Goal: Task Accomplishment & Management: Manage account settings

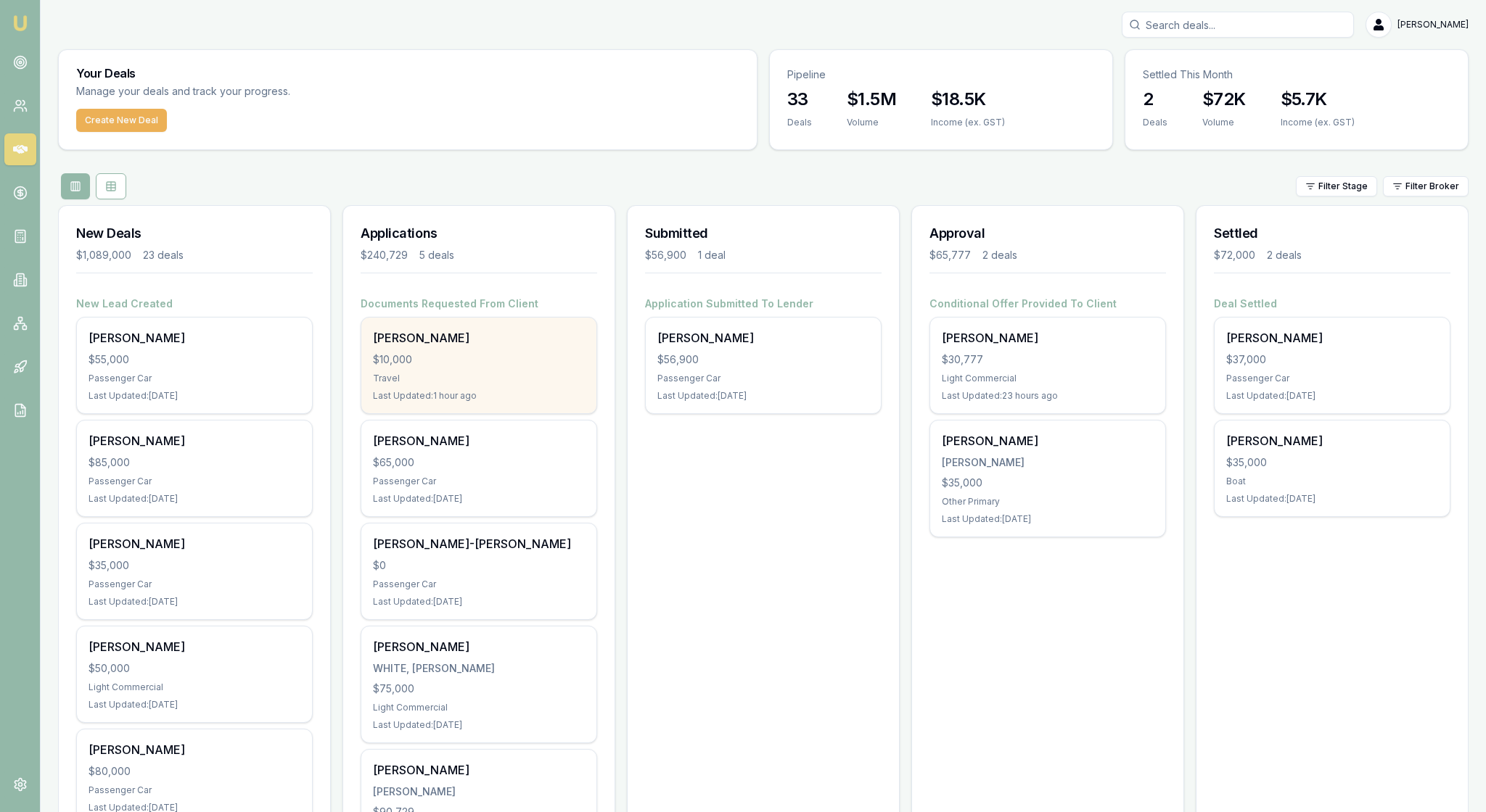
click at [488, 384] on div "Travel" at bounding box center [478, 378] width 212 height 11
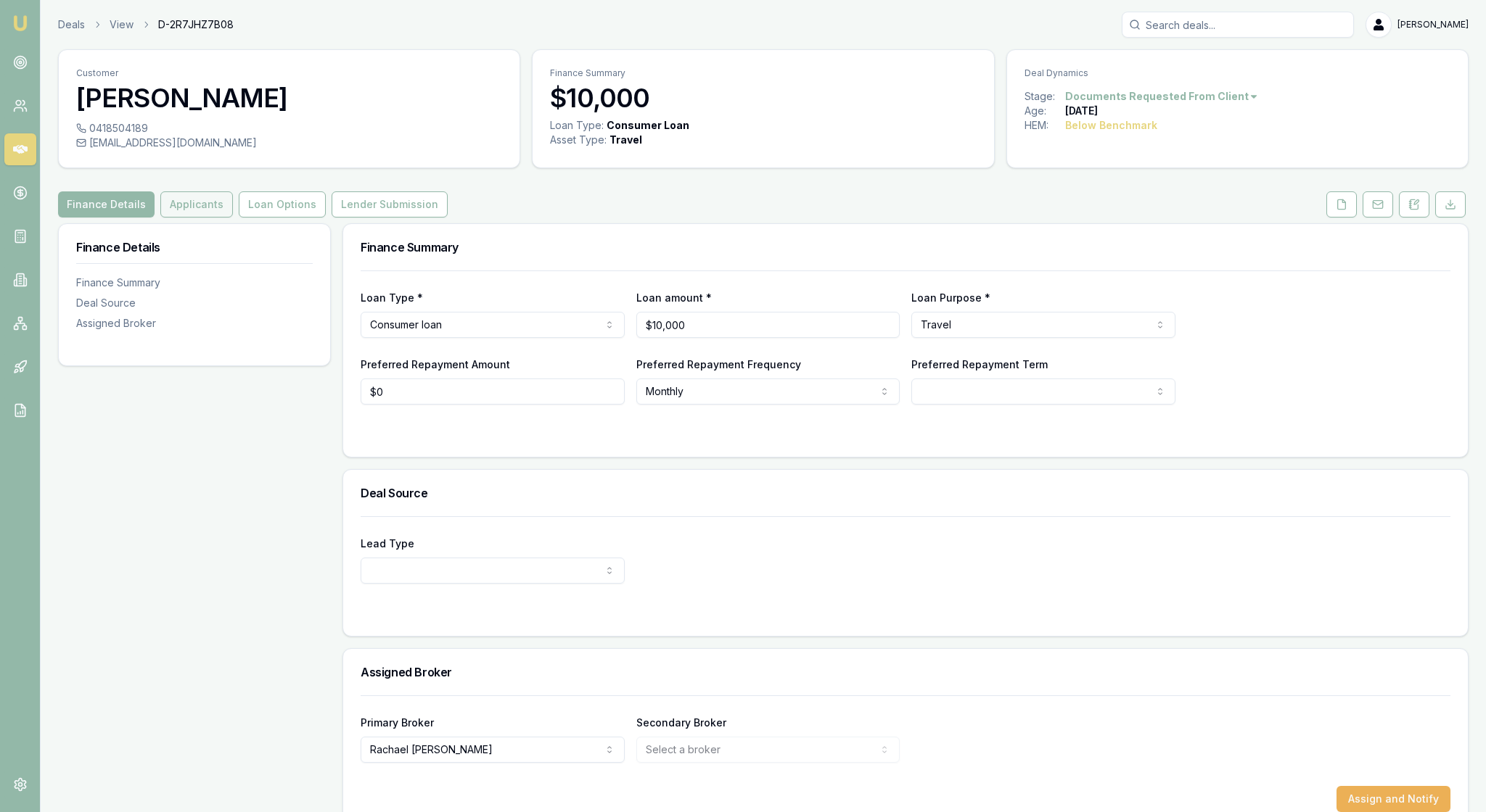
click at [229, 217] on button "Applicants" at bounding box center [196, 204] width 73 height 26
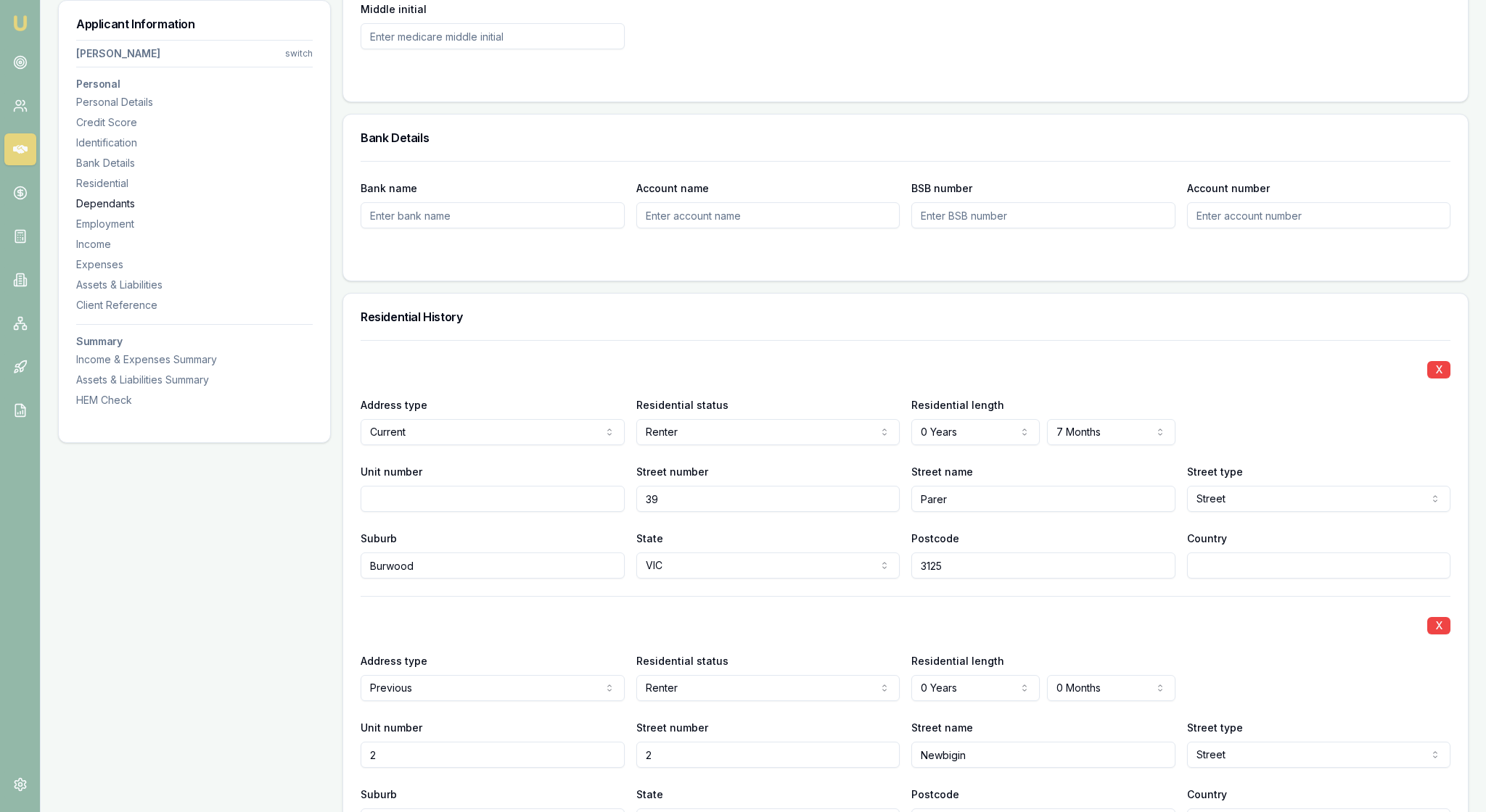
scroll to position [1204, 0]
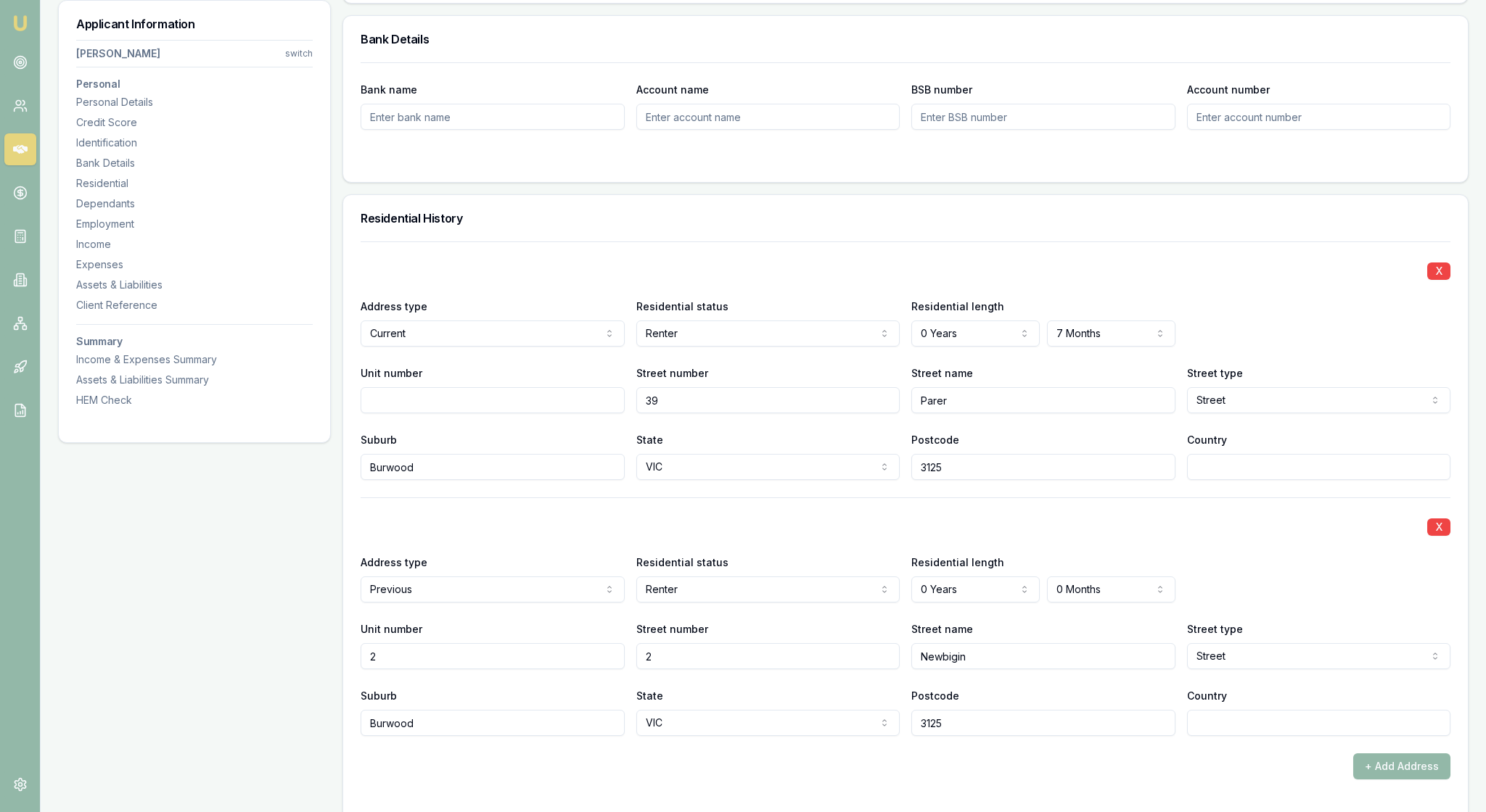
click at [395, 130] on input "Bank name" at bounding box center [492, 116] width 264 height 26
type input "NAB"
click at [746, 130] on input "Account name" at bounding box center [768, 116] width 264 height 26
type input "[PERSON_NAME]"
click at [956, 130] on input "BSB number" at bounding box center [1043, 116] width 264 height 26
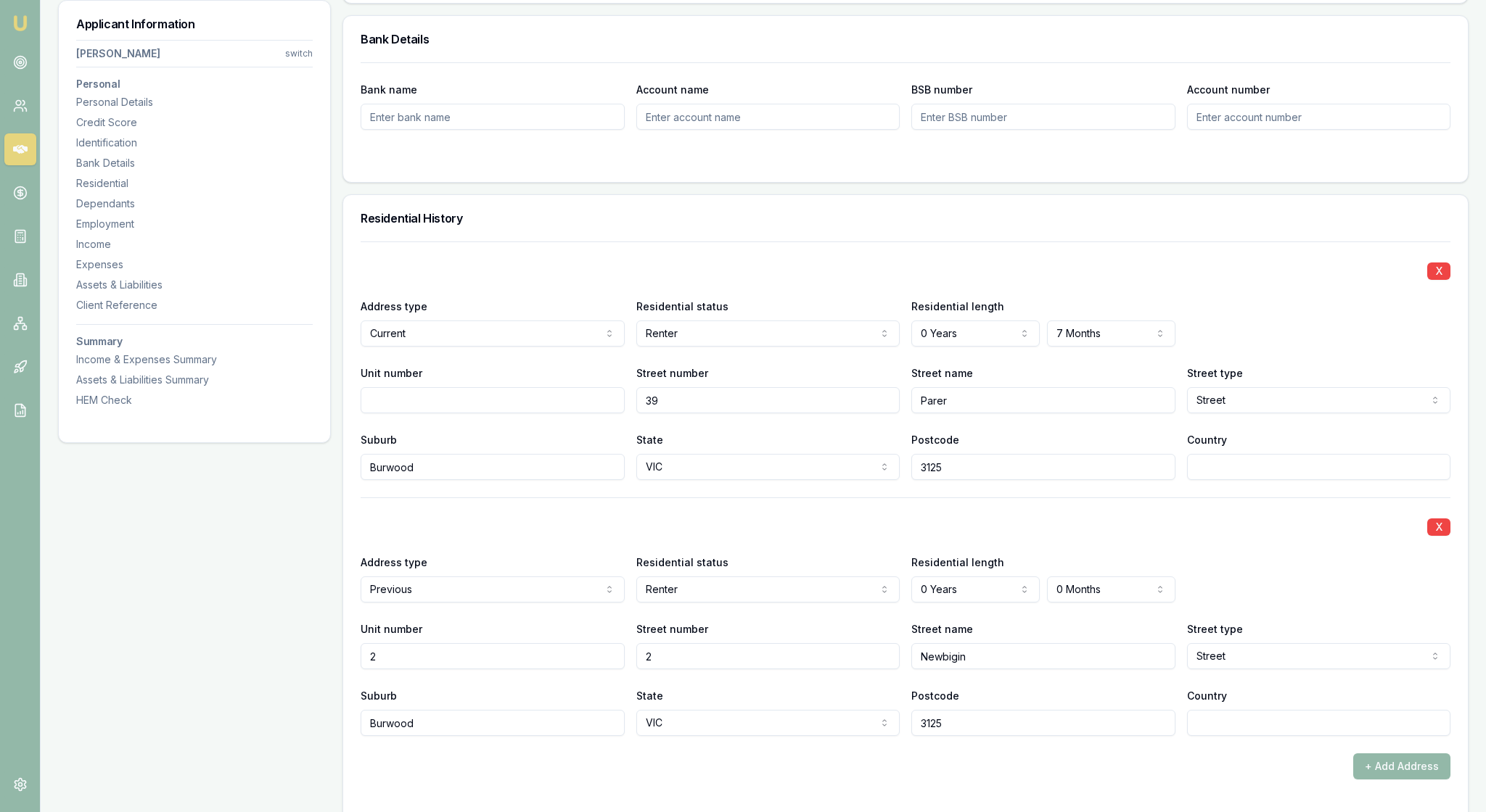
click at [531, 130] on input "Bank name" at bounding box center [492, 116] width 264 height 26
type input "Brooke"
click at [682, 130] on input "Account name" at bounding box center [768, 116] width 264 height 26
type input "Adams"
click at [936, 130] on input "BSB number" at bounding box center [1043, 116] width 264 height 26
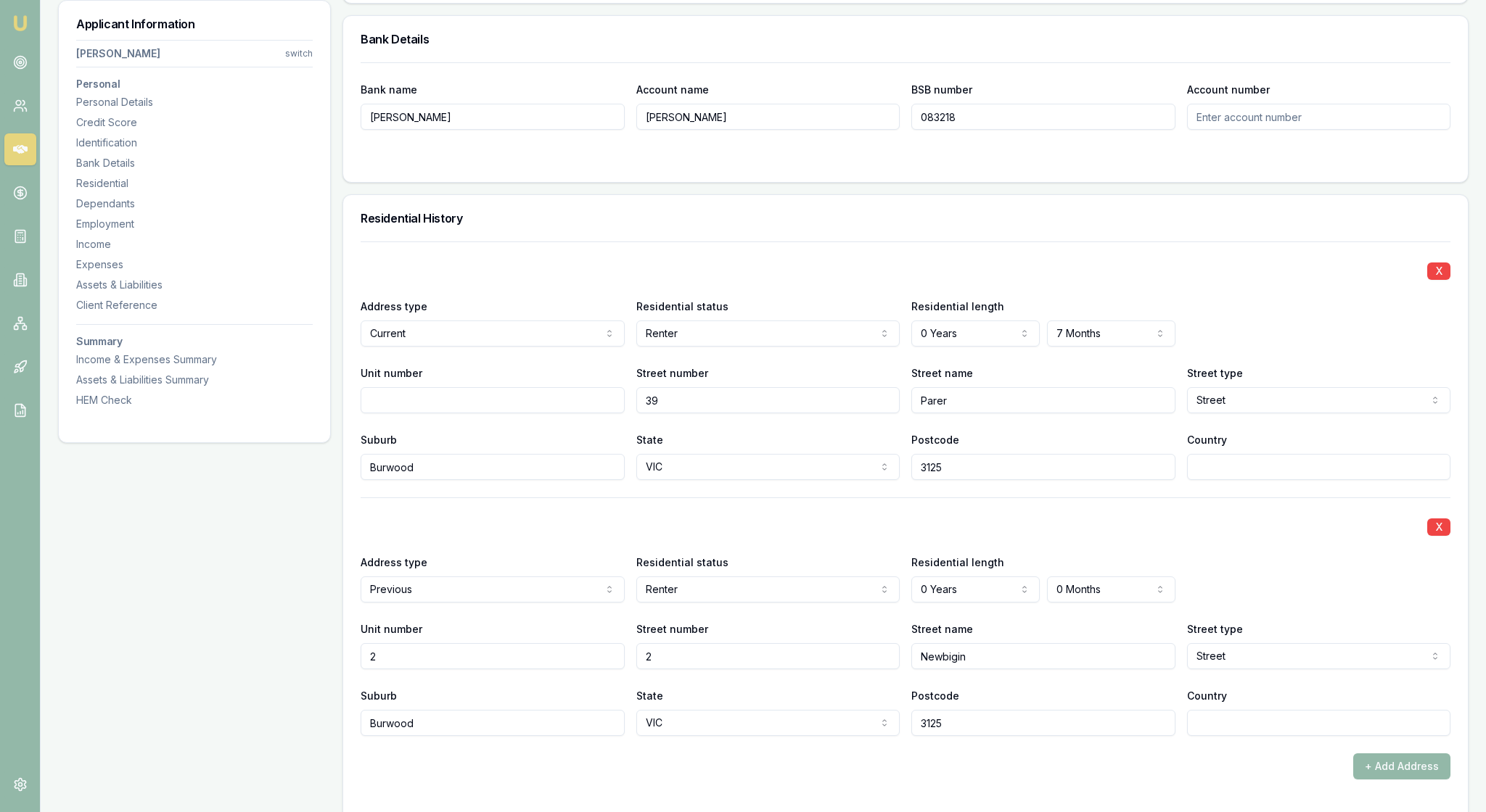
type input "083218"
click at [1246, 130] on input "Account number" at bounding box center [1319, 116] width 264 height 26
type input "456214381"
click at [1249, 182] on div "Bank name Brooke Account name Adams BSB number 083218 Account number 456214381" at bounding box center [905, 122] width 1125 height 120
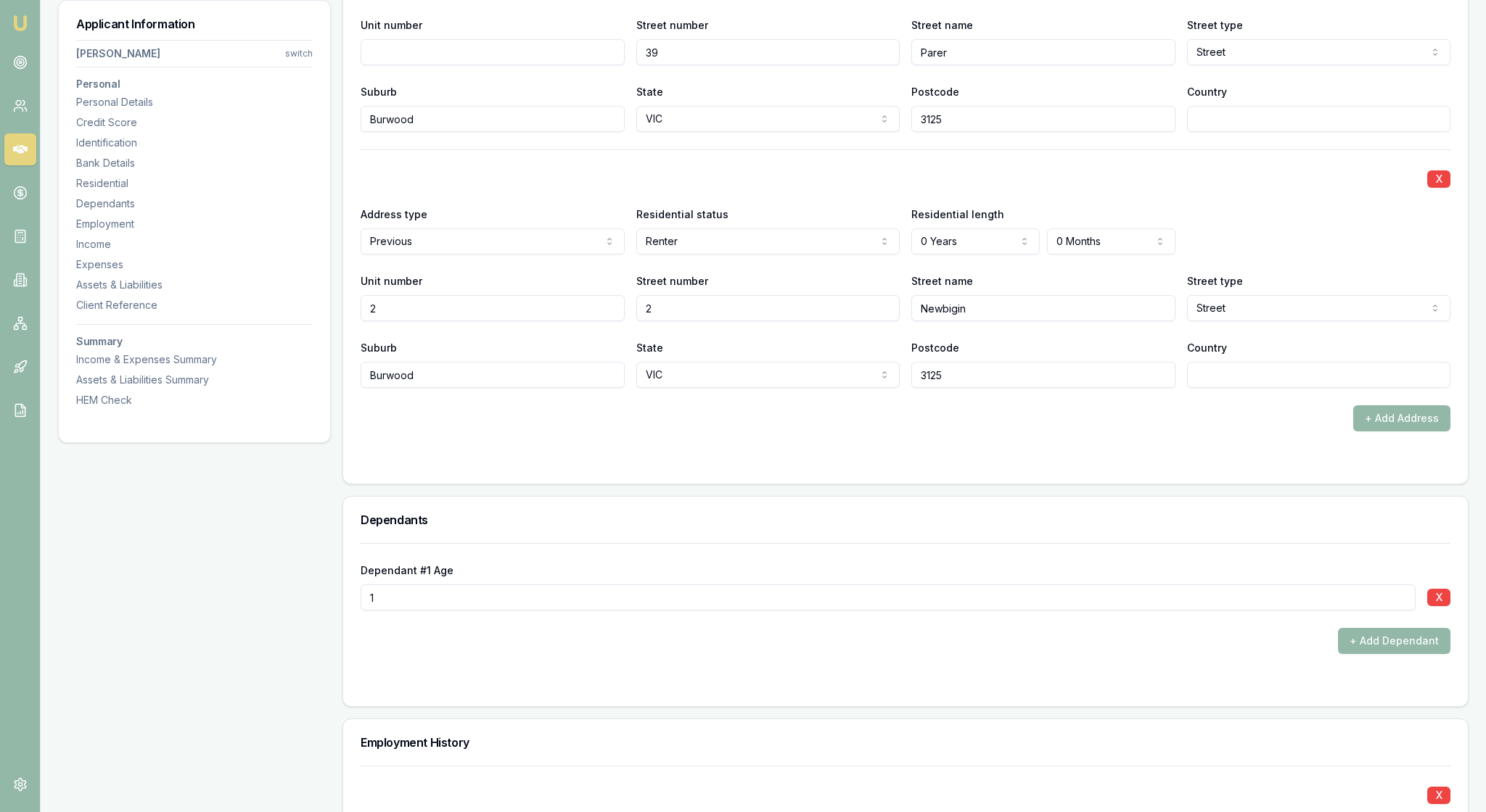
scroll to position [1556, 0]
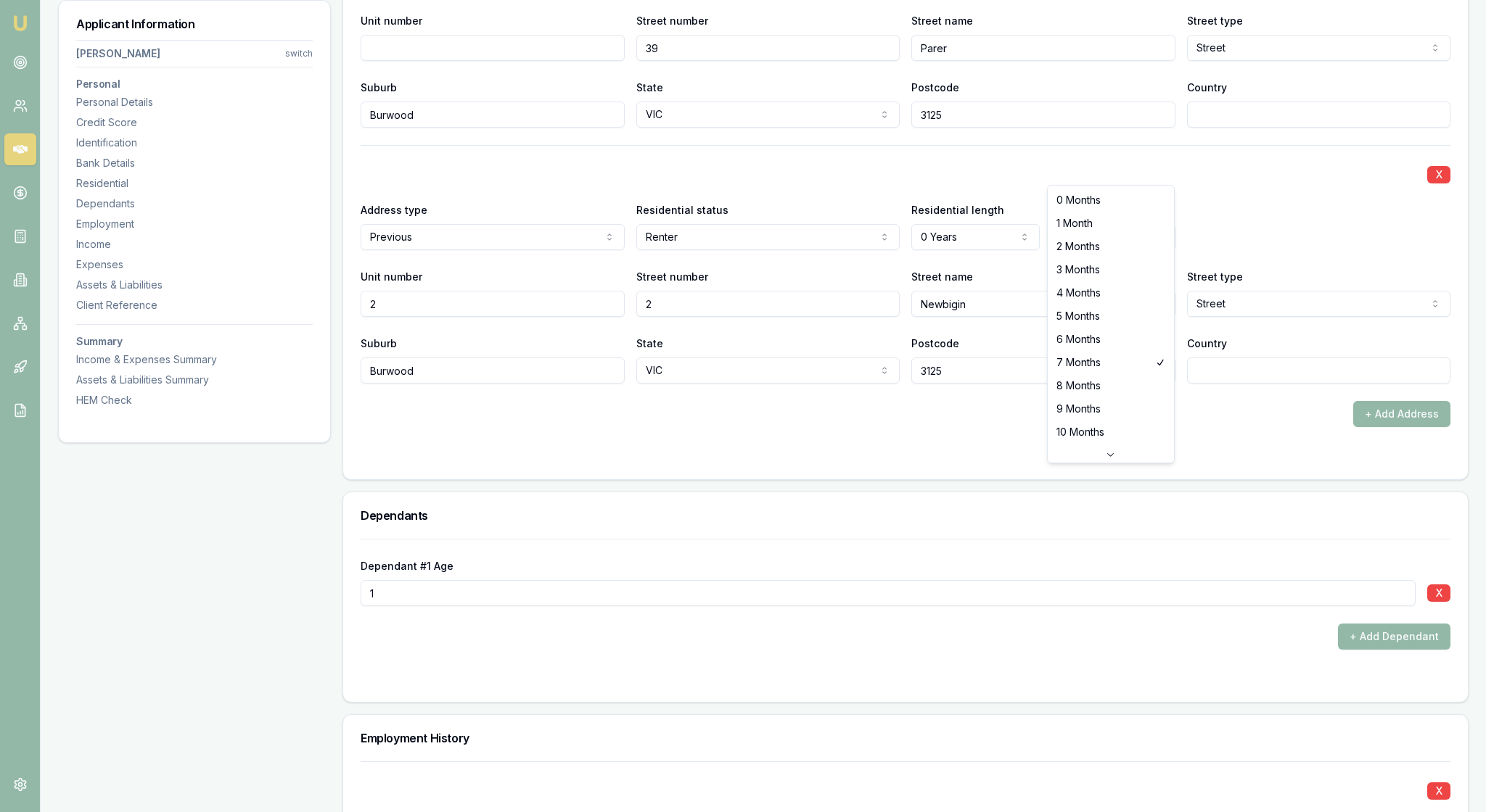
select select "8"
click at [1086, 184] on div "X" at bounding box center [905, 172] width 1090 height 20
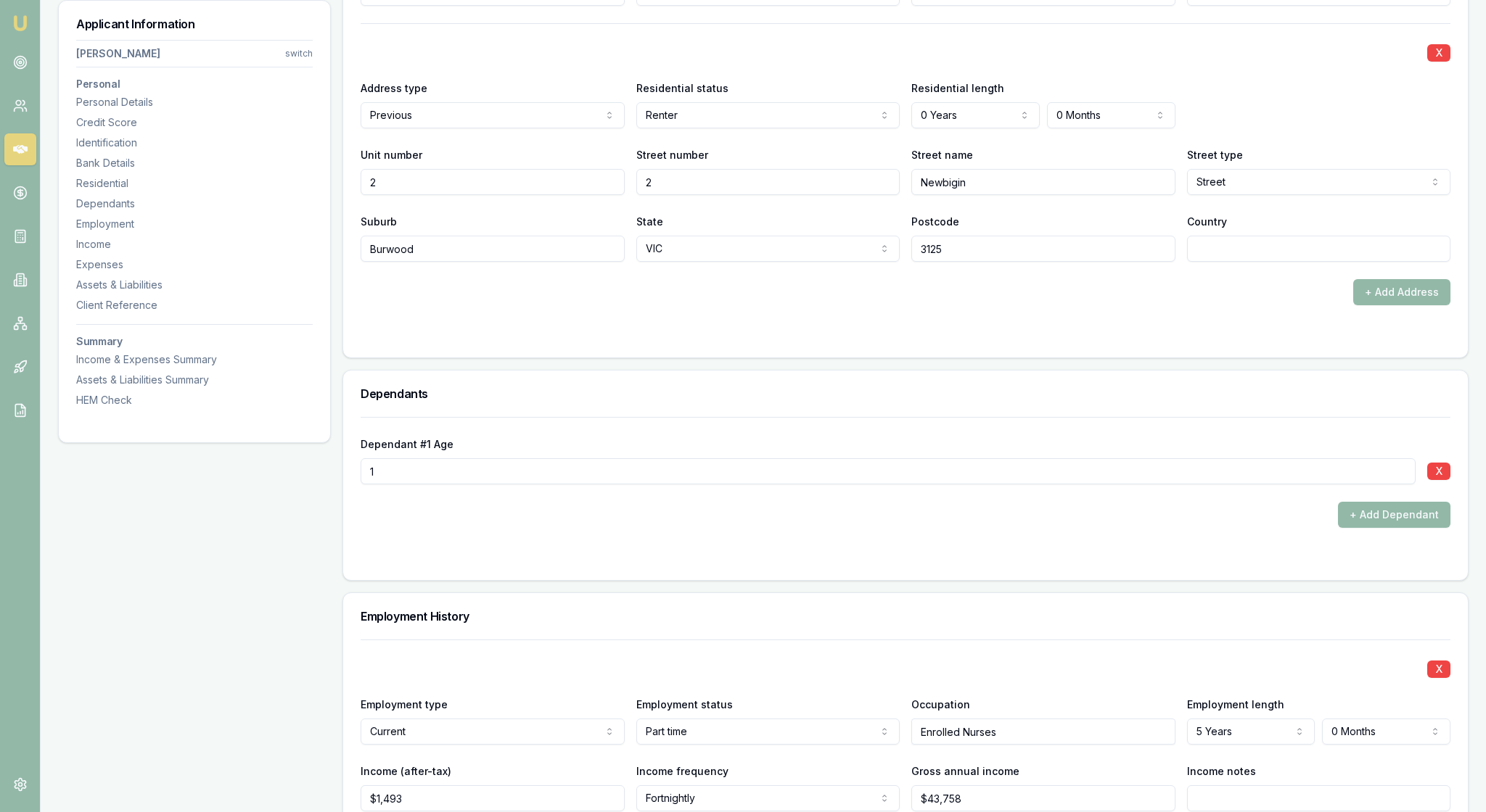
scroll to position [1691, 0]
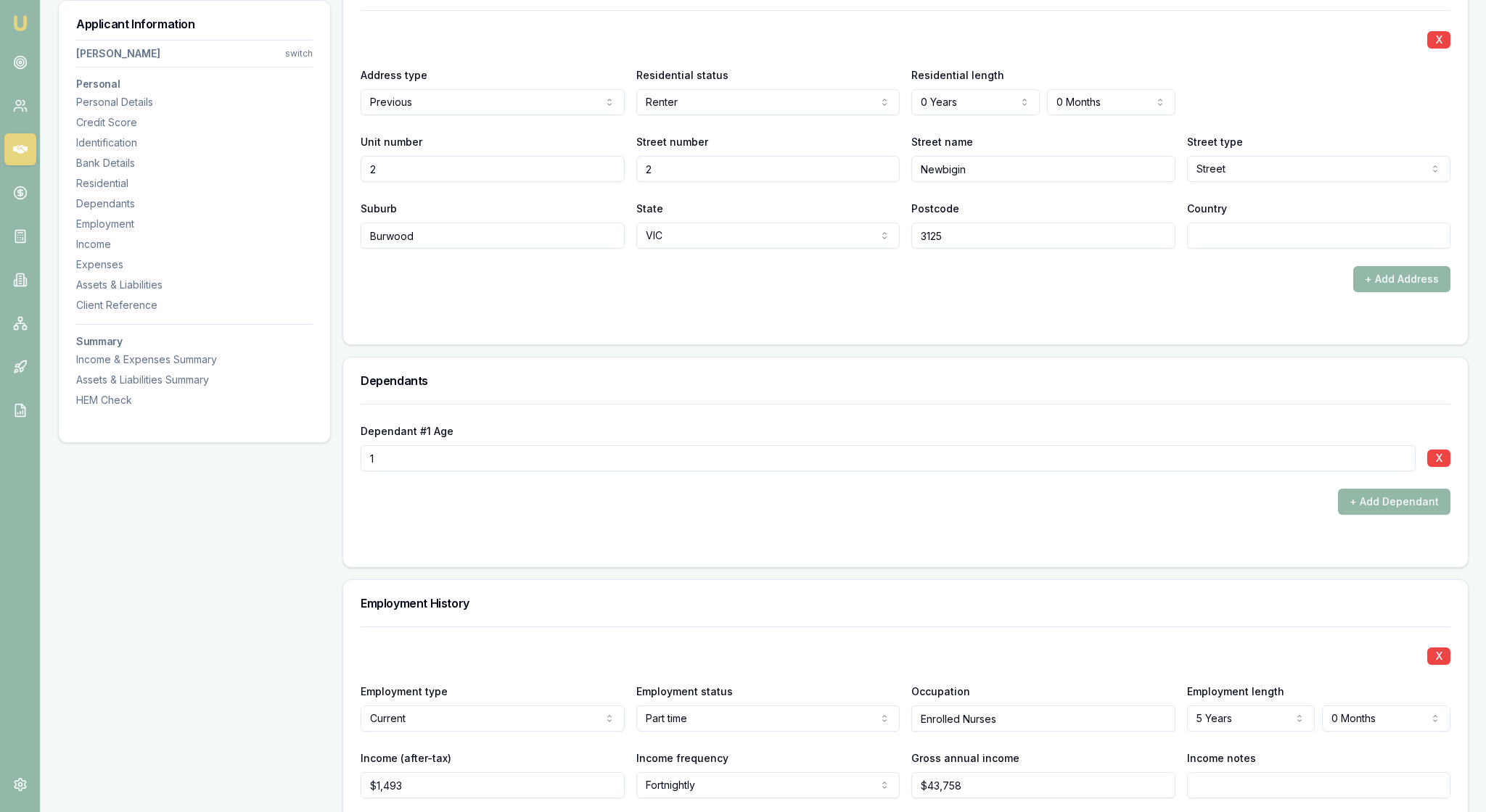
select select "4"
click at [1099, 292] on div "+ Add Address" at bounding box center [905, 279] width 1090 height 26
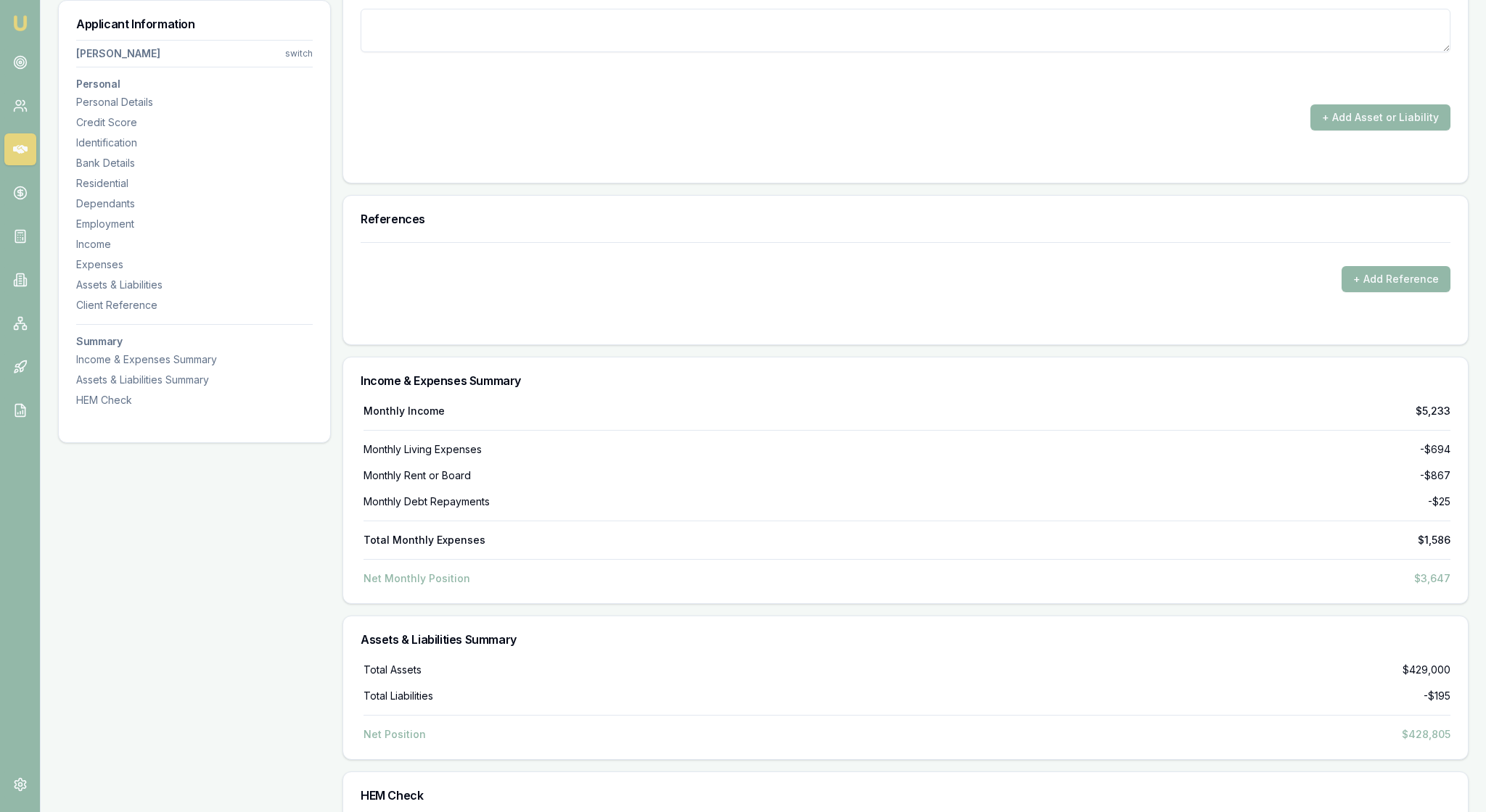
scroll to position [4932, 0]
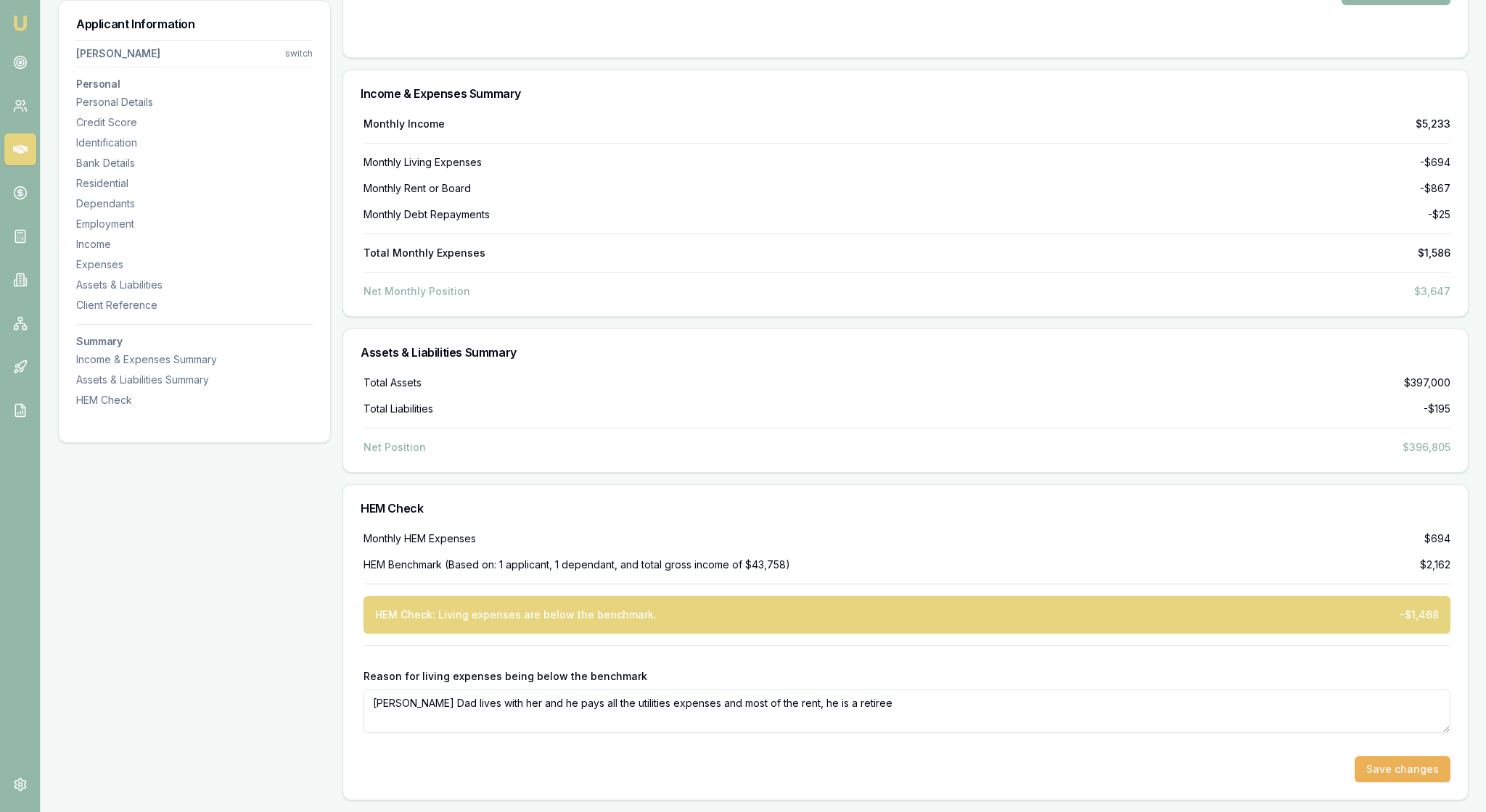
scroll to position [5617, 0]
click at [1381, 756] on button "Save changes" at bounding box center [1403, 769] width 96 height 26
click at [1356, 756] on button "Save changes" at bounding box center [1403, 769] width 96 height 26
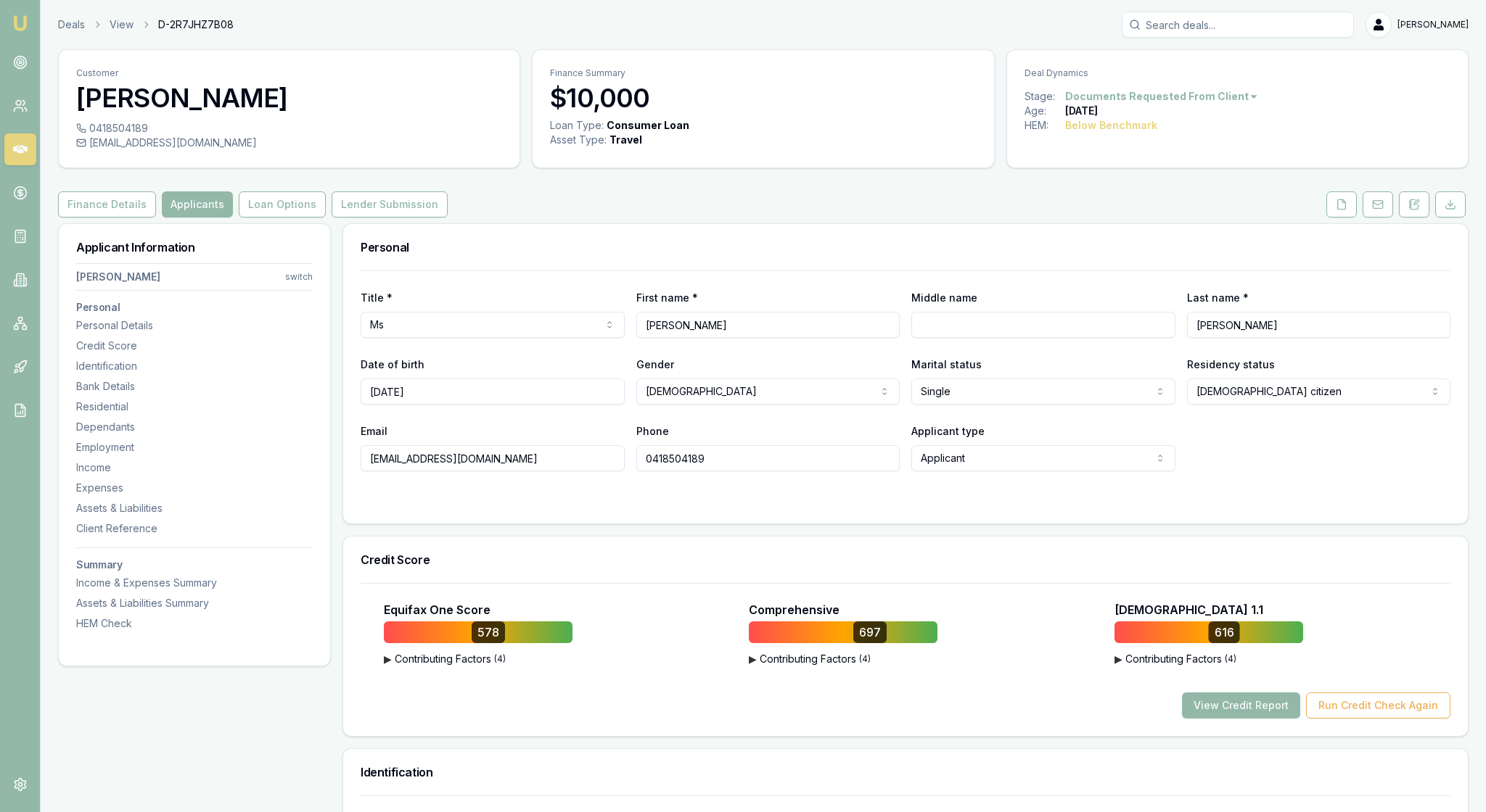
scroll to position [0, 0]
click at [1336, 211] on icon at bounding box center [1341, 205] width 11 height 11
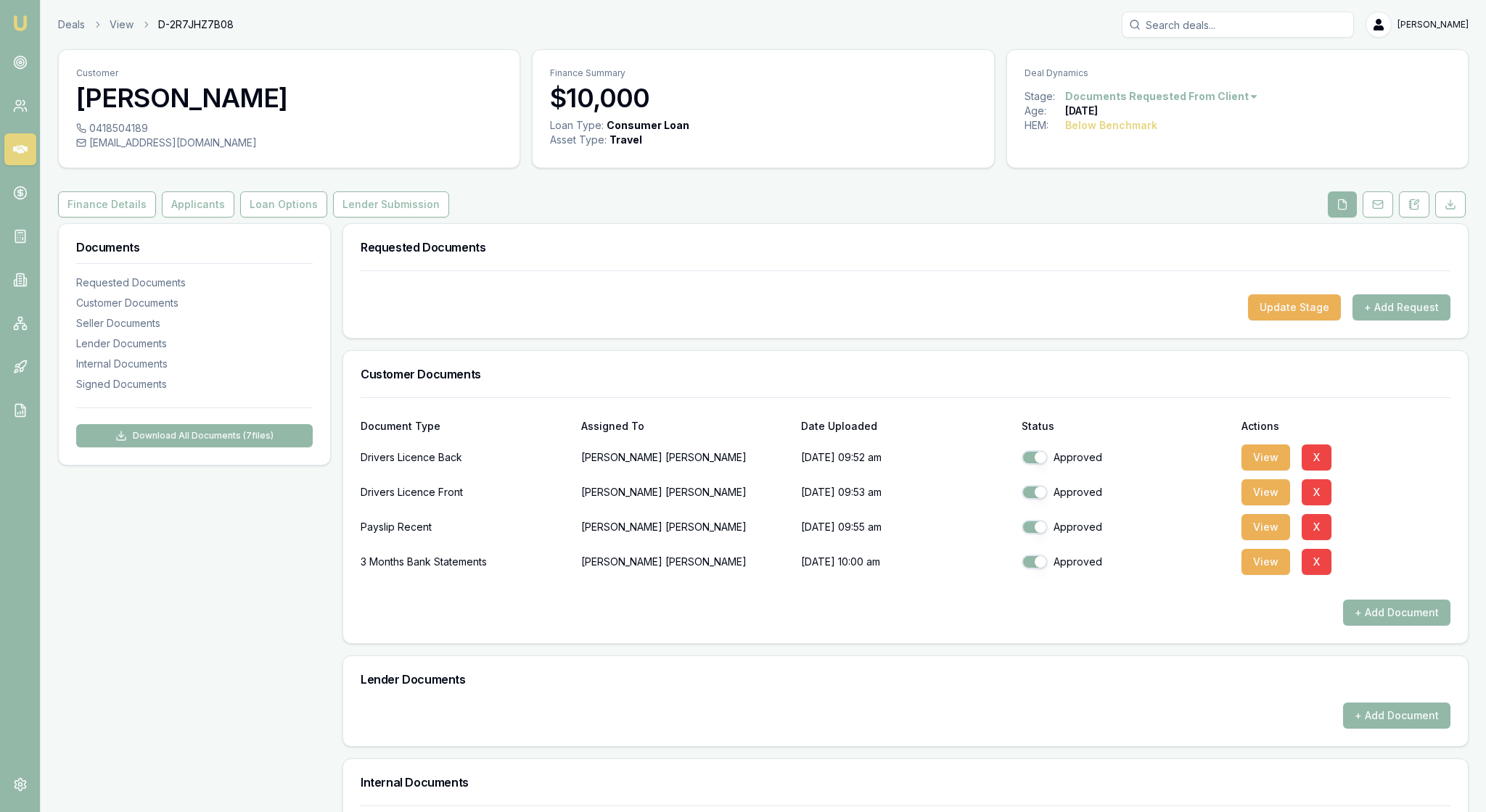
click at [1215, 257] on div "Requested Documents" at bounding box center [905, 247] width 1125 height 46
click at [1423, 472] on div "View X" at bounding box center [1346, 458] width 209 height 29
click at [1449, 211] on icon at bounding box center [1451, 205] width 11 height 11
click at [1325, 575] on button "X" at bounding box center [1316, 561] width 30 height 26
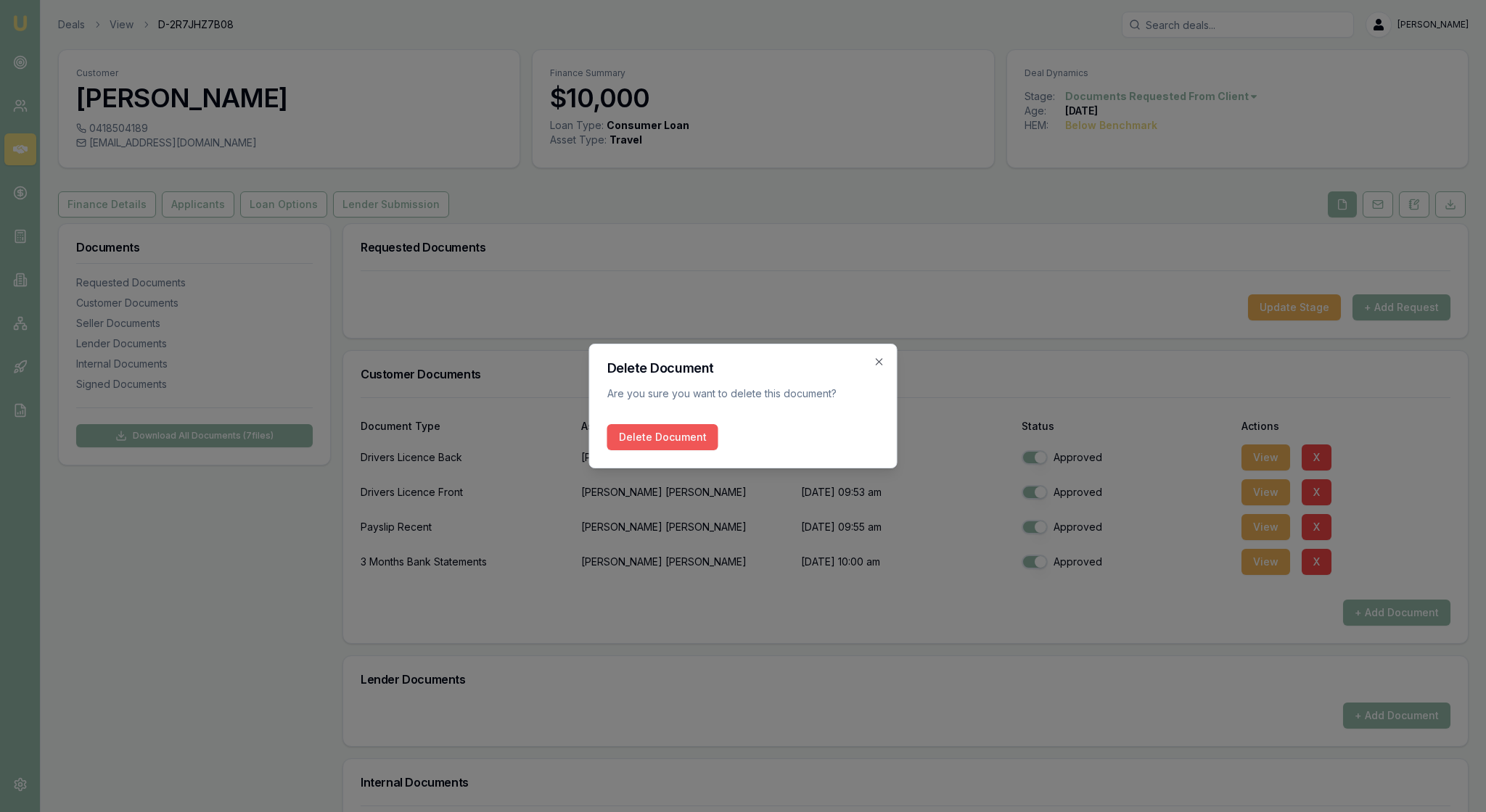
click at [719, 440] on button "Delete Document" at bounding box center [663, 437] width 111 height 26
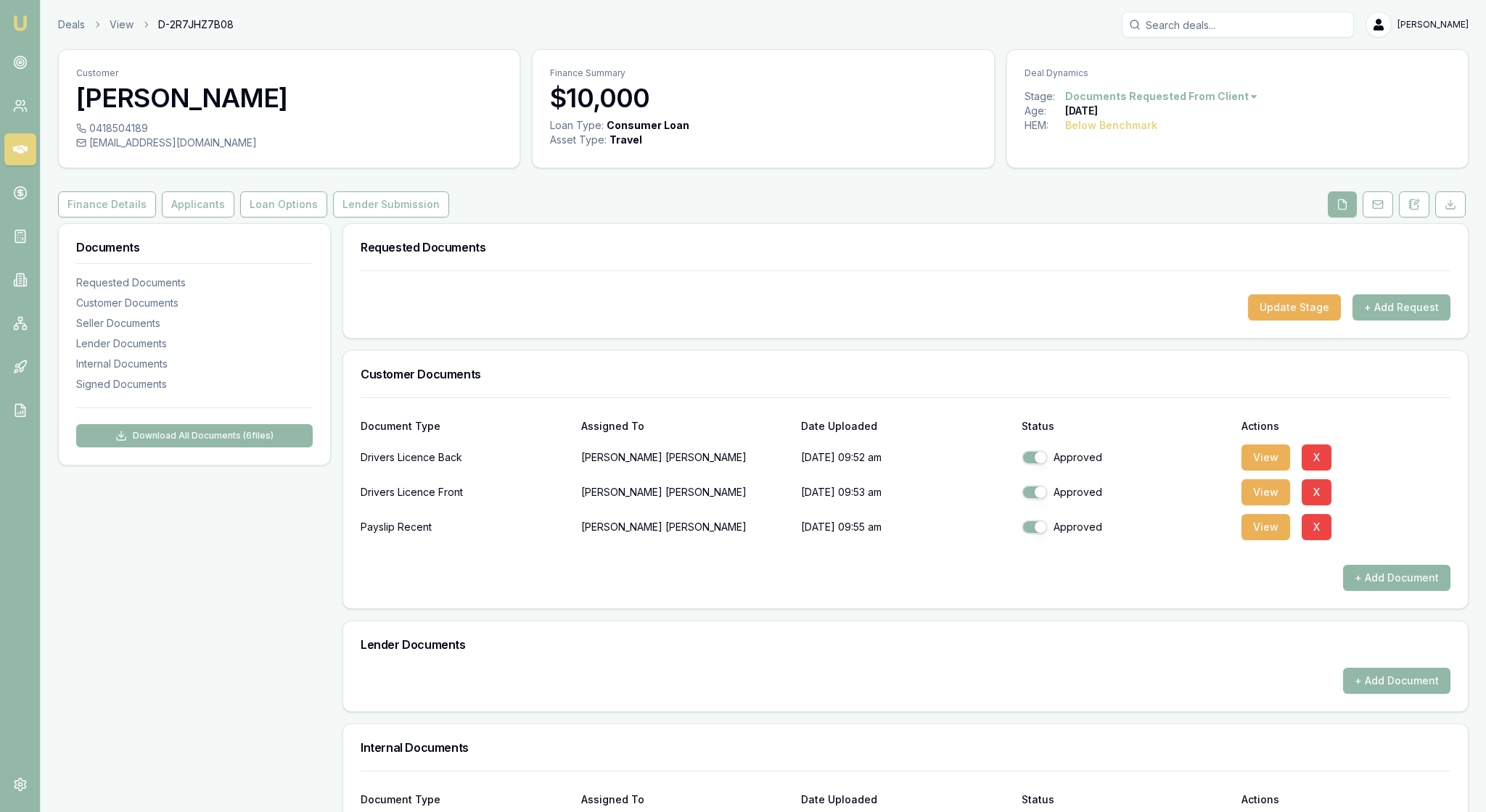
click at [1387, 591] on button "+ Add Document" at bounding box center [1397, 577] width 107 height 26
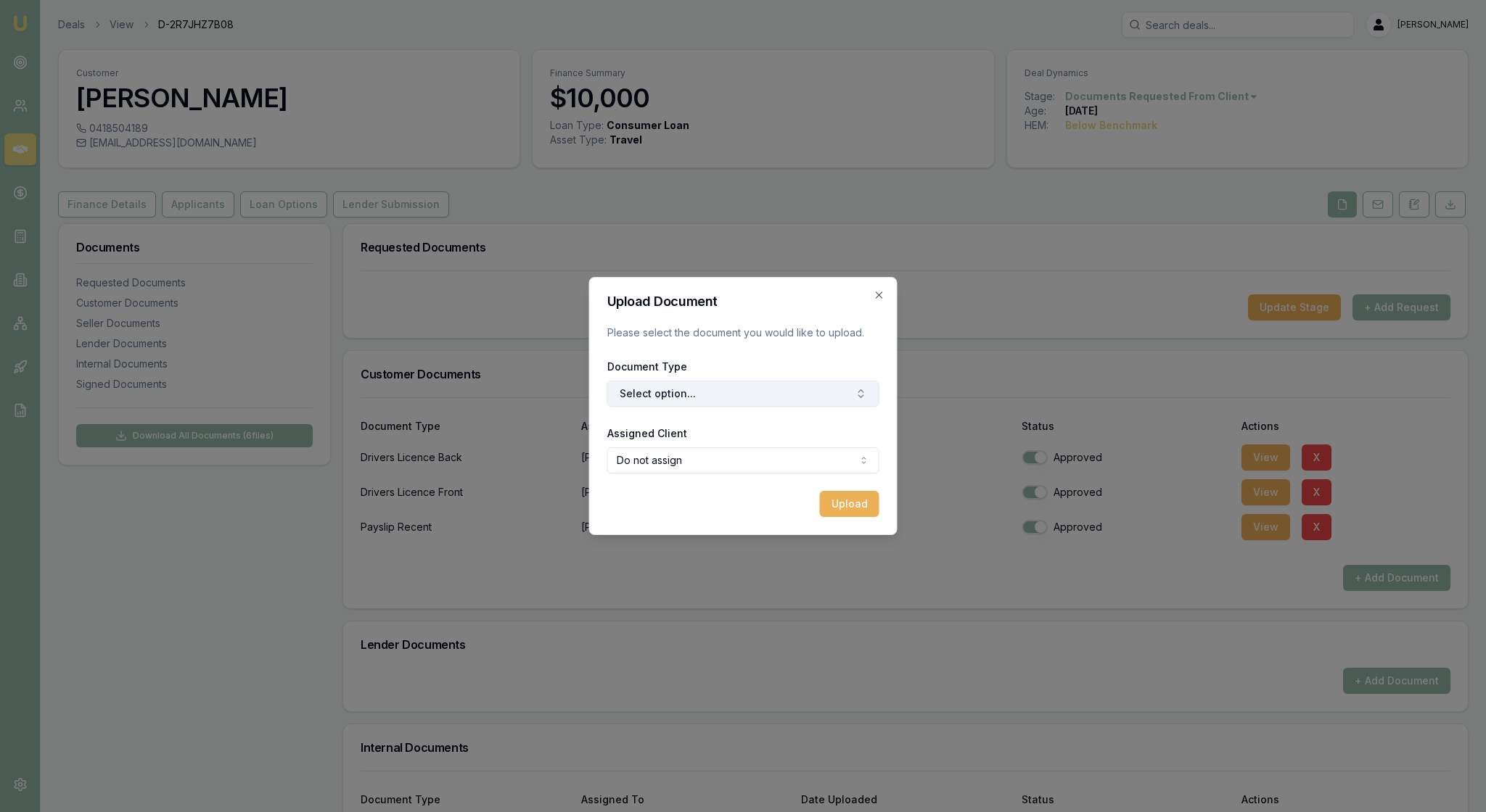
click at [860, 399] on icon "button" at bounding box center [861, 394] width 11 height 11
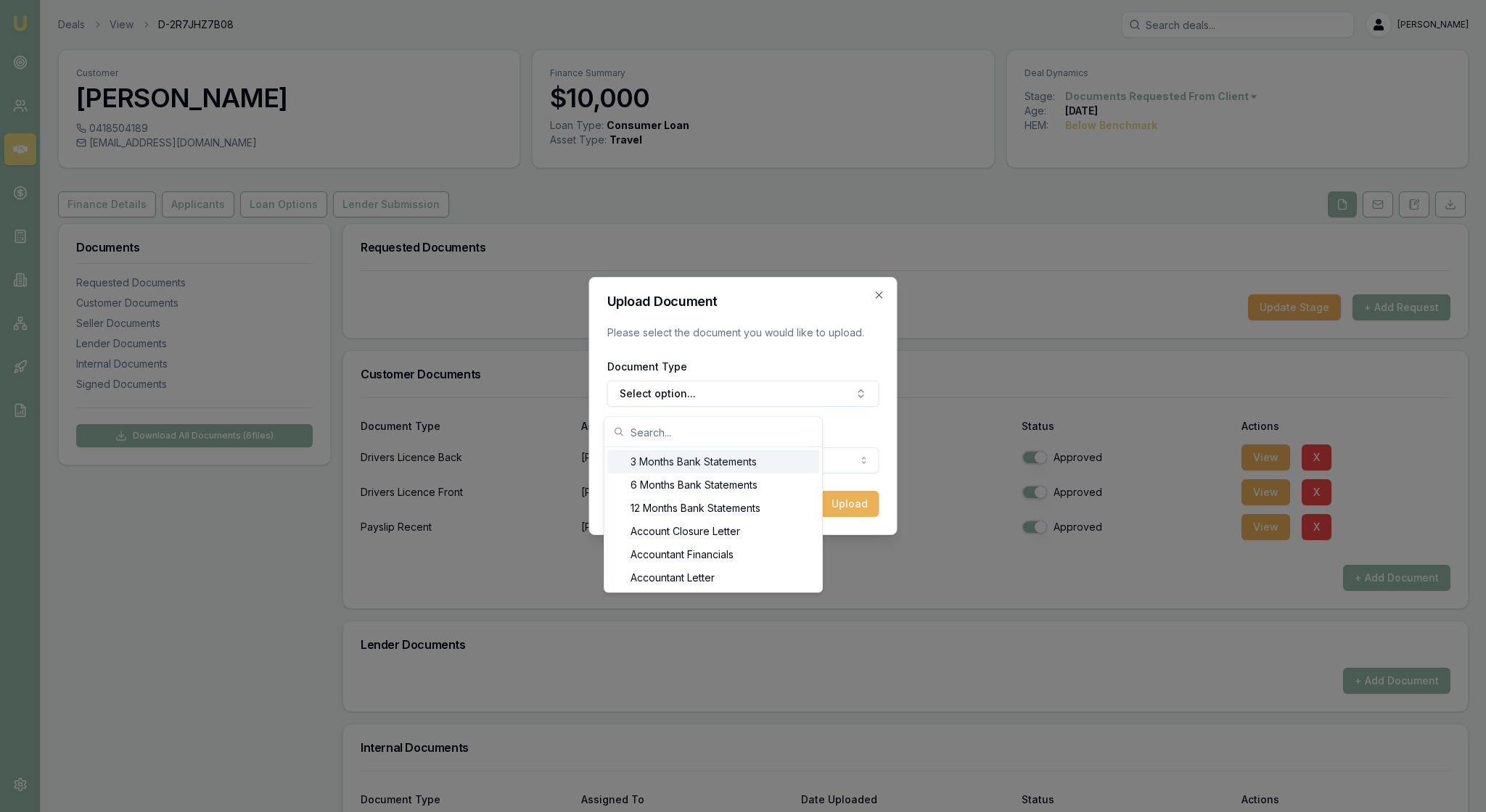
click at [807, 462] on div "3 Months Bank Statements" at bounding box center [713, 462] width 212 height 23
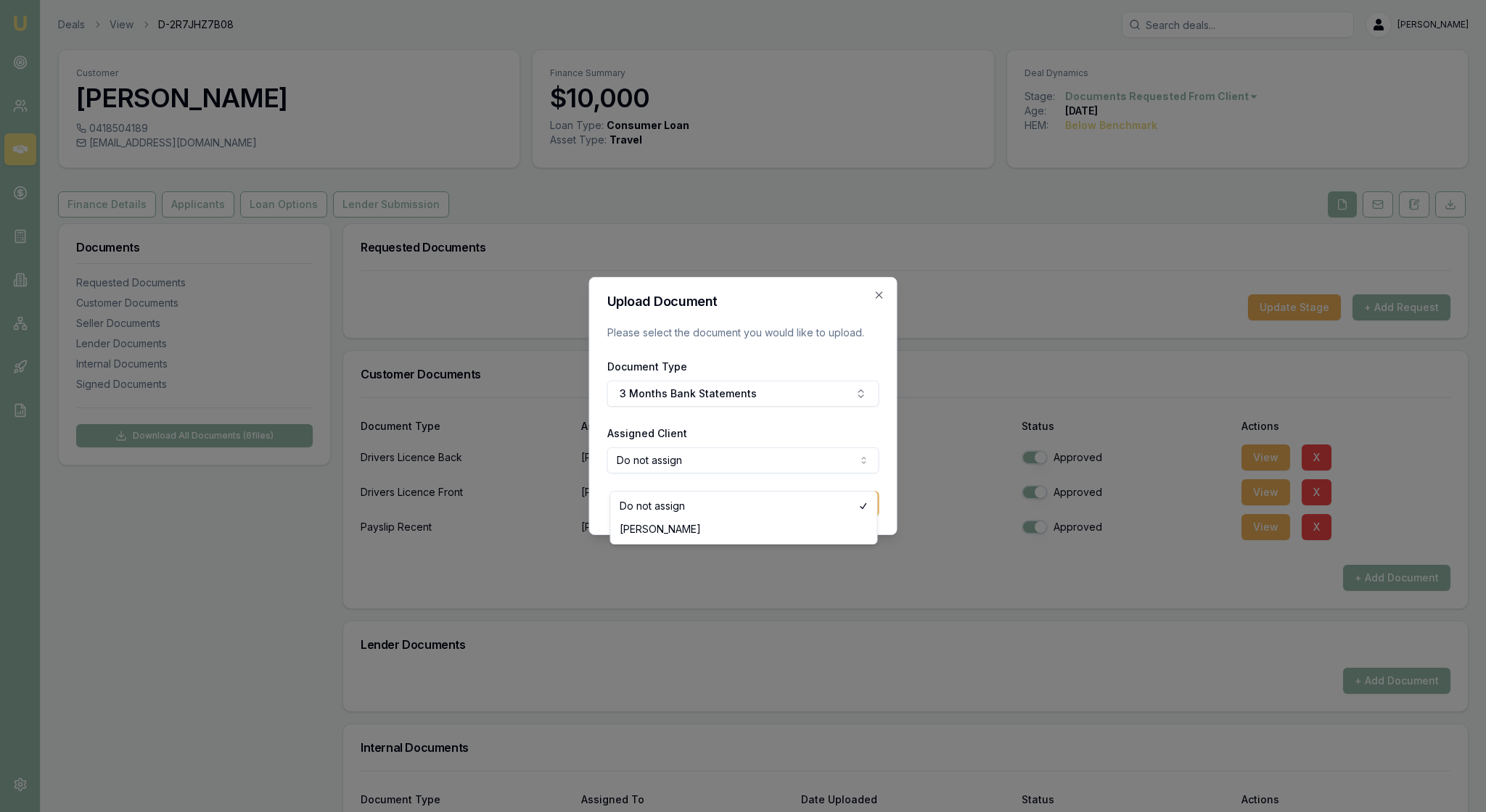
click at [855, 470] on body "Emu Broker Deals View D-2R7JHZ7B08 Rachael Connors Toggle Menu Customer Brooke …" at bounding box center [743, 406] width 1486 height 812
select select "U-T875TT5PJX"
click at [836, 517] on button "Upload" at bounding box center [850, 504] width 59 height 26
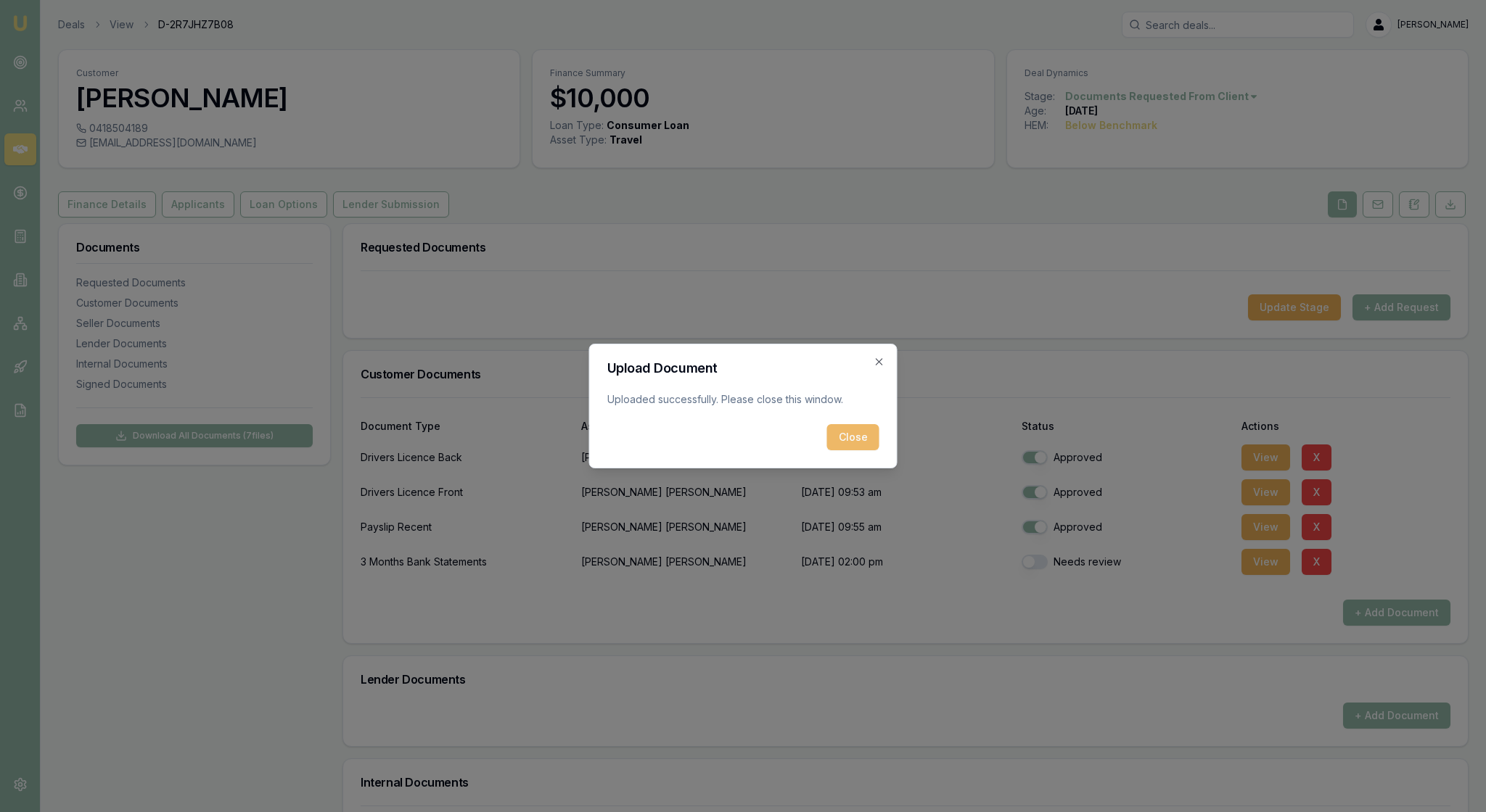
click at [840, 447] on button "Close" at bounding box center [853, 437] width 53 height 26
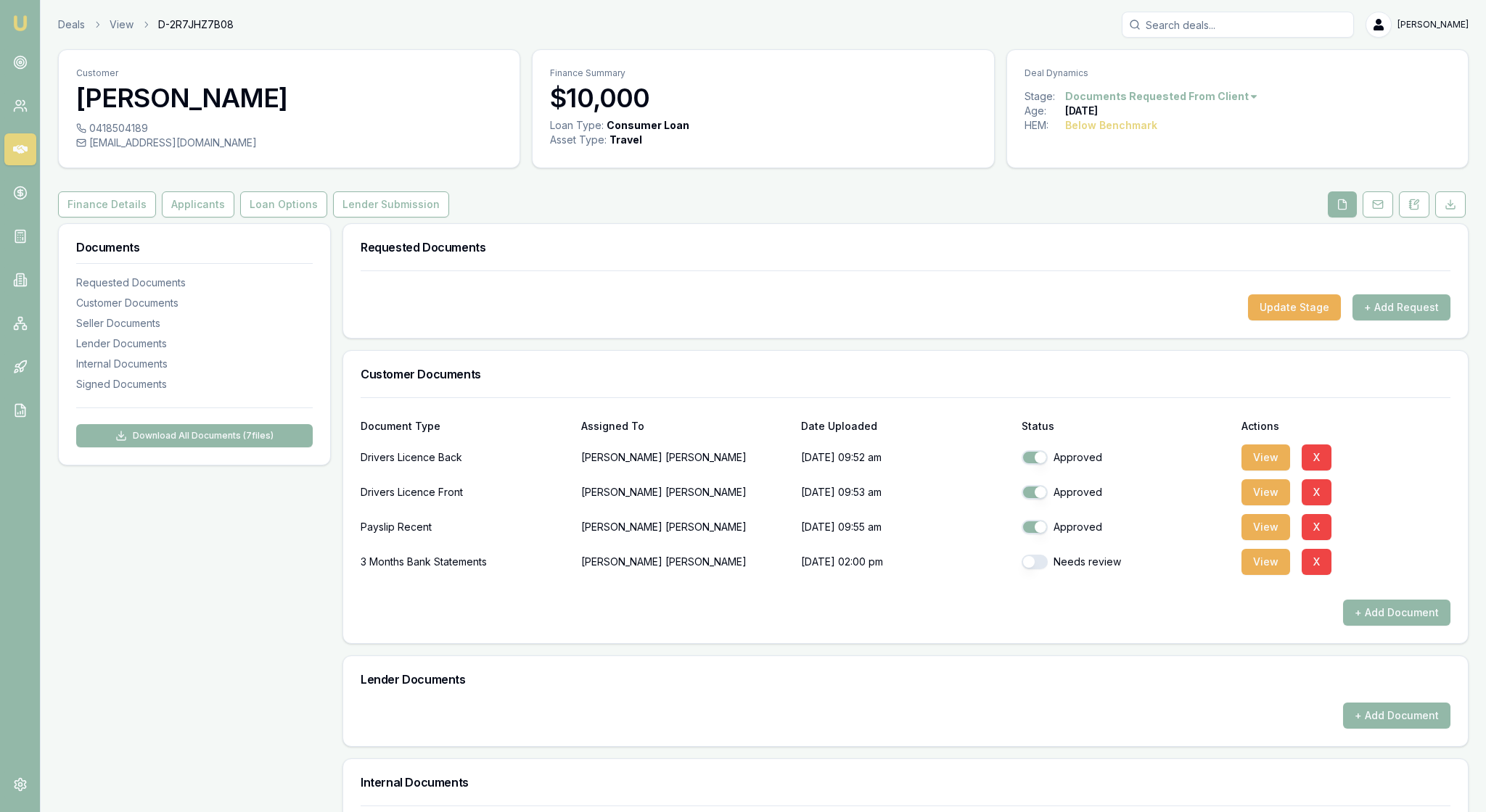
click at [1042, 570] on button "button" at bounding box center [1034, 561] width 26 height 14
checkbox input "true"
click at [1332, 540] on button "X" at bounding box center [1316, 527] width 30 height 26
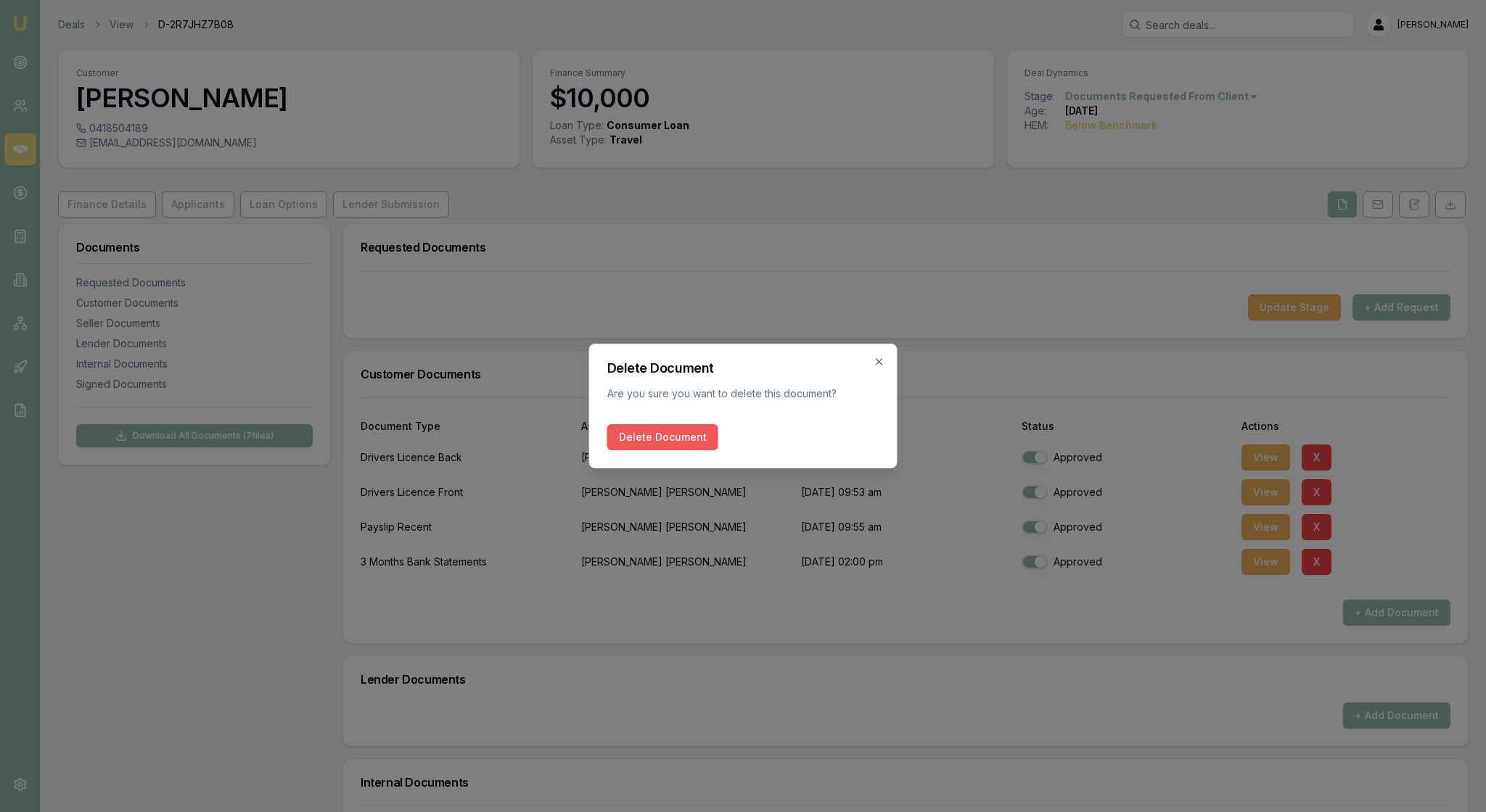
click at [679, 442] on button "Delete Document" at bounding box center [663, 437] width 111 height 26
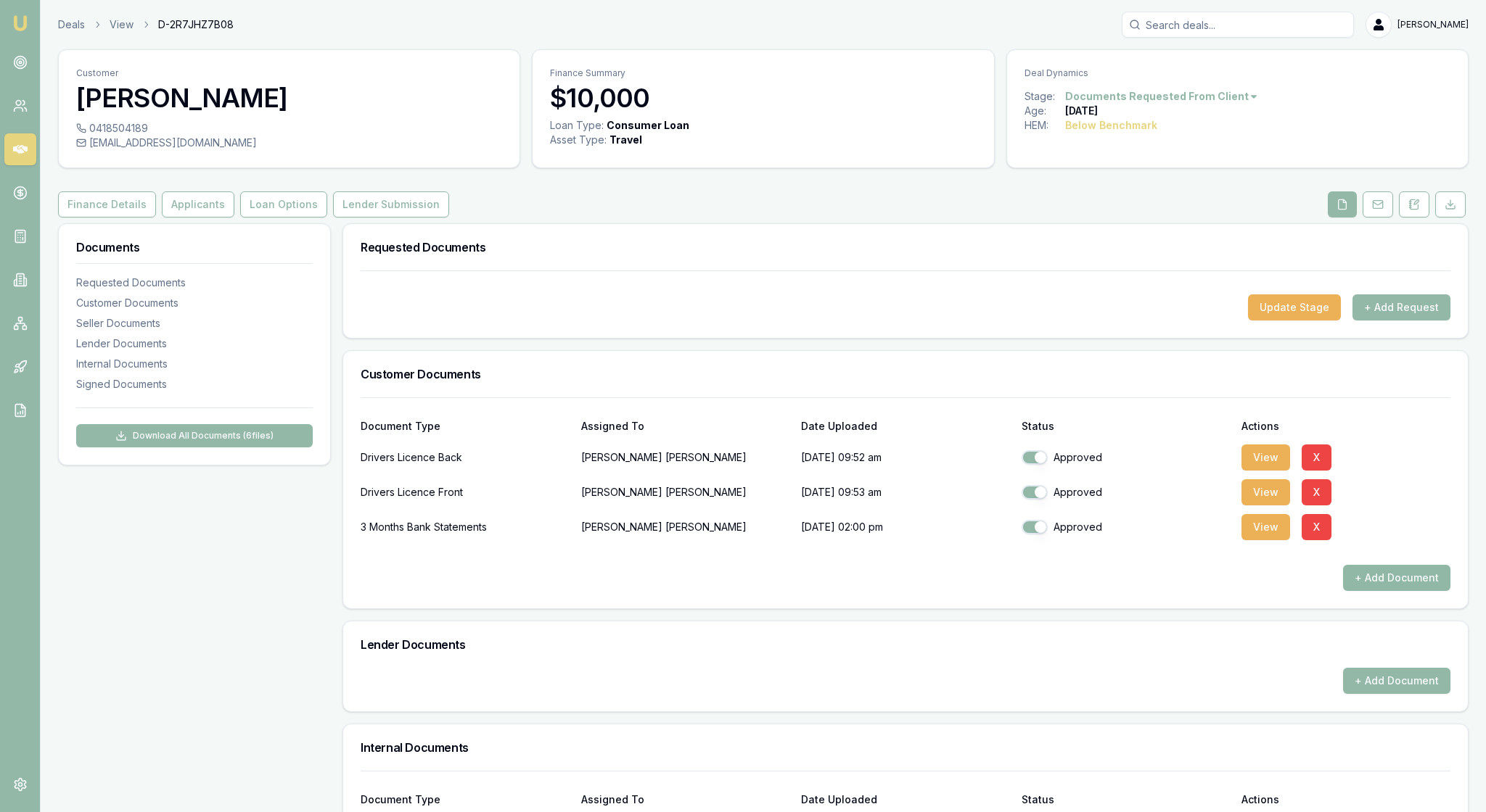
click at [1366, 591] on button "+ Add Document" at bounding box center [1397, 577] width 107 height 26
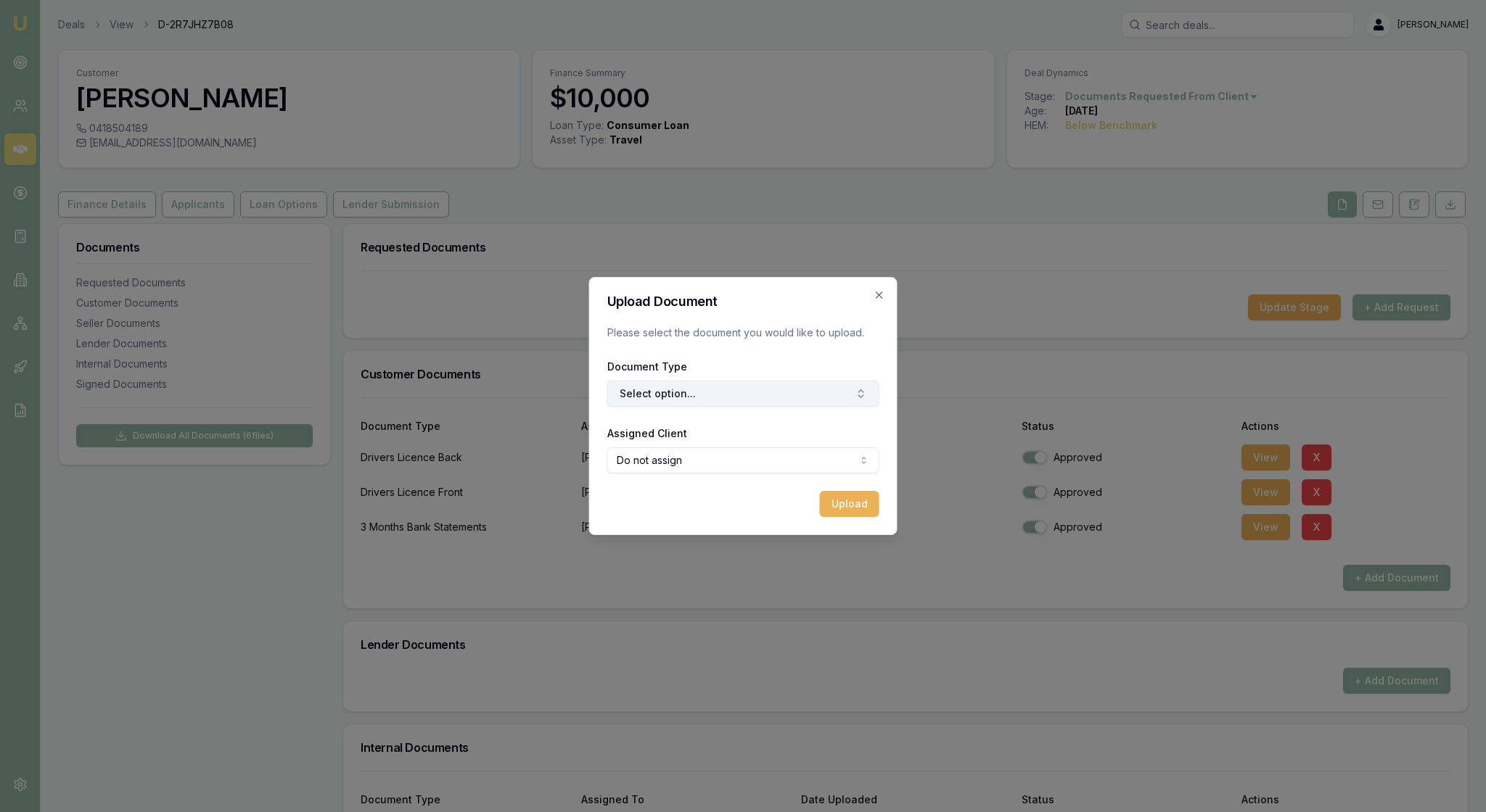
click at [866, 394] on button "Select option..." at bounding box center [743, 394] width 272 height 26
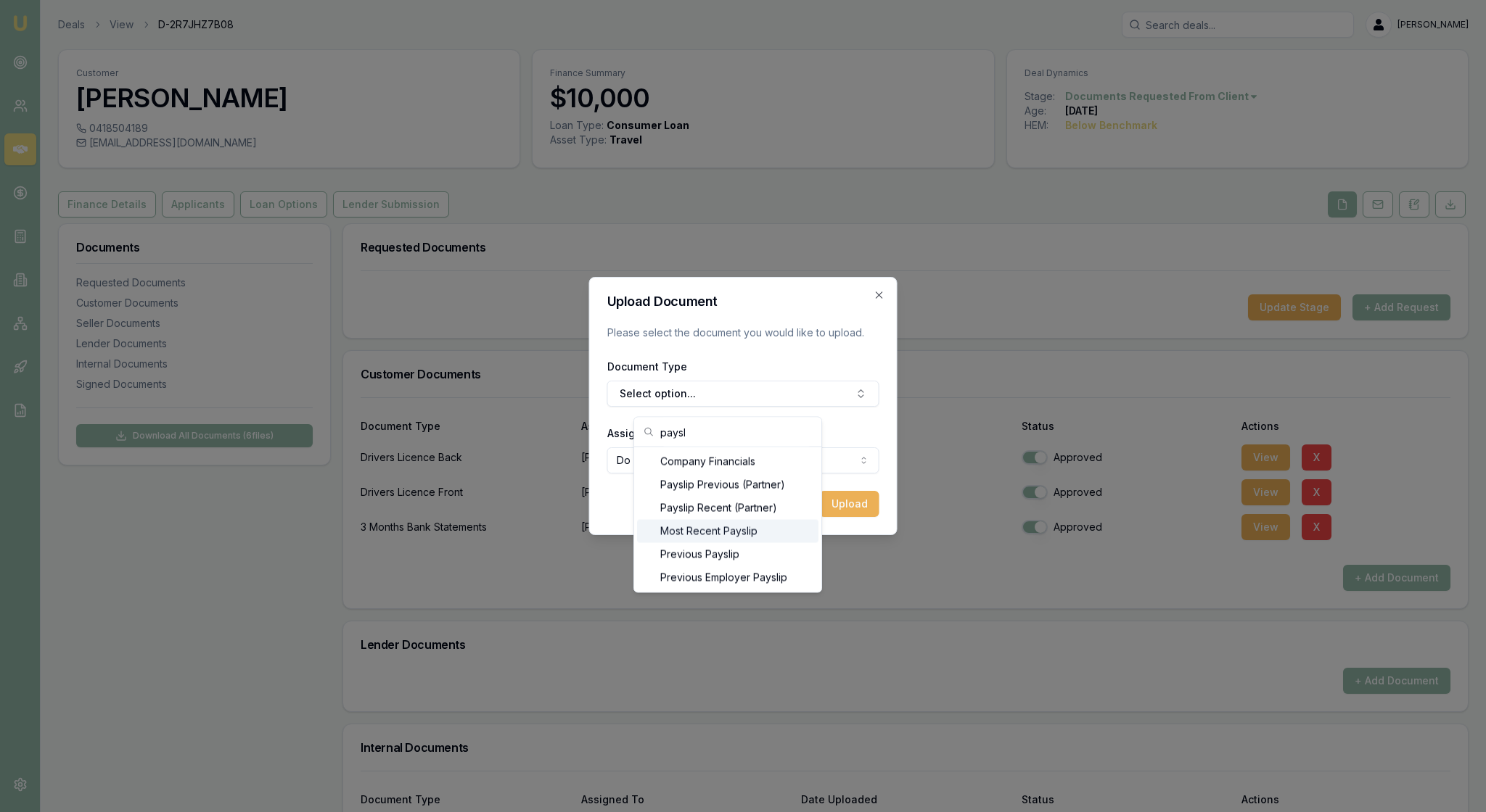
type input "paysl"
click at [764, 533] on div "Most Recent Payslip" at bounding box center [727, 531] width 181 height 23
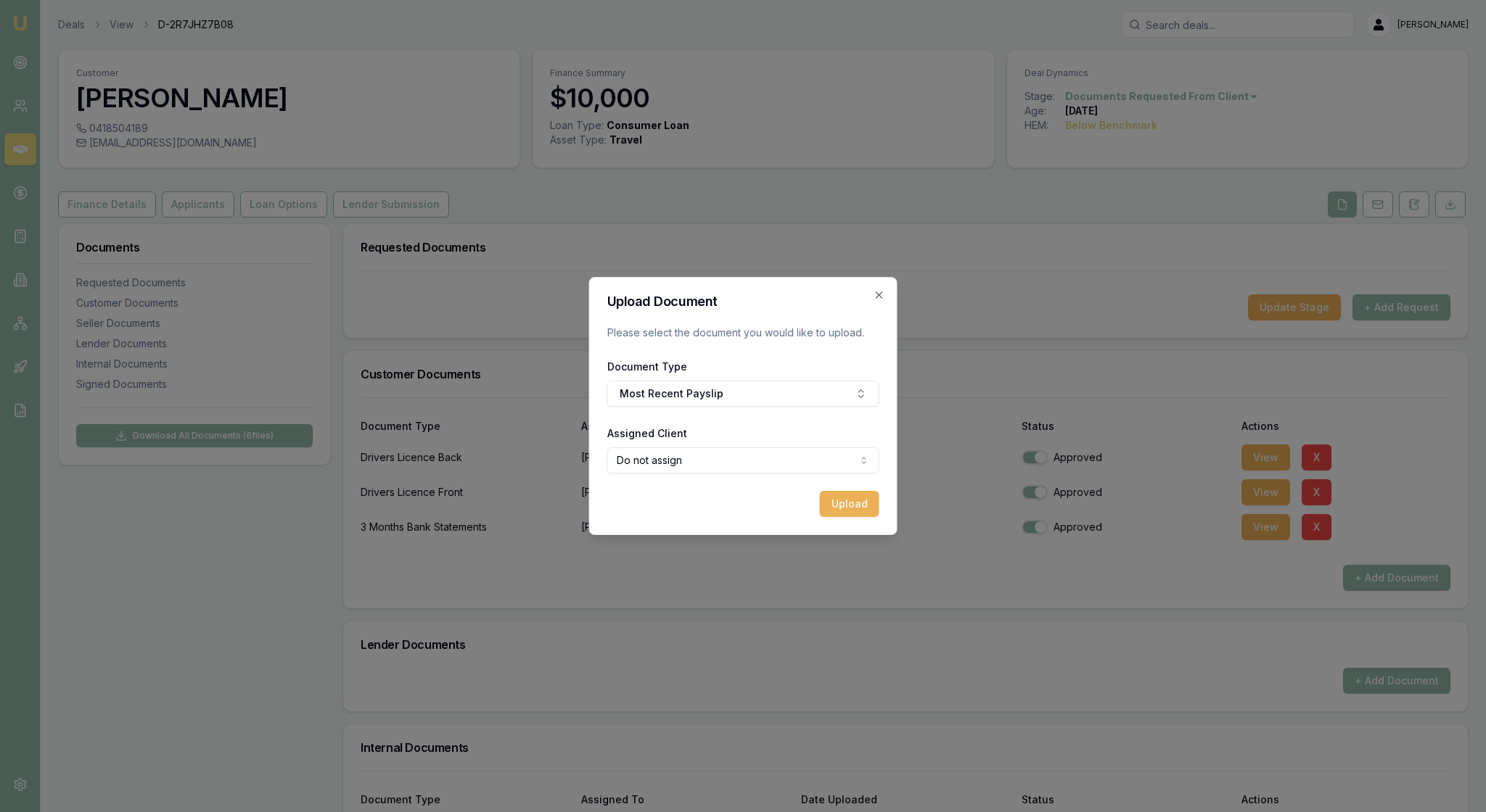
click at [854, 460] on body "Emu Broker Deals View D-2R7JHZ7B08 Rachael Connors Toggle Menu Customer Brooke …" at bounding box center [743, 406] width 1486 height 812
select select "U-T875TT5PJX"
click at [852, 513] on button "Upload" at bounding box center [850, 504] width 59 height 26
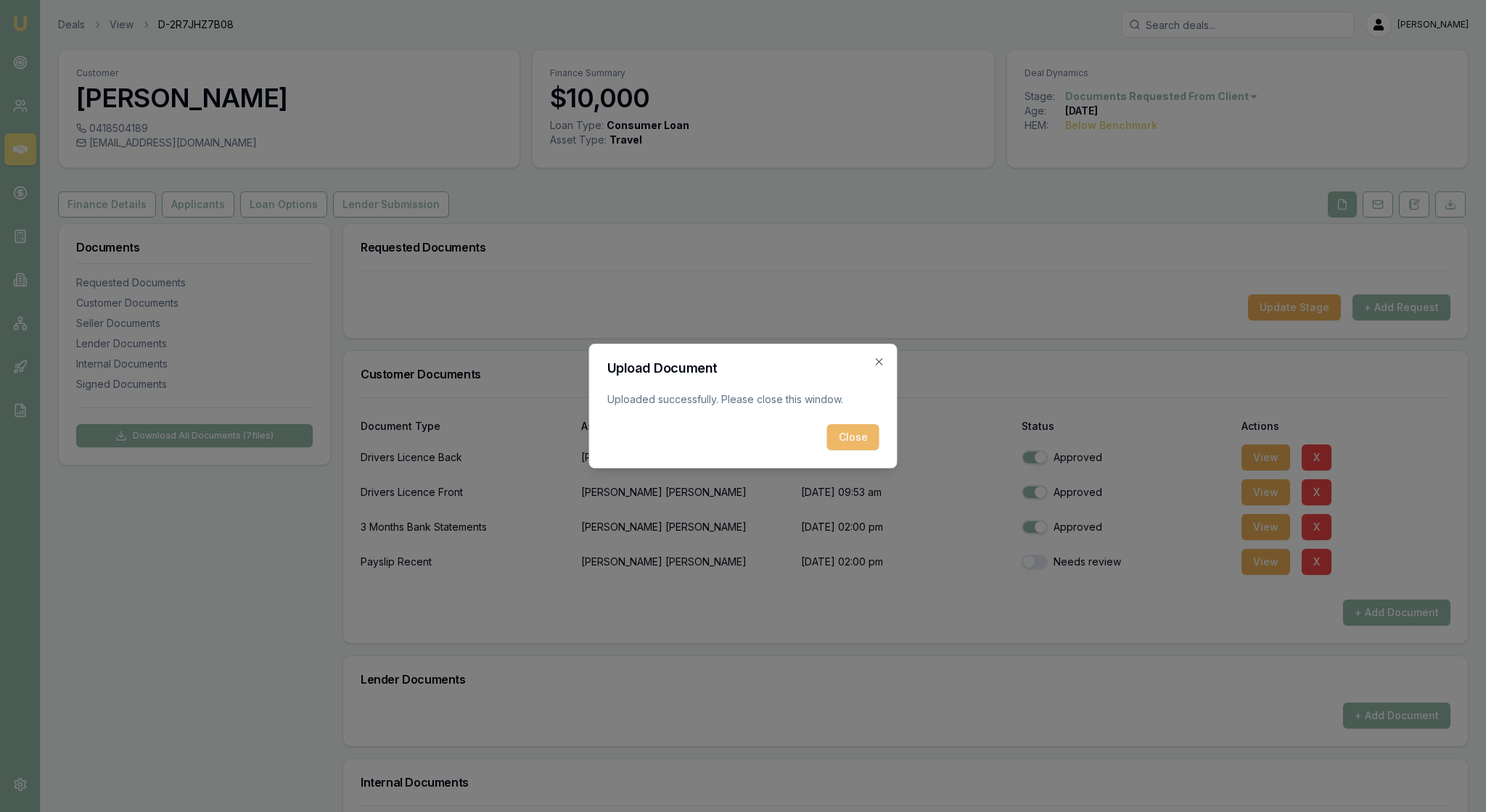
click at [848, 442] on button "Close" at bounding box center [853, 437] width 53 height 26
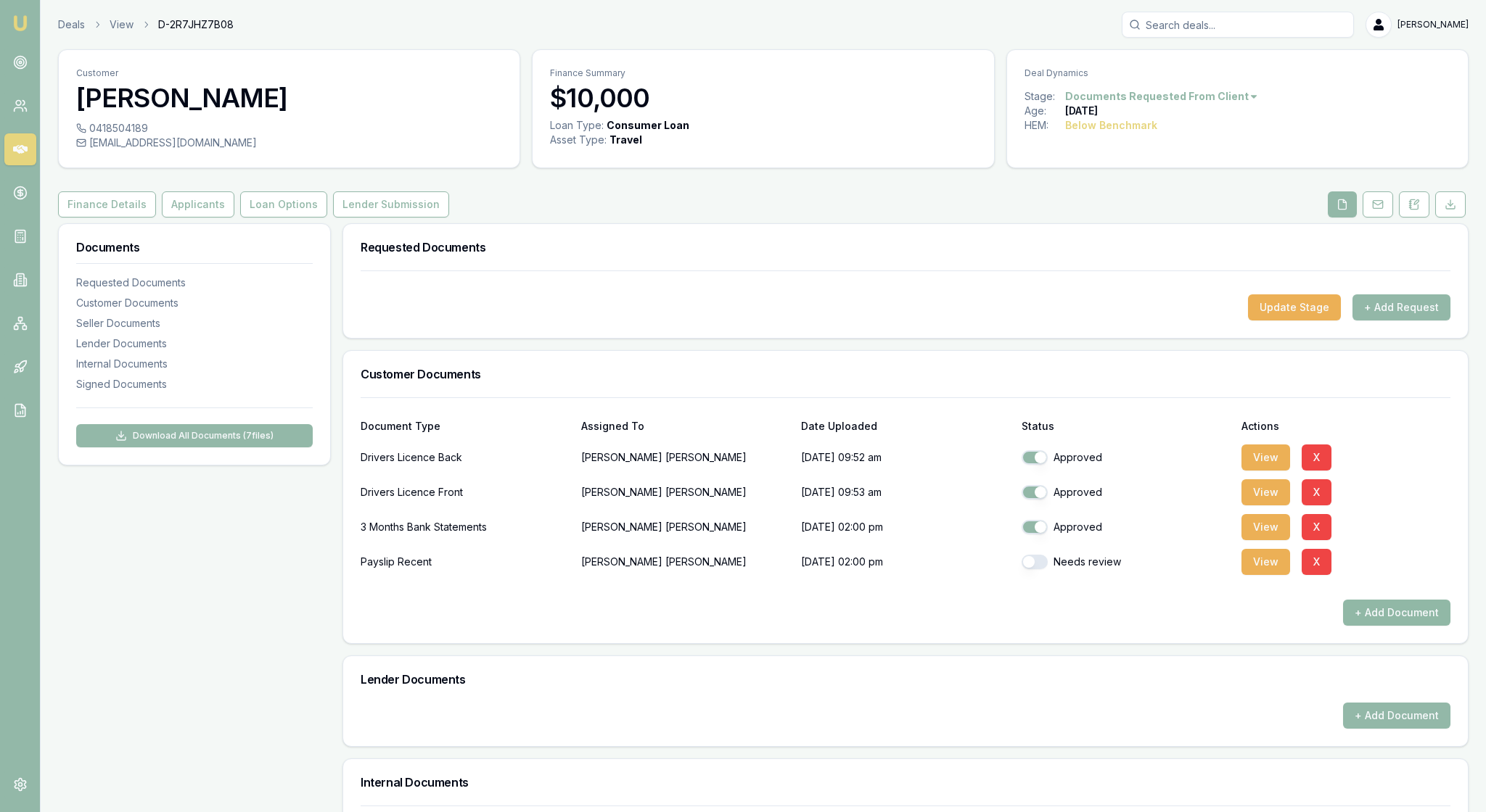
click at [1361, 626] on button "+ Add Document" at bounding box center [1397, 612] width 107 height 26
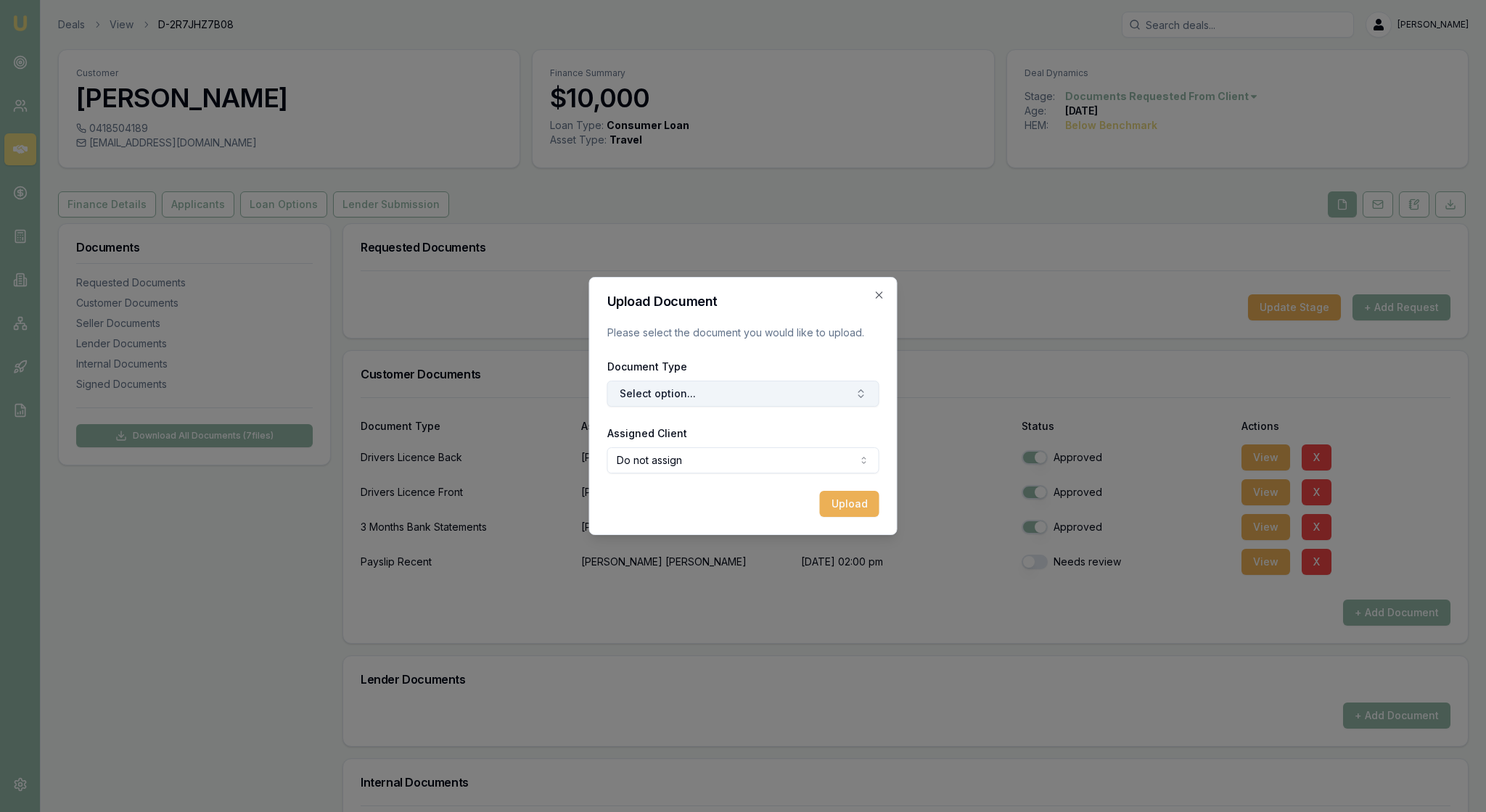
click at [846, 397] on button "Select option..." at bounding box center [743, 394] width 272 height 26
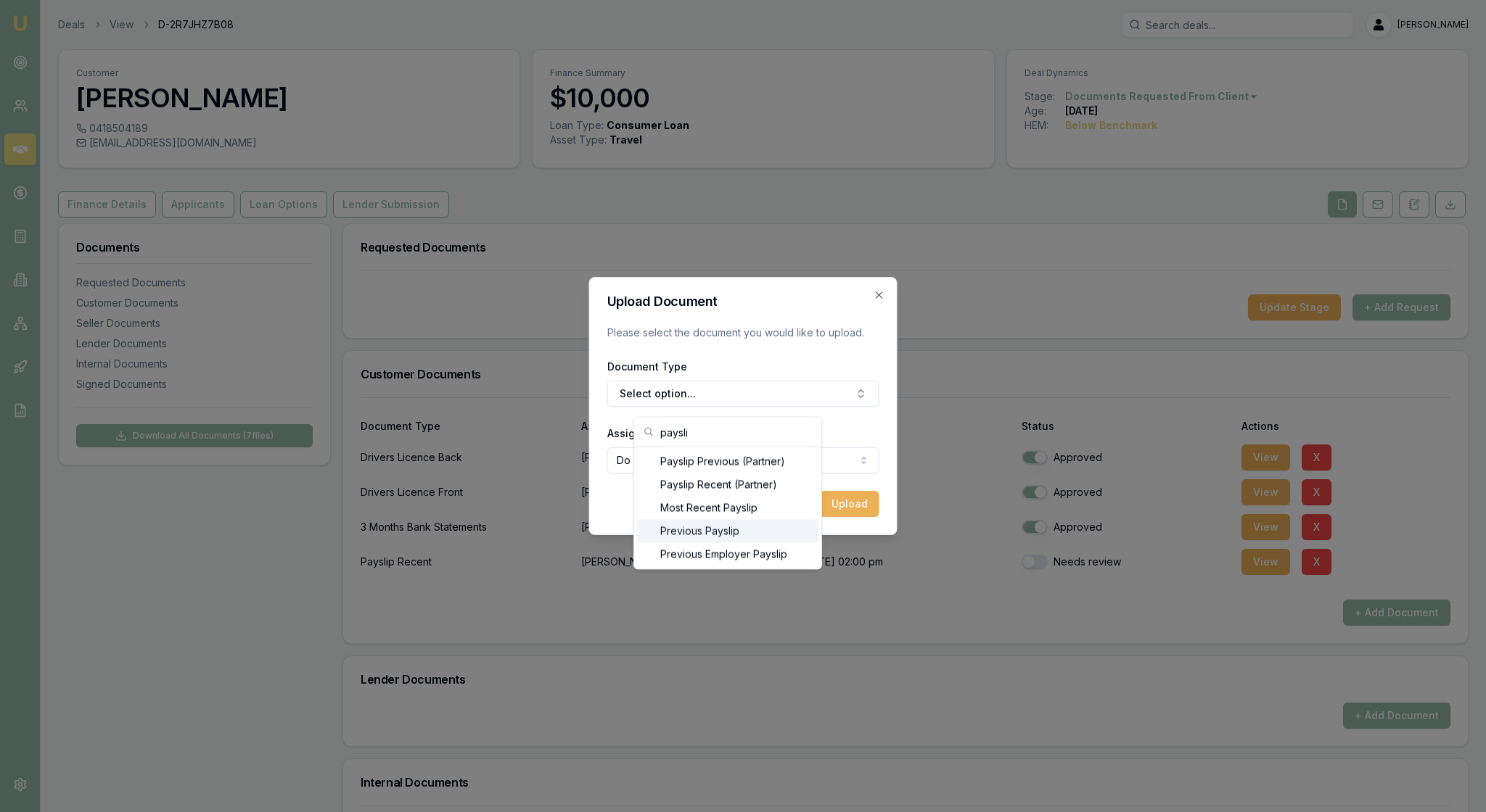
type input "paysli"
click at [764, 543] on div "Previous Payslip" at bounding box center [727, 531] width 181 height 23
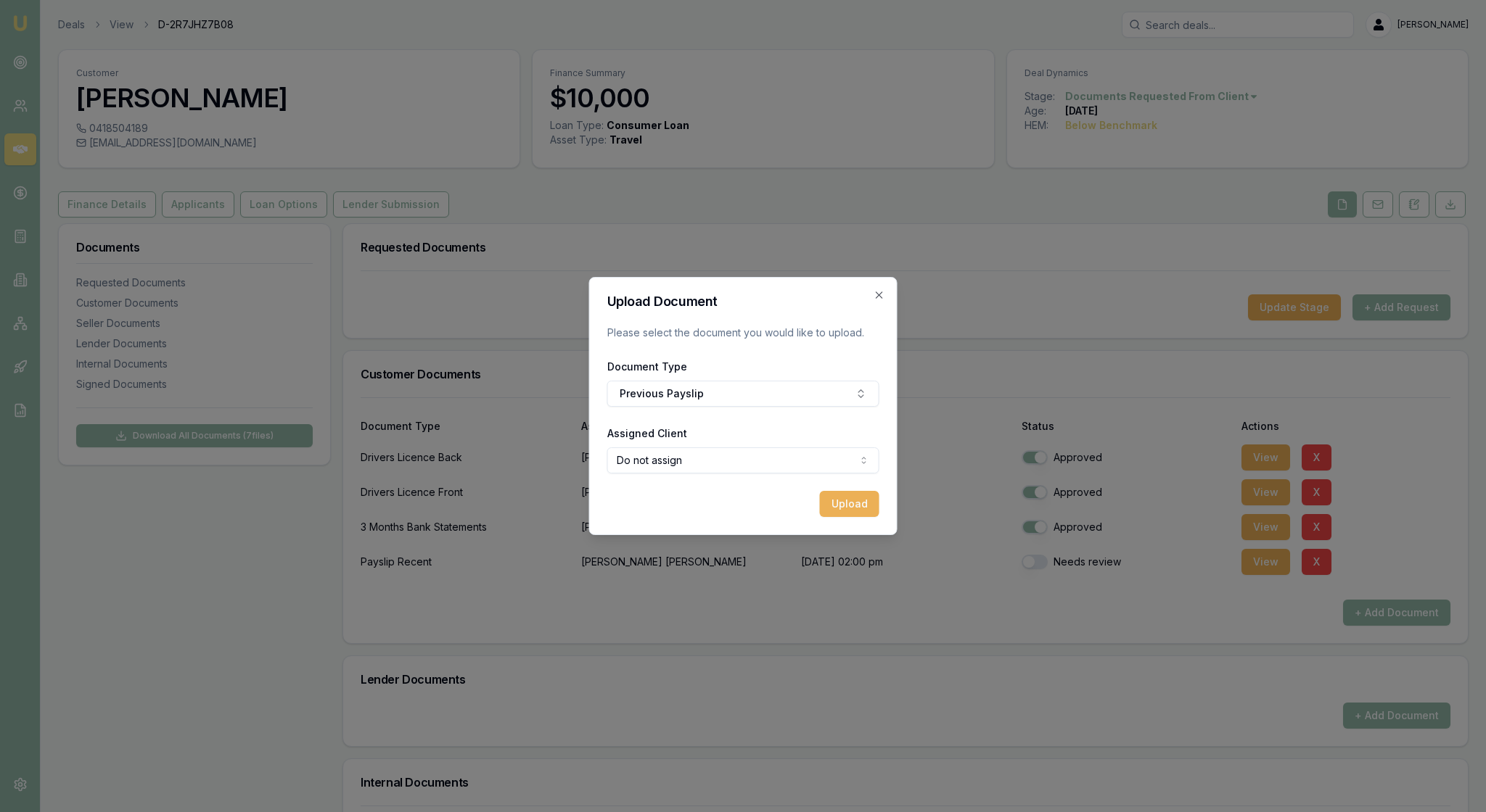
click at [857, 468] on body "Emu Broker Deals View D-2R7JHZ7B08 Rachael Connors Toggle Menu Customer Brooke …" at bounding box center [743, 406] width 1486 height 812
select select "U-T875TT5PJX"
click at [848, 517] on button "Upload" at bounding box center [850, 504] width 59 height 26
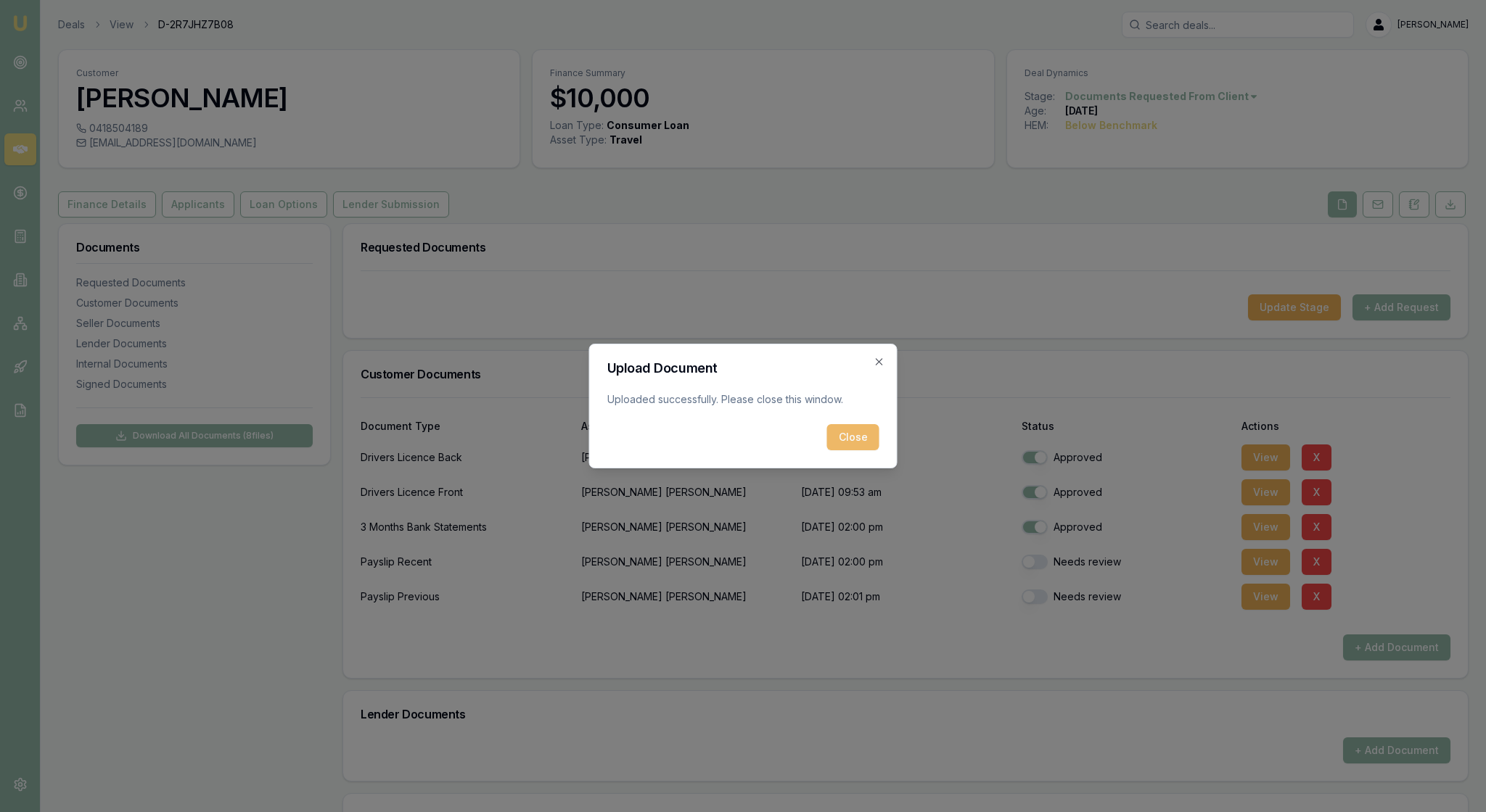
click at [855, 450] on button "Close" at bounding box center [853, 437] width 53 height 26
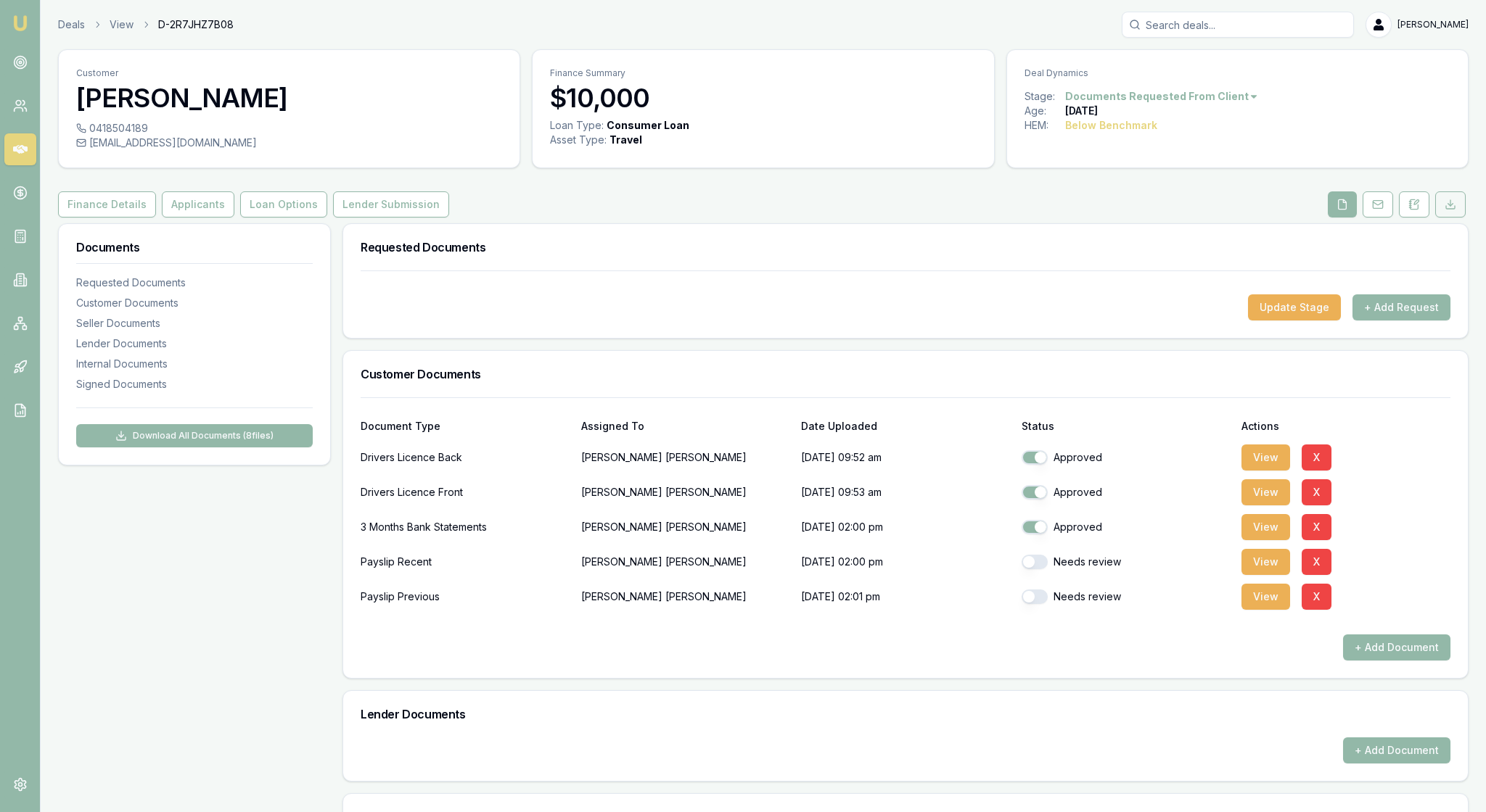
click at [1452, 217] on button at bounding box center [1451, 204] width 31 height 26
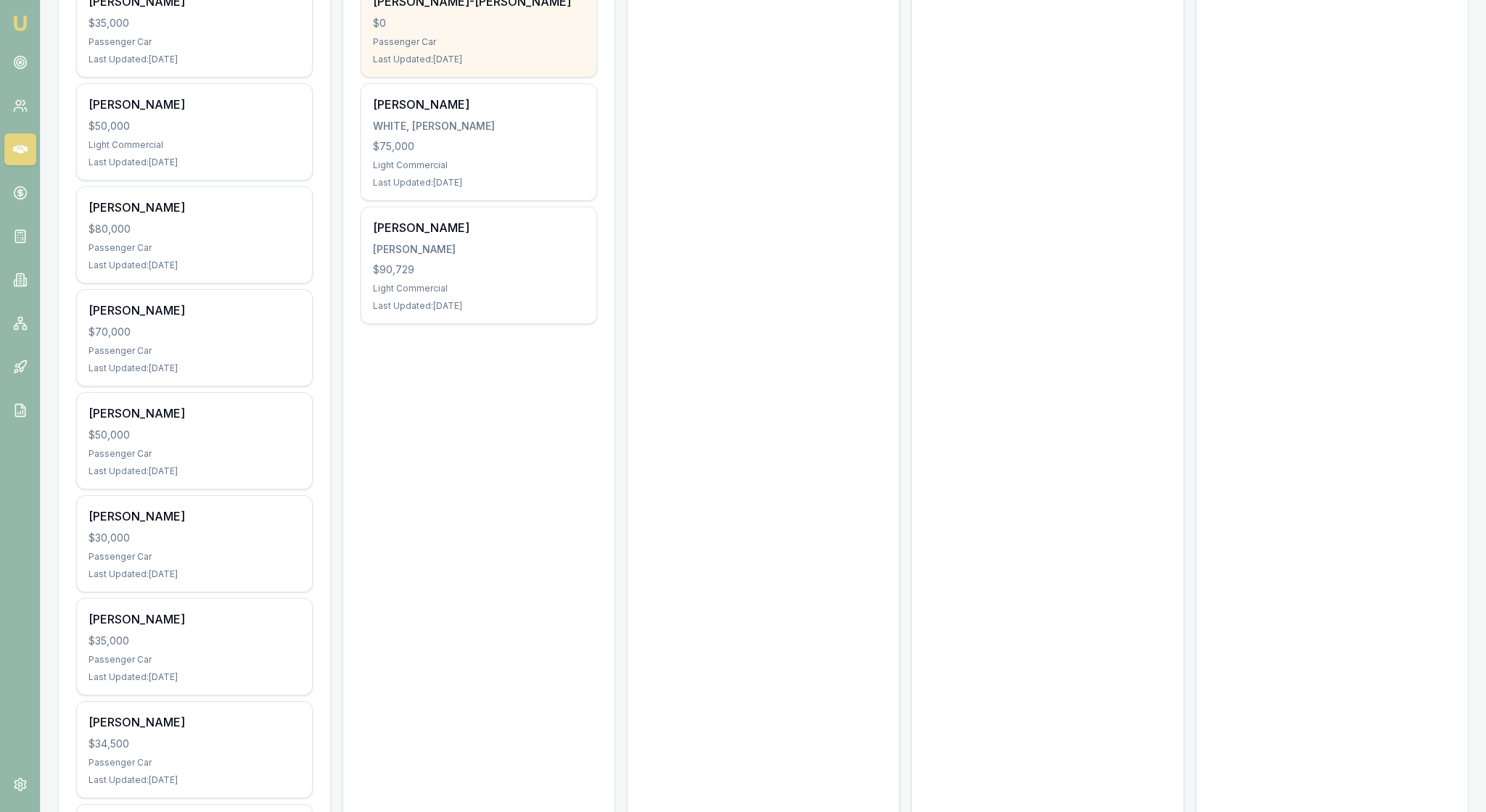
scroll to position [544, 0]
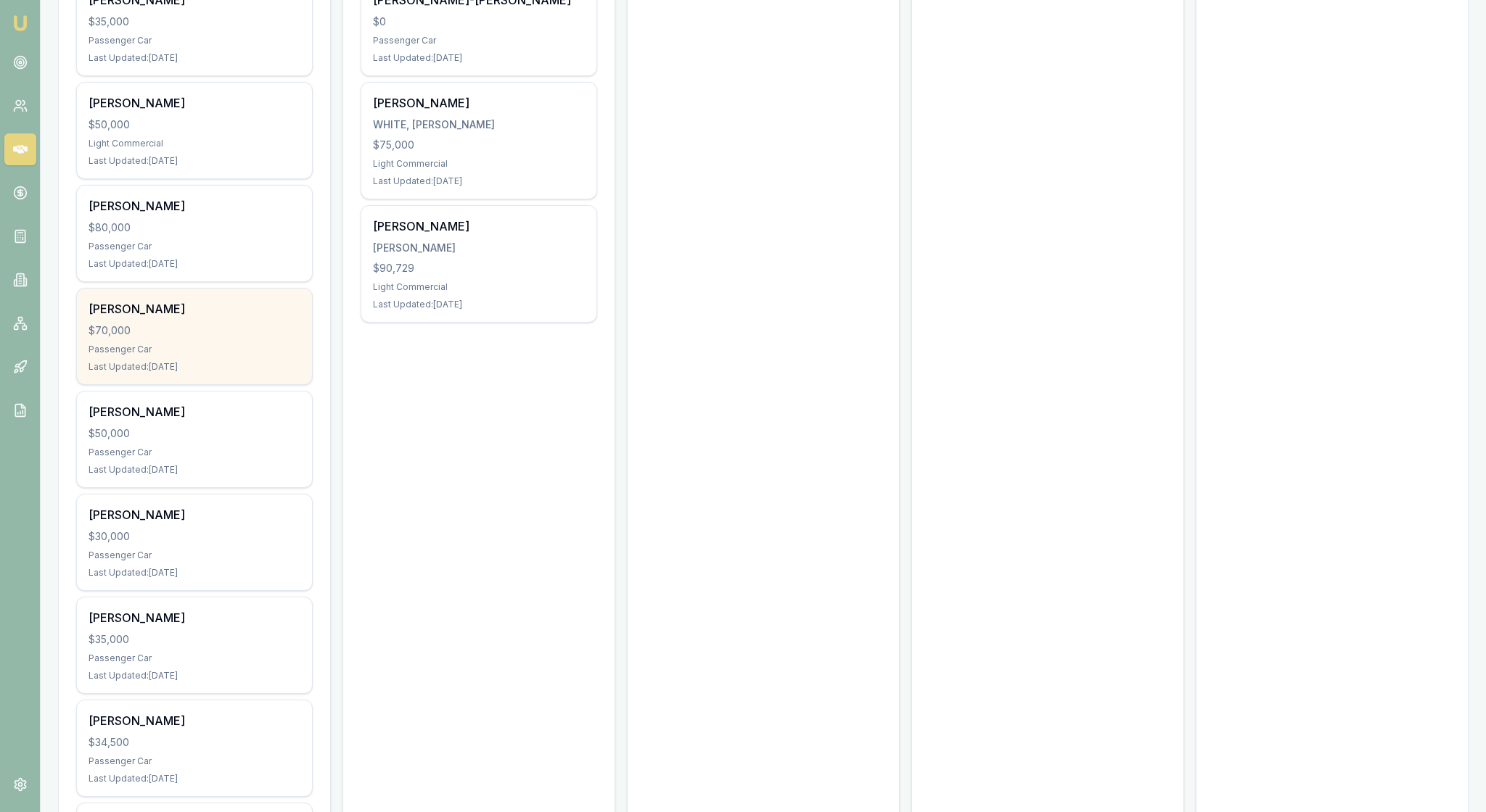
click at [256, 338] on div "$70,000" at bounding box center [194, 330] width 212 height 14
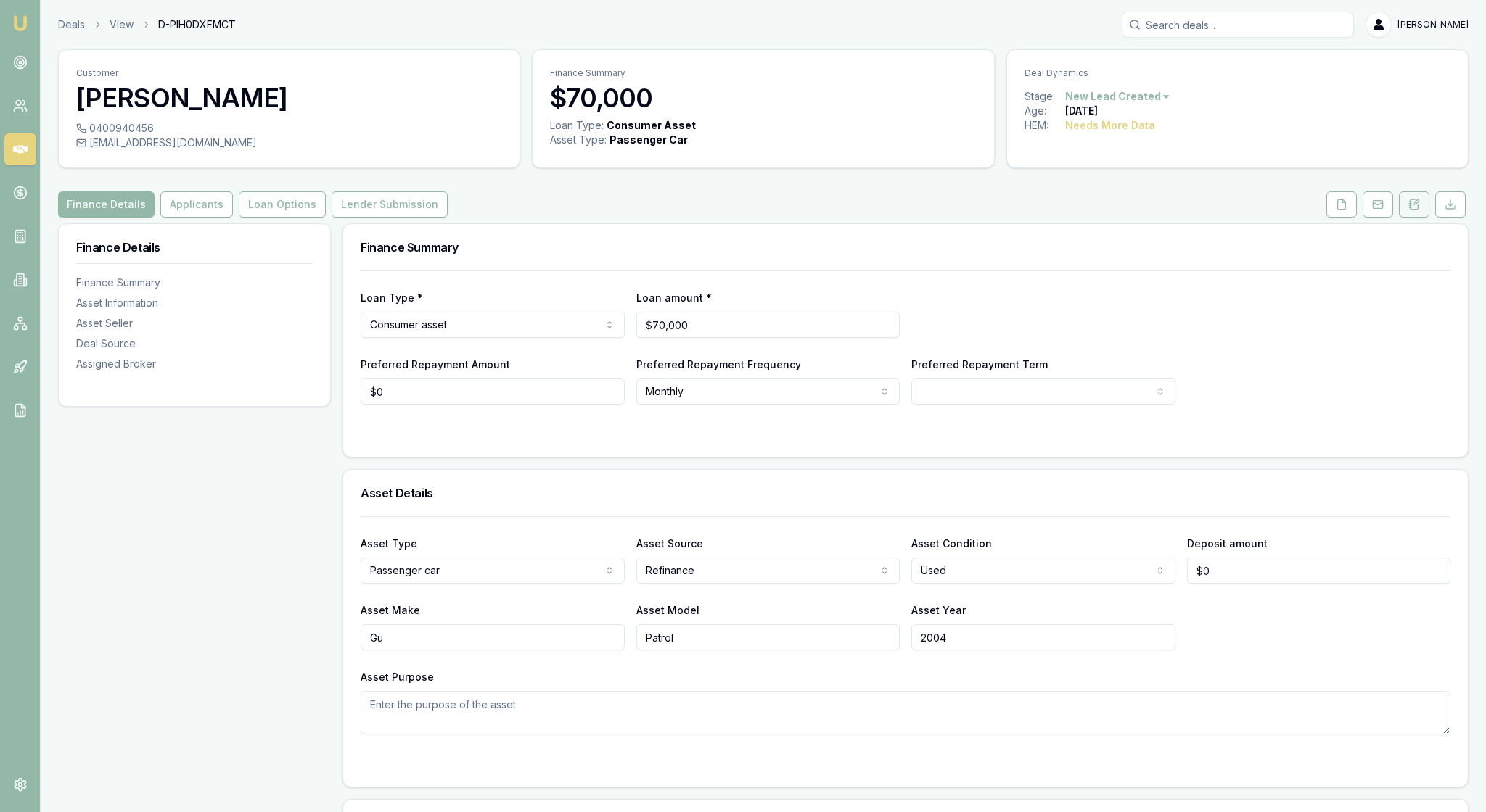
click at [1408, 211] on icon at bounding box center [1414, 205] width 11 height 11
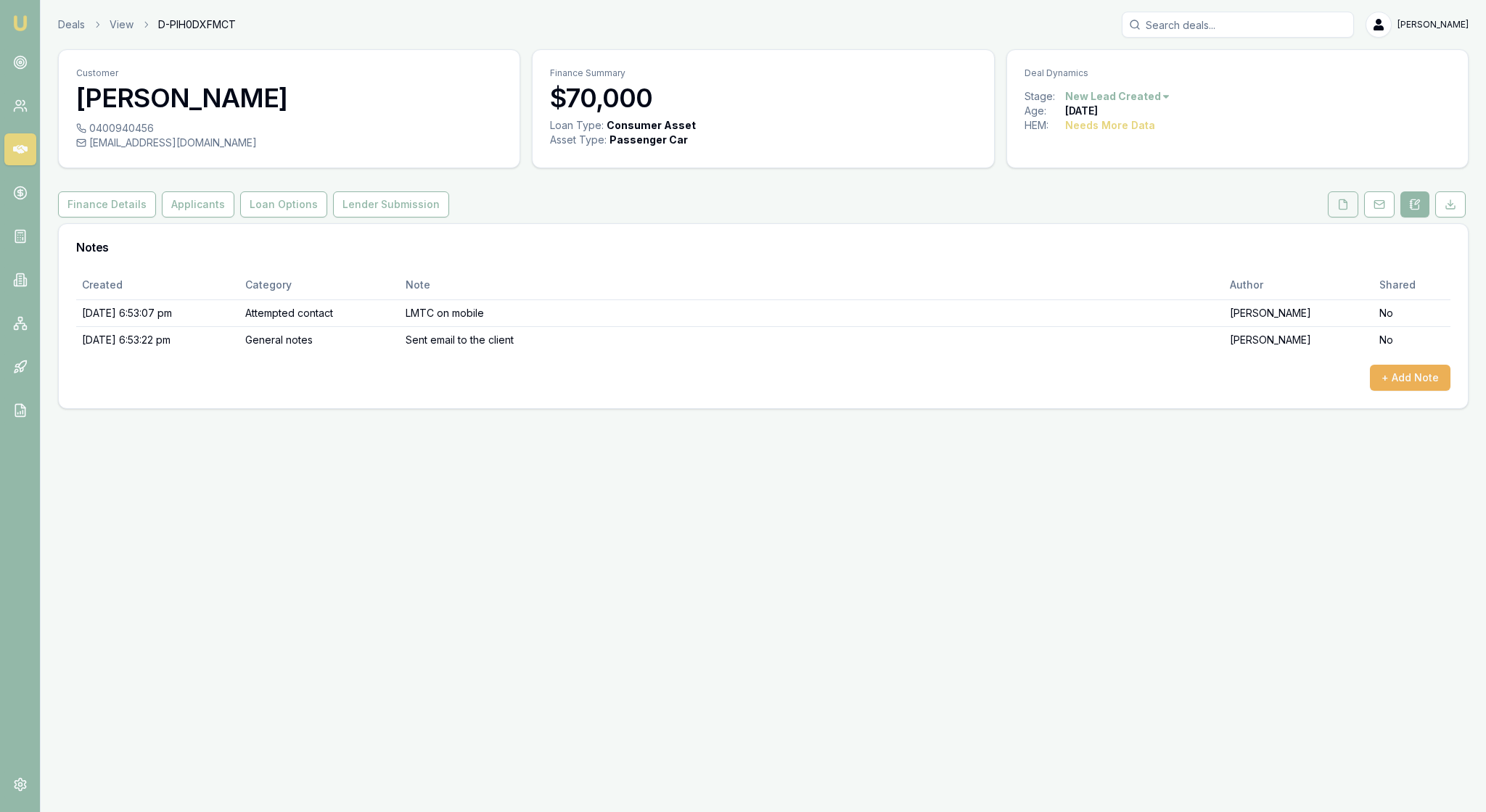
click at [1337, 211] on icon at bounding box center [1343, 205] width 11 height 11
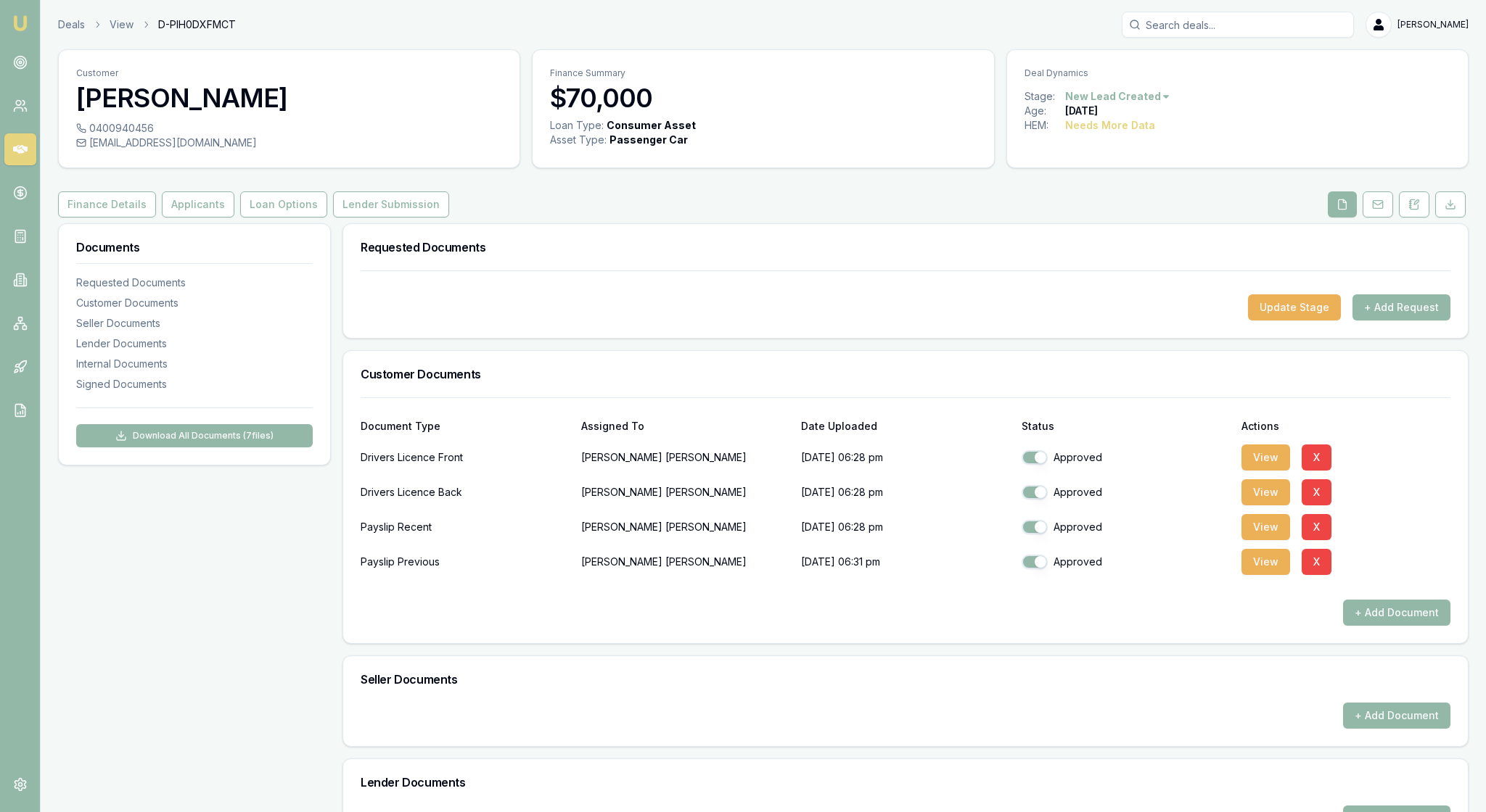
click at [1051, 217] on div "Finance Details Applicants Loan Options Lender Submission" at bounding box center [764, 204] width 1410 height 26
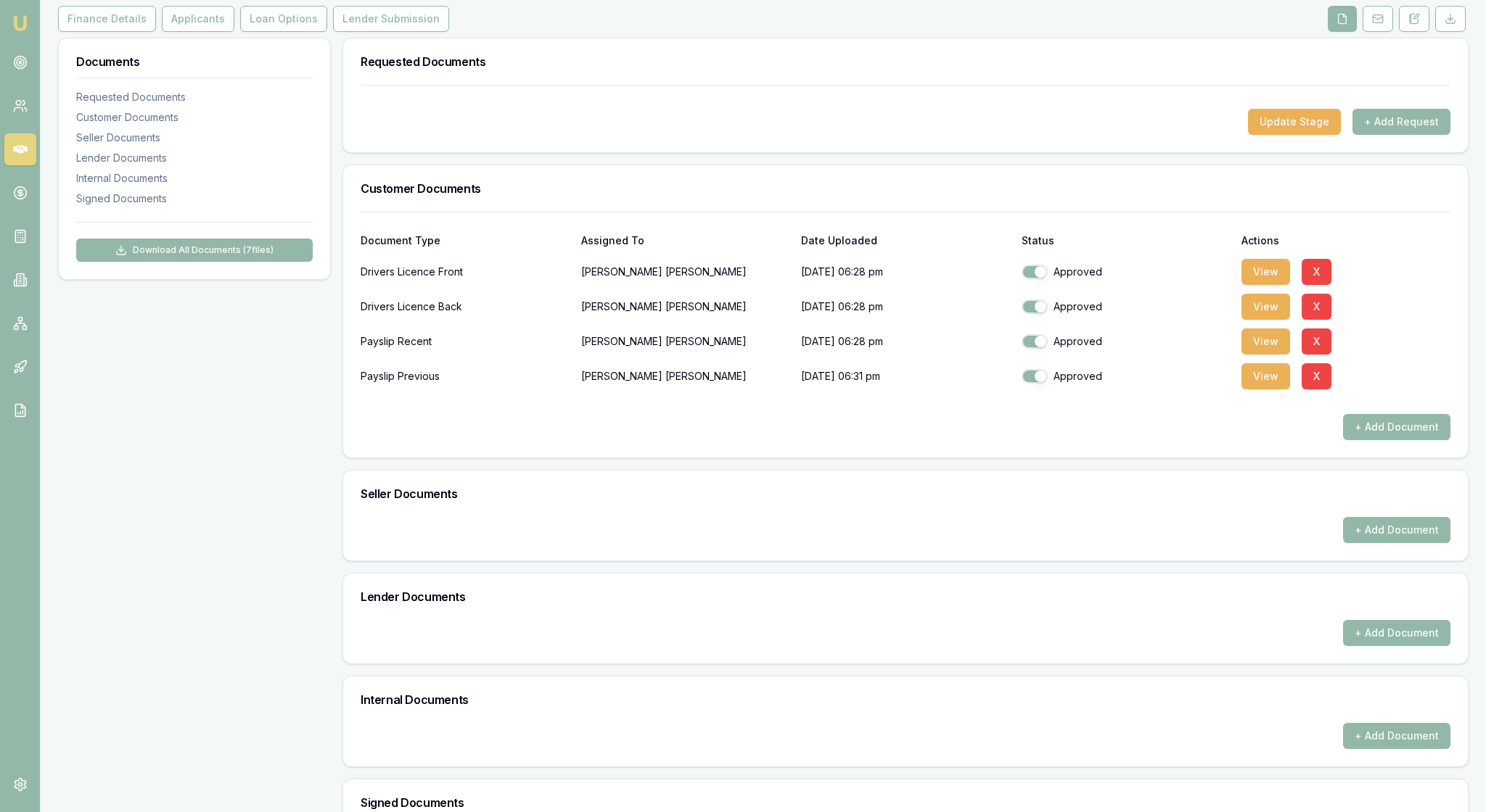
scroll to position [177, 0]
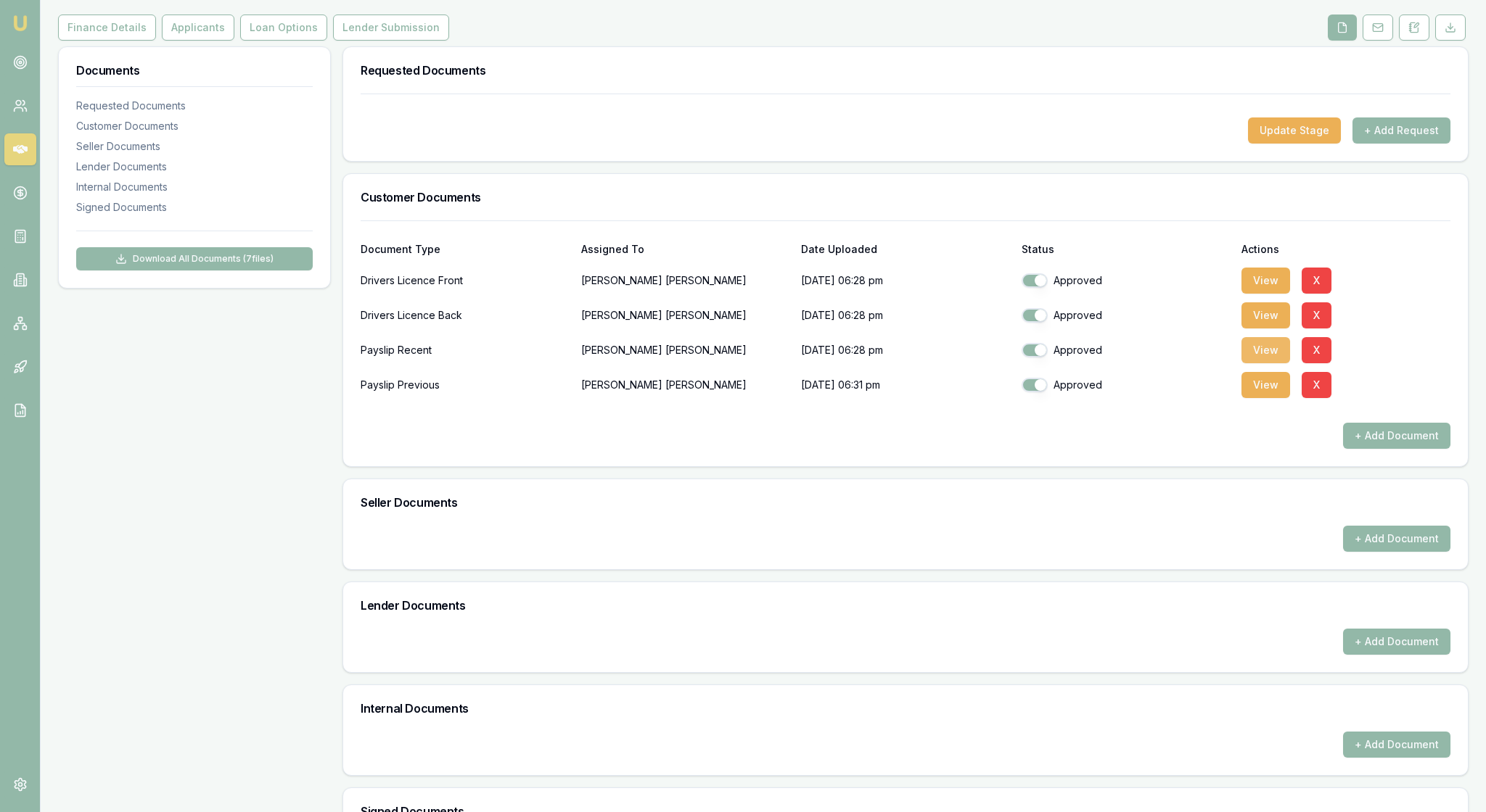
click at [1270, 363] on button "View" at bounding box center [1266, 350] width 49 height 26
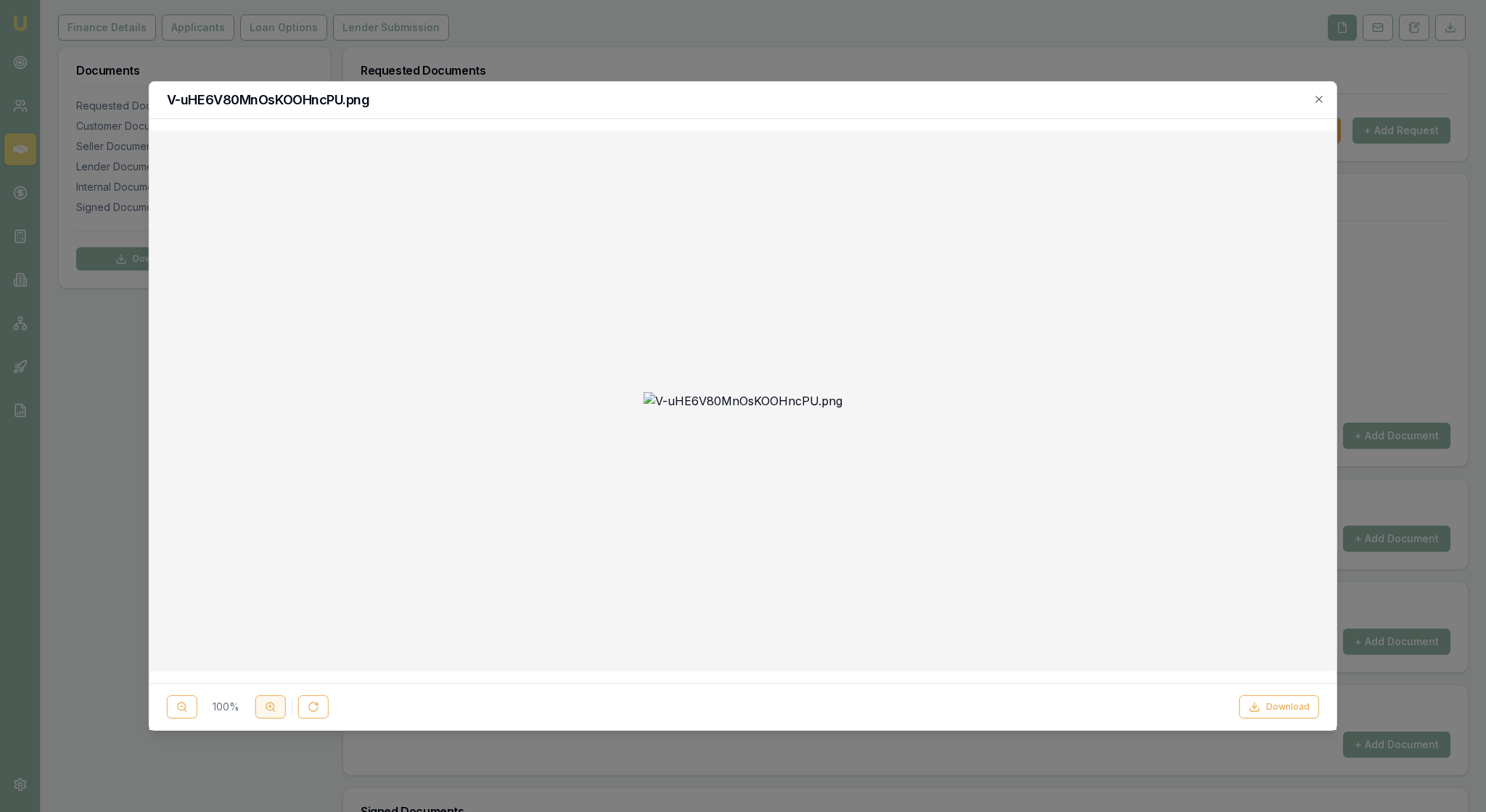
click at [277, 702] on icon at bounding box center [270, 707] width 11 height 11
click at [711, 560] on img at bounding box center [743, 724] width 1164 height 1165
click at [925, 406] on img at bounding box center [743, 724] width 1164 height 1165
click at [1000, 432] on img at bounding box center [743, 724] width 1164 height 1165
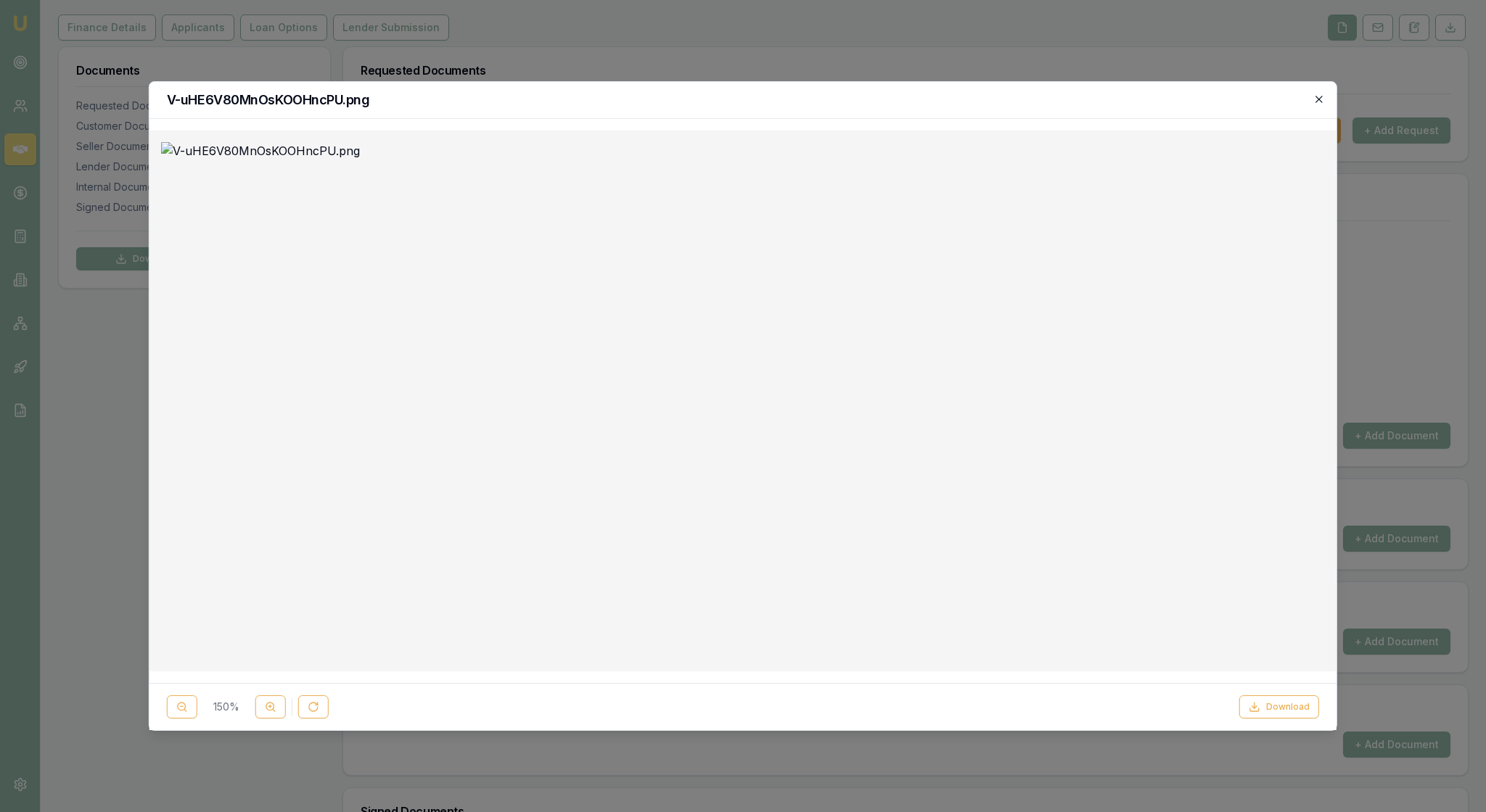
click at [1316, 102] on icon "button" at bounding box center [1318, 99] width 7 height 7
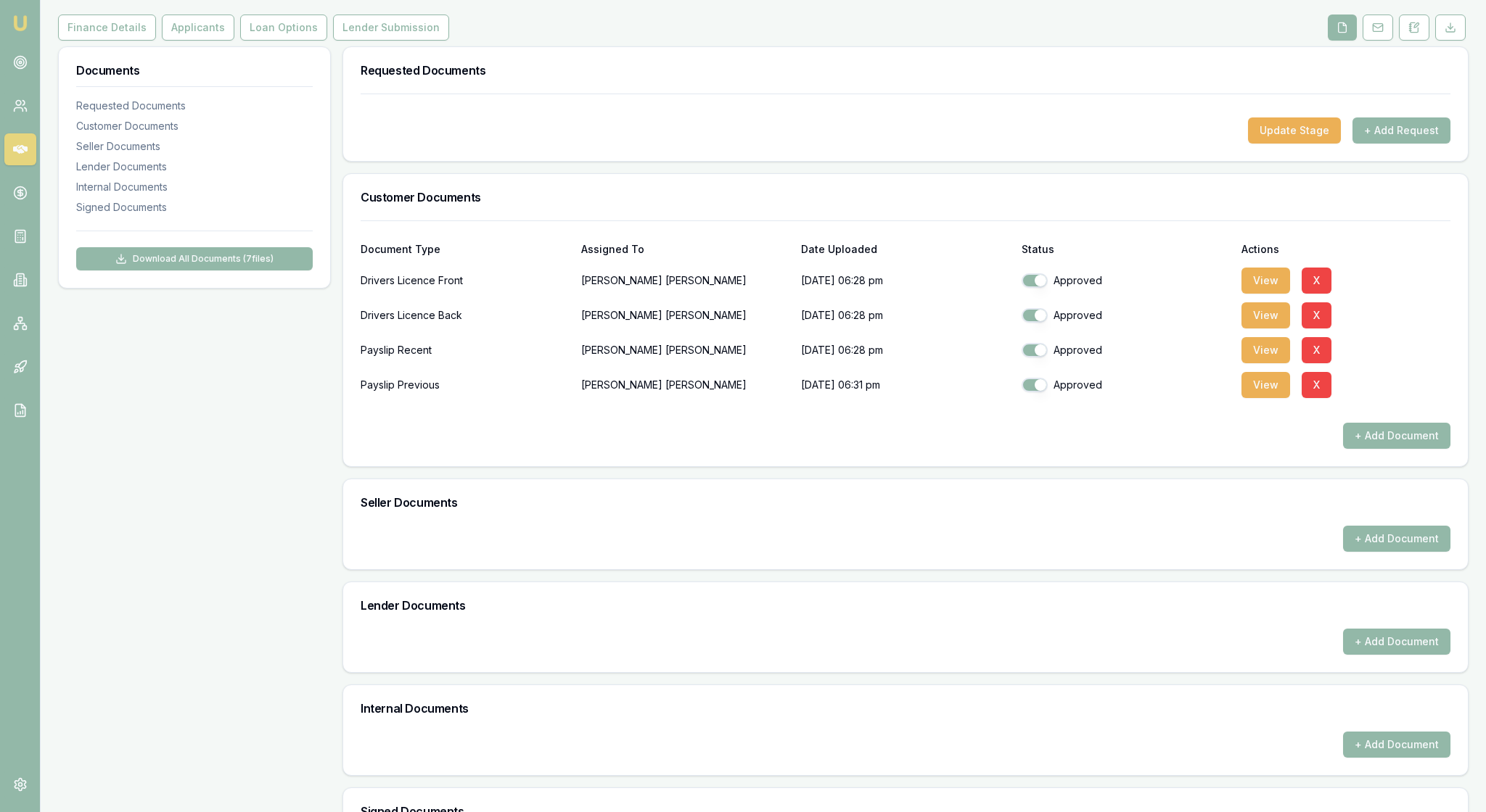
click at [955, 144] on div "Update Stage + Add Request" at bounding box center [905, 130] width 1090 height 26
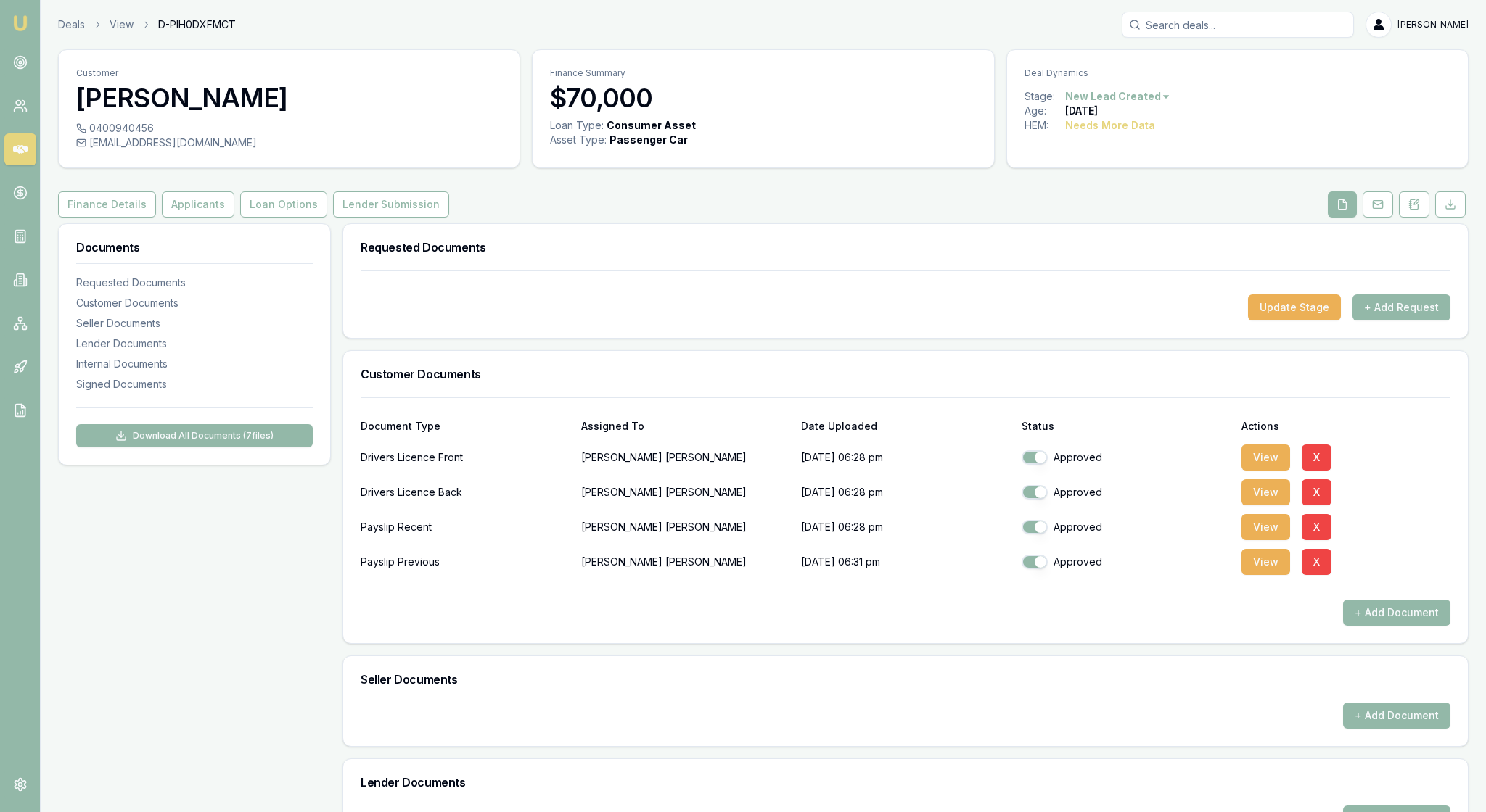
scroll to position [0, 0]
click at [1408, 211] on icon at bounding box center [1414, 205] width 11 height 11
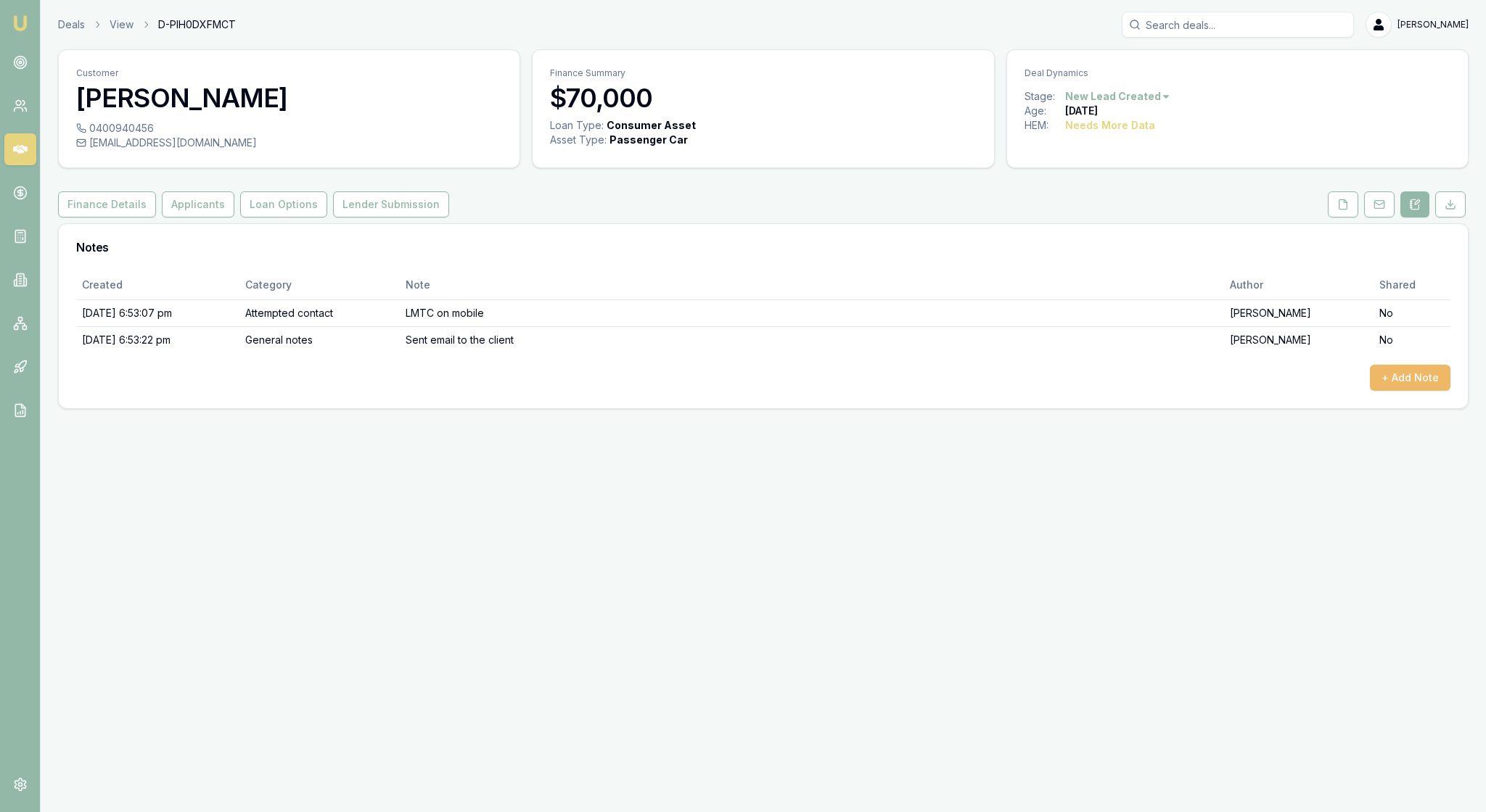
click at [1423, 391] on button "+ Add Note" at bounding box center [1410, 377] width 80 height 26
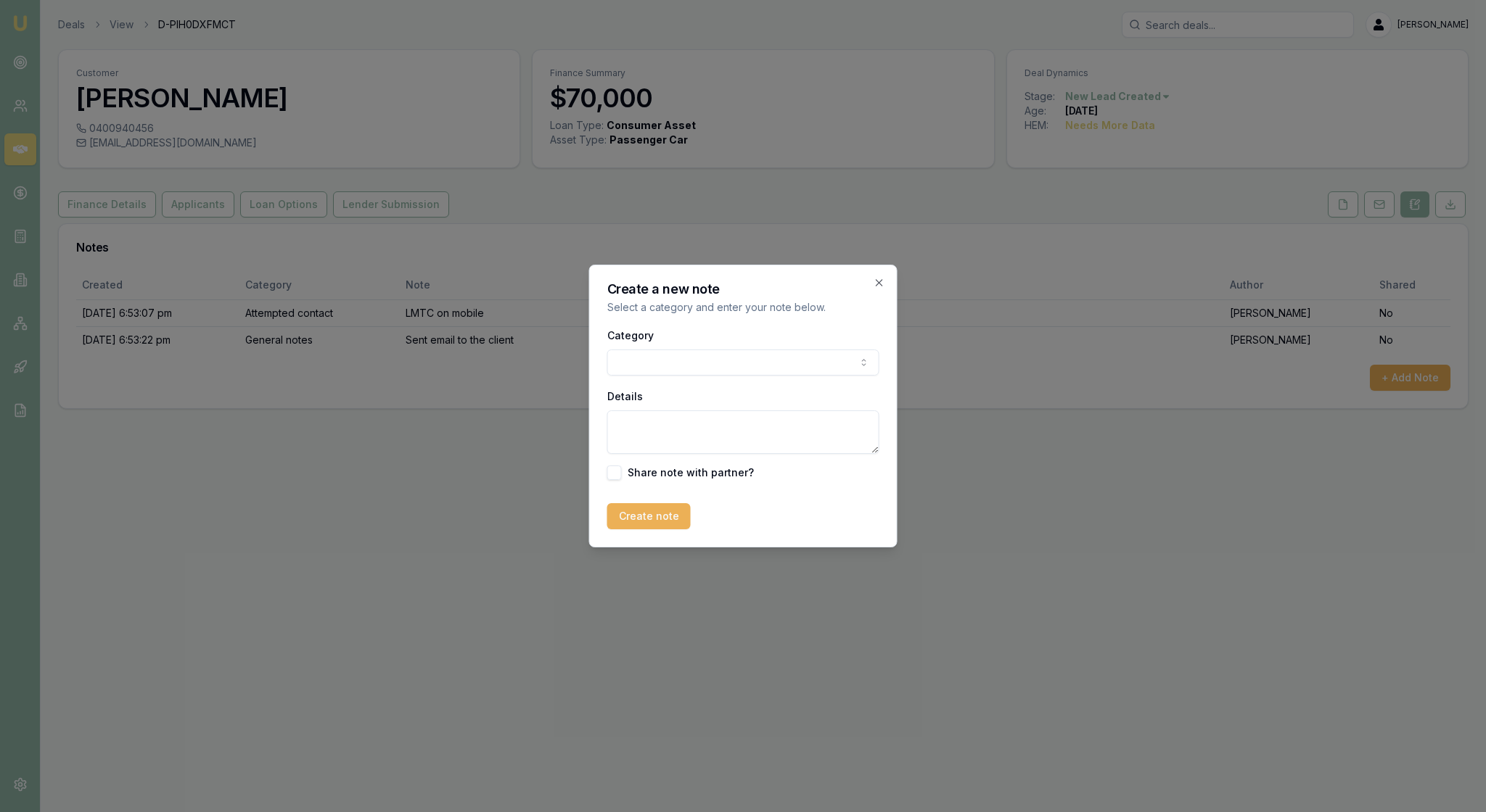
click at [852, 361] on body "Emu Broker Deals View D-PIH0DXFMCT Rachael Connors Toggle Menu Customer Cole De…" at bounding box center [743, 406] width 1486 height 812
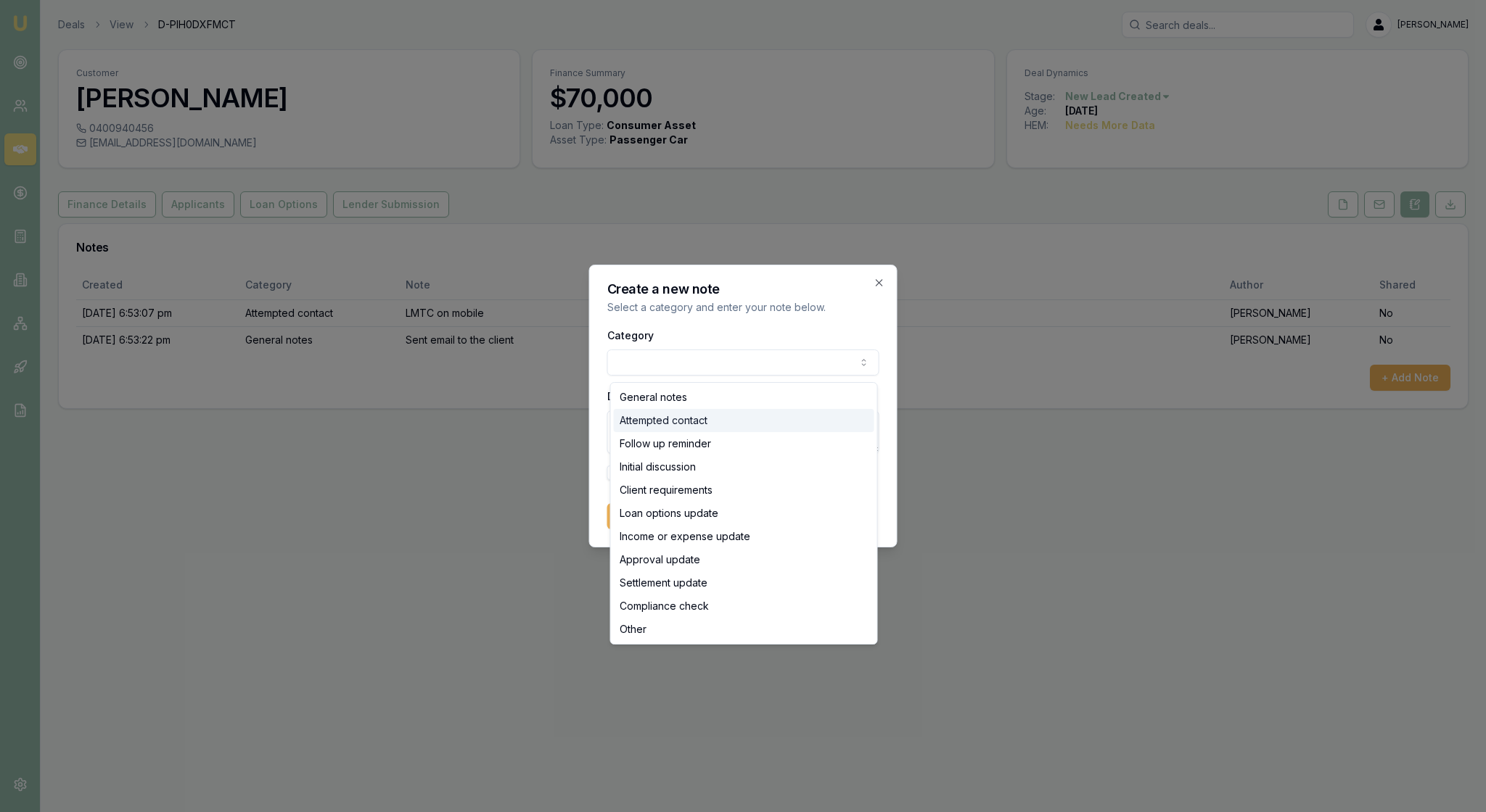
select select "ATTEMPTED_CONTACT"
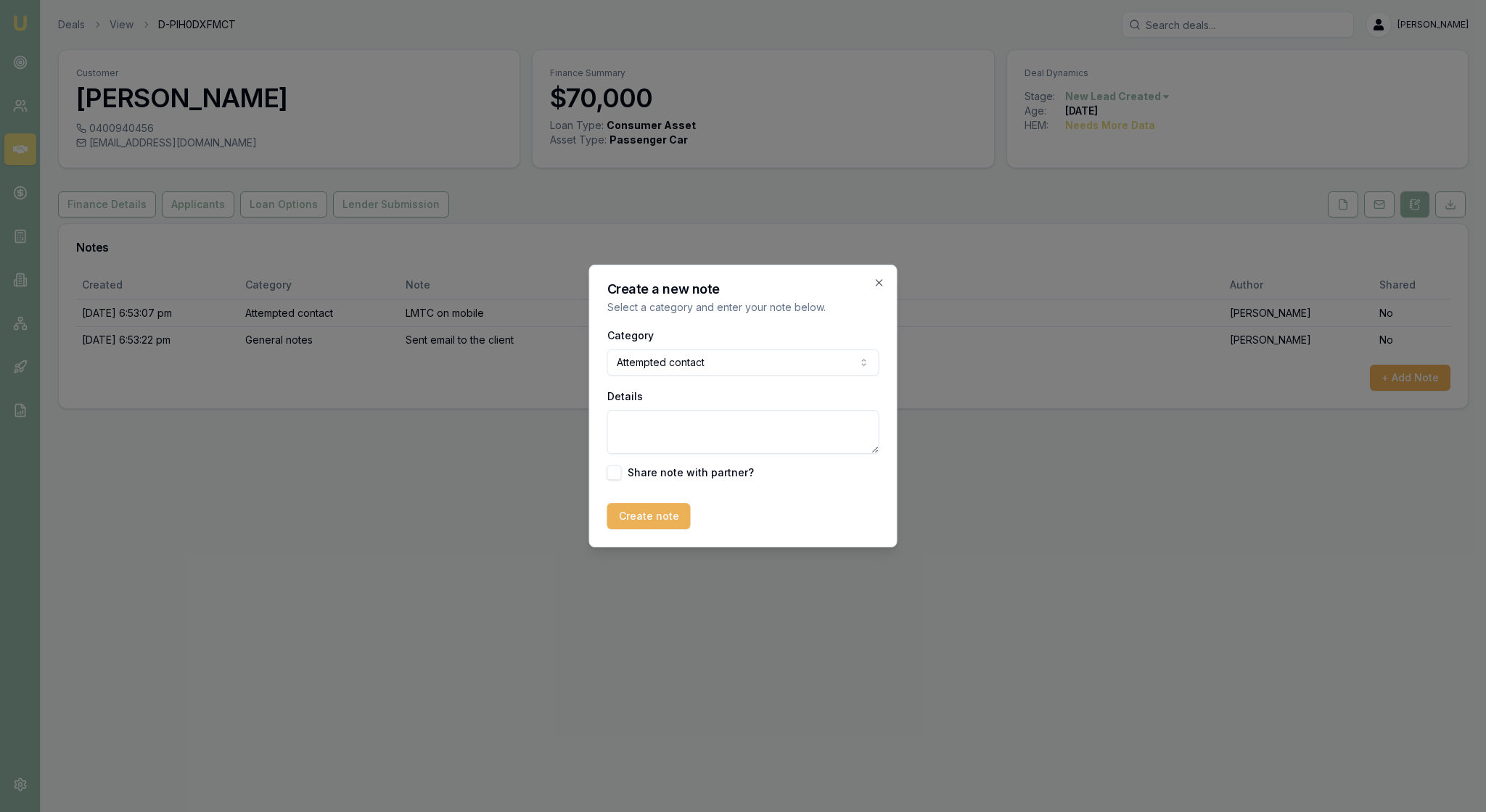
click at [631, 426] on textarea "Details" at bounding box center [743, 432] width 272 height 43
type textarea "LMTC to follow up on the application details."
click at [674, 530] on button "Create note" at bounding box center [649, 516] width 83 height 26
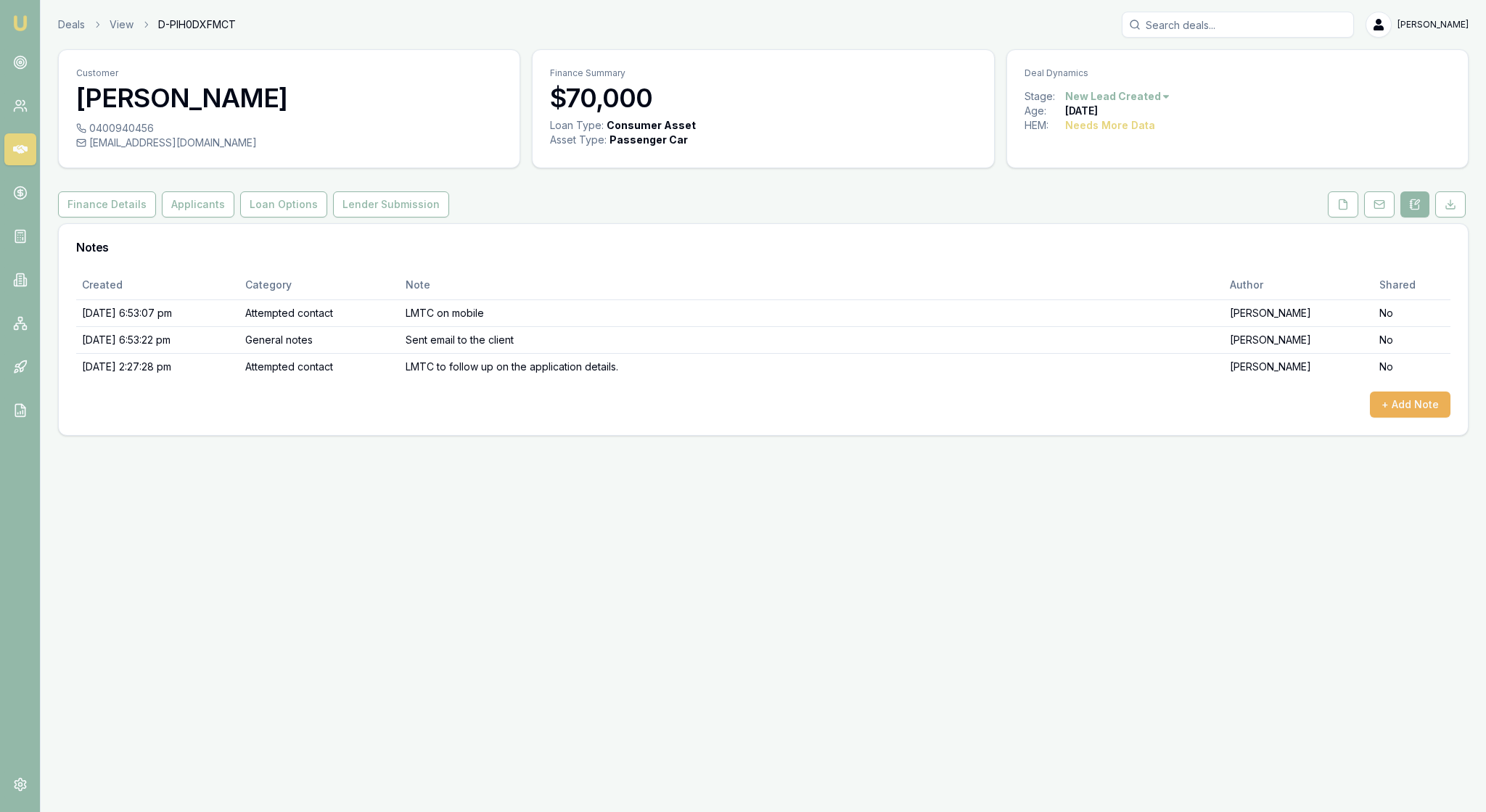
click at [32, 25] on link "Emu Broker" at bounding box center [20, 23] width 23 height 23
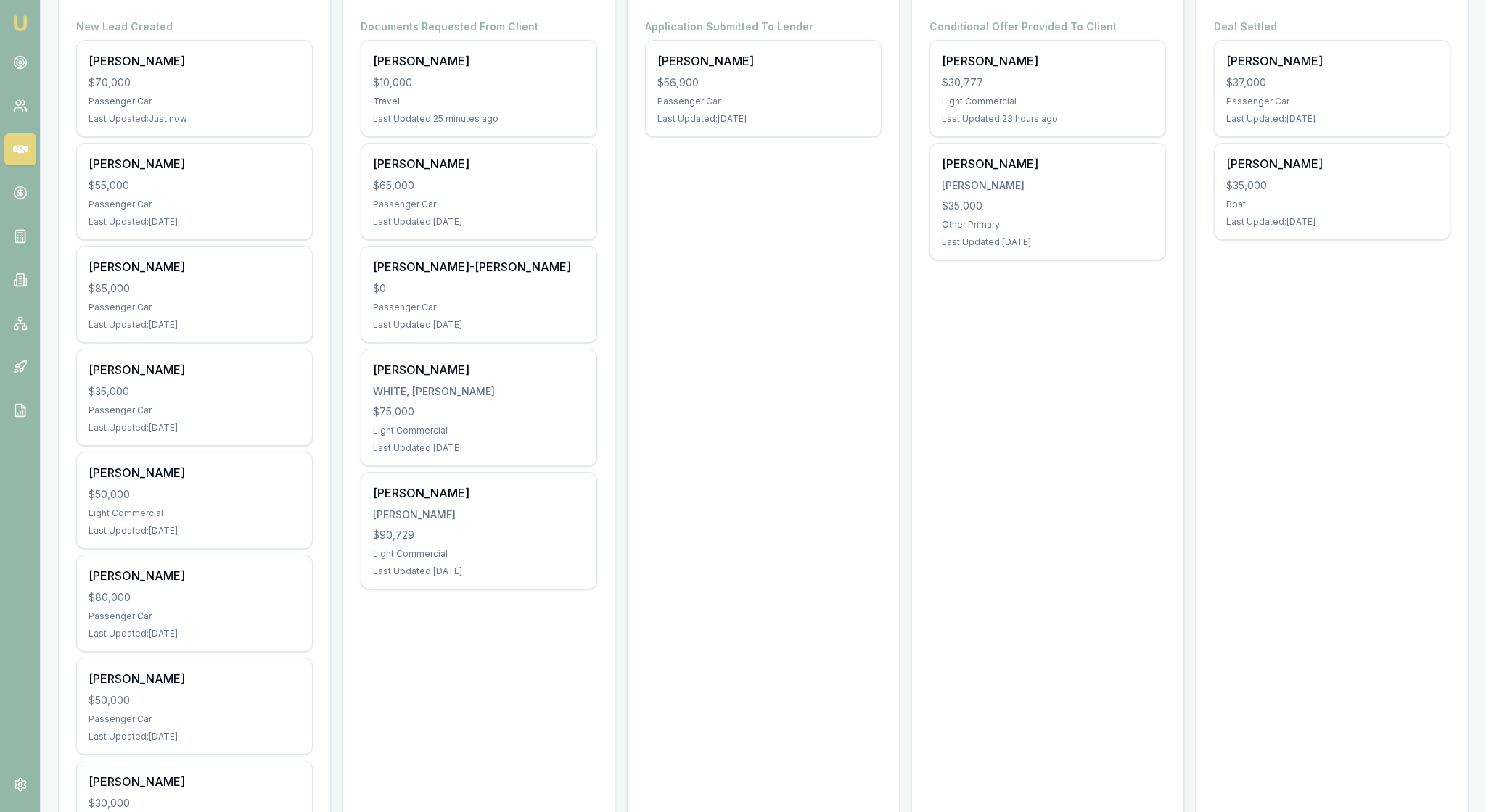
scroll to position [285, 0]
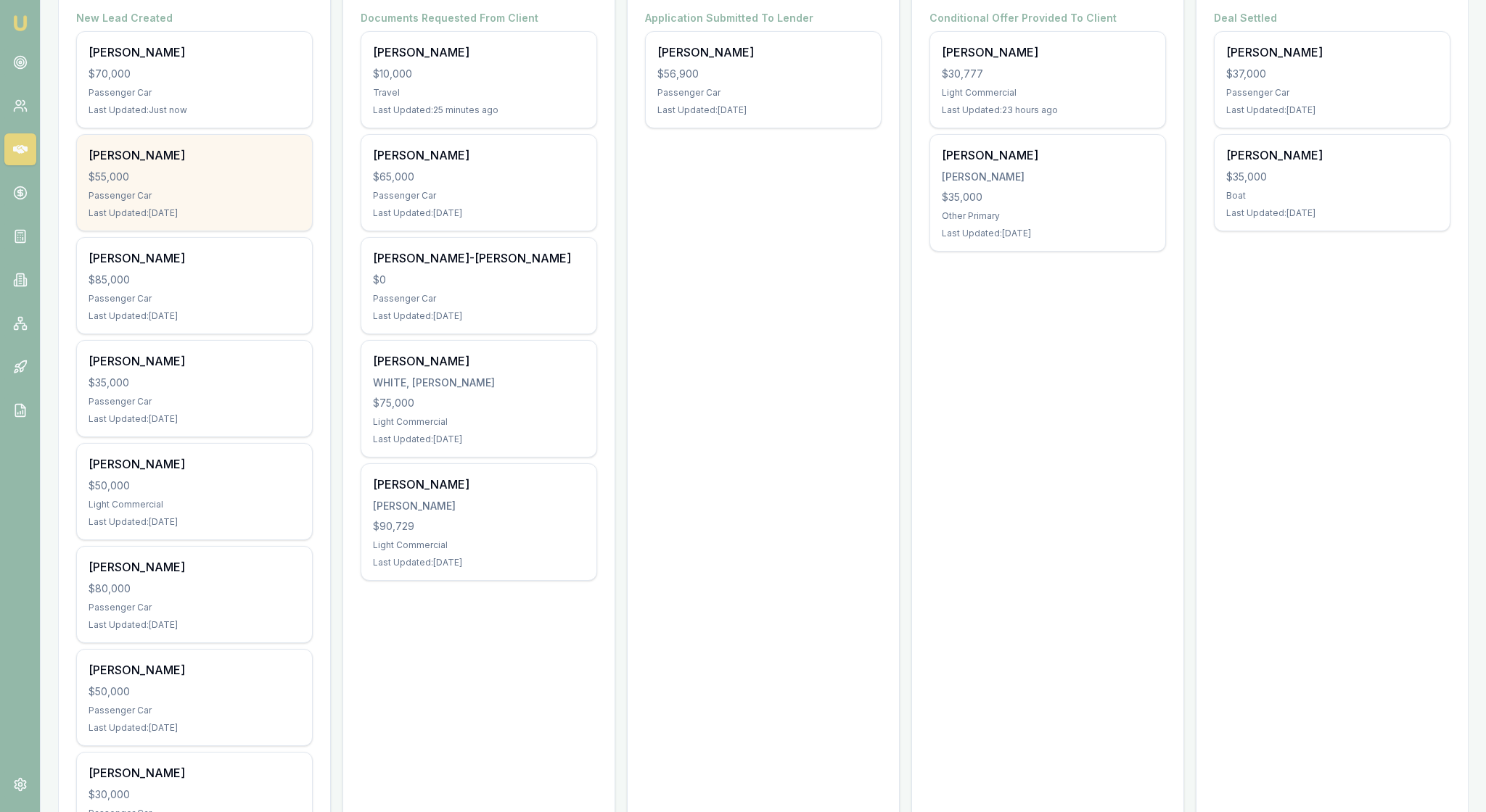
click at [256, 184] on div "$55,000" at bounding box center [194, 176] width 212 height 14
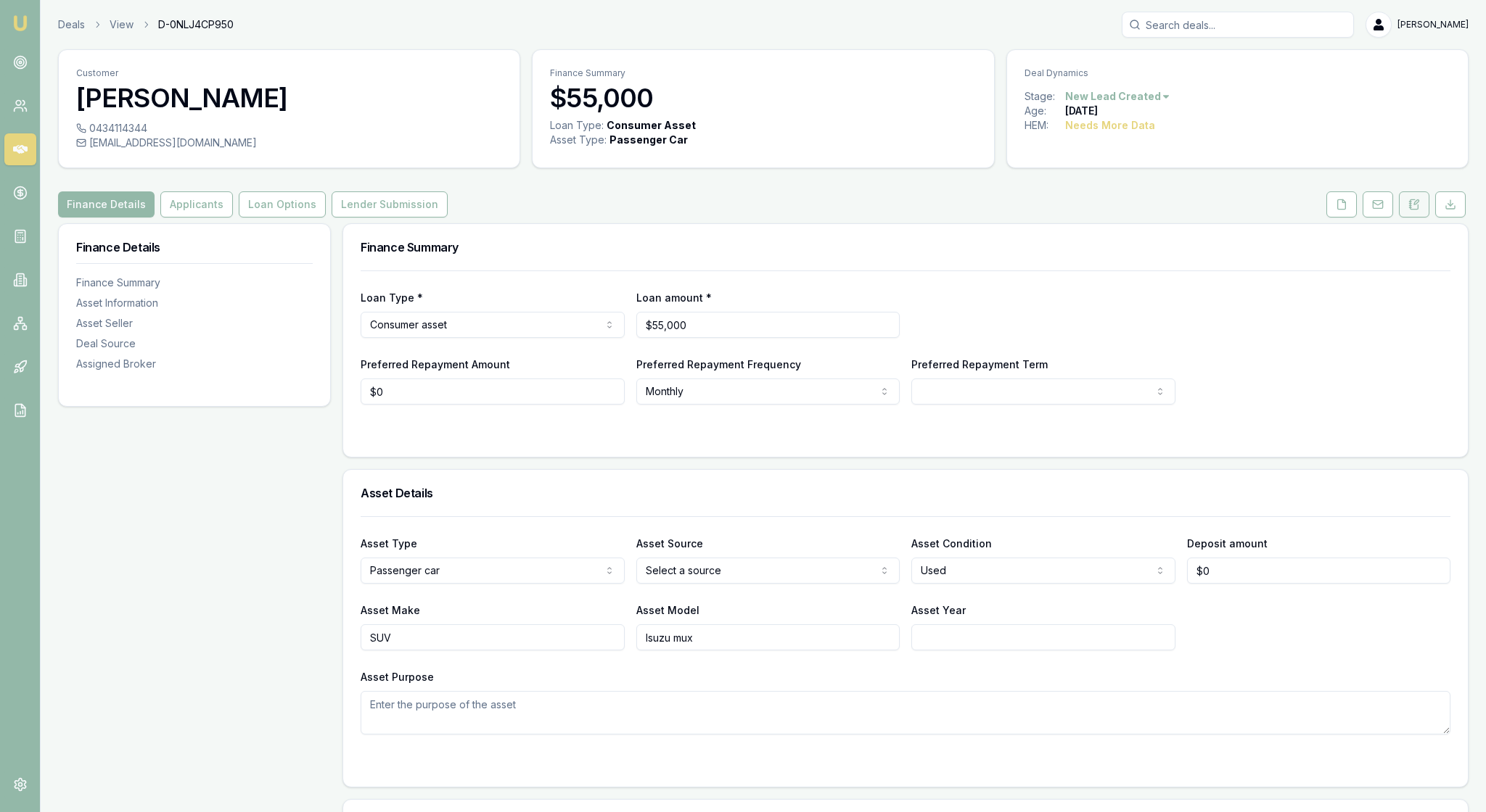
click at [1408, 211] on icon at bounding box center [1414, 205] width 11 height 11
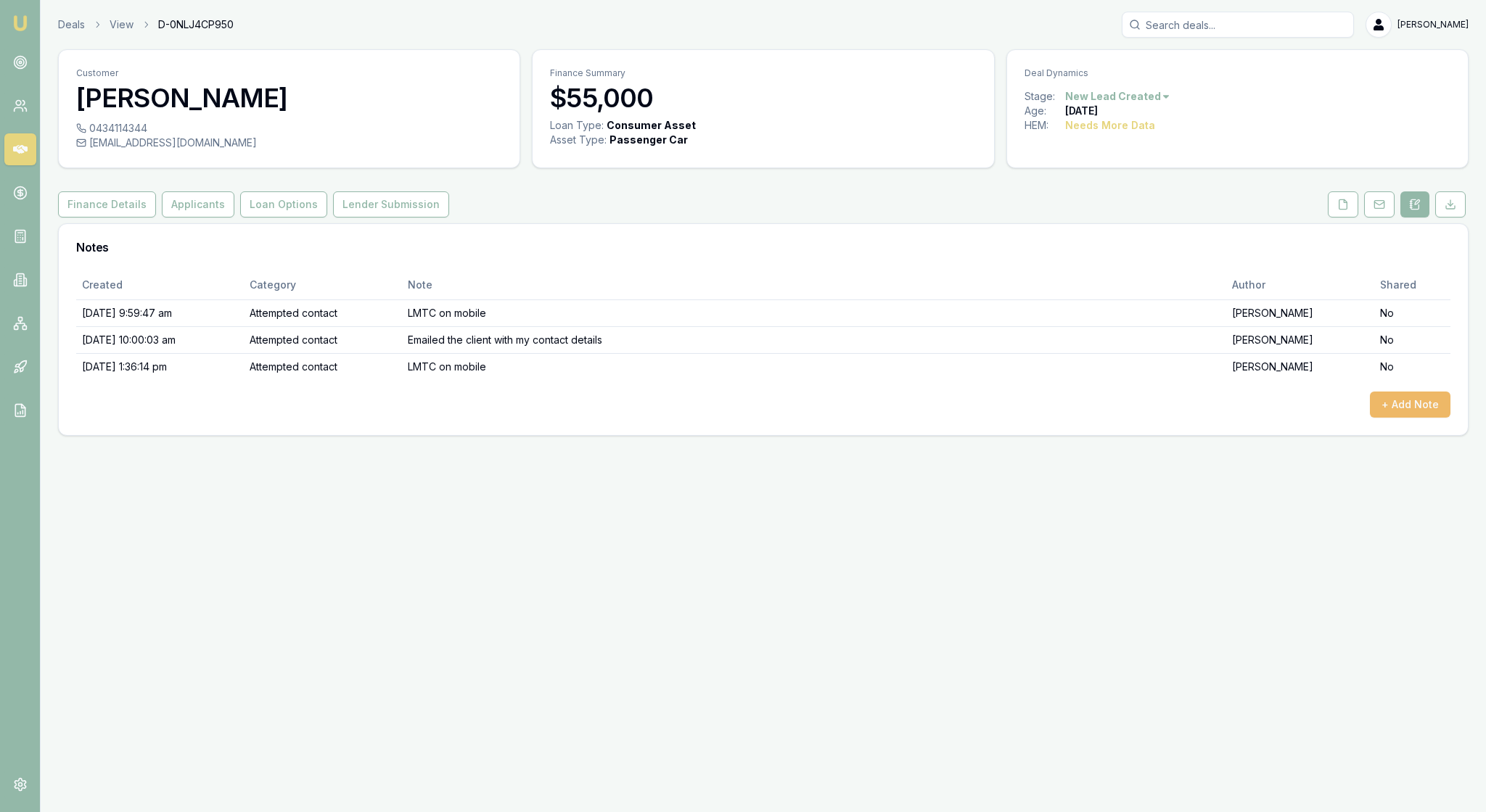
click at [1401, 417] on button "+ Add Note" at bounding box center [1410, 404] width 80 height 26
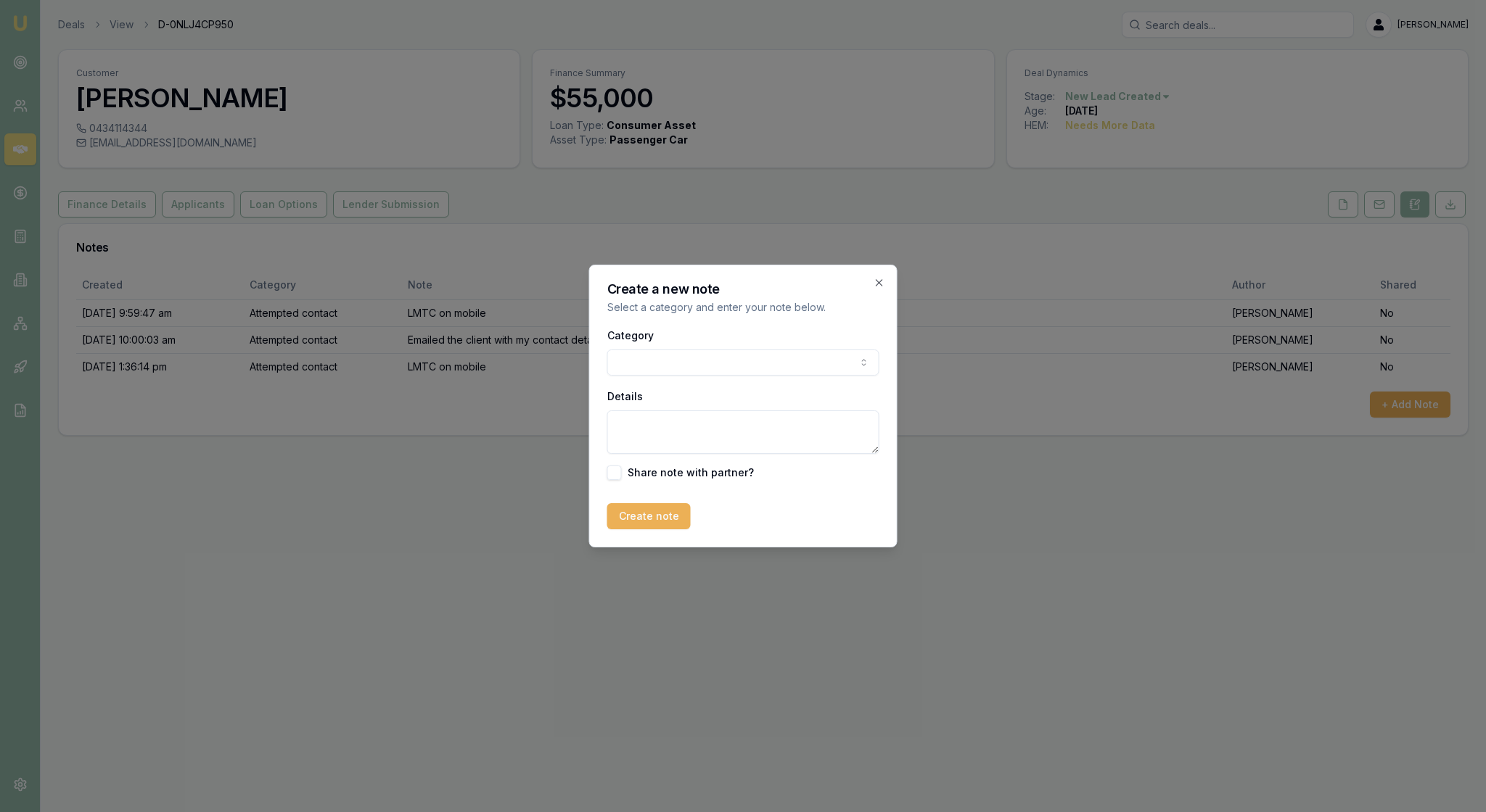
click at [868, 363] on body "Emu Broker Deals View D-0NLJ4CP950 Rachael Connors Toggle Menu Customer Kylie H…" at bounding box center [743, 406] width 1486 height 812
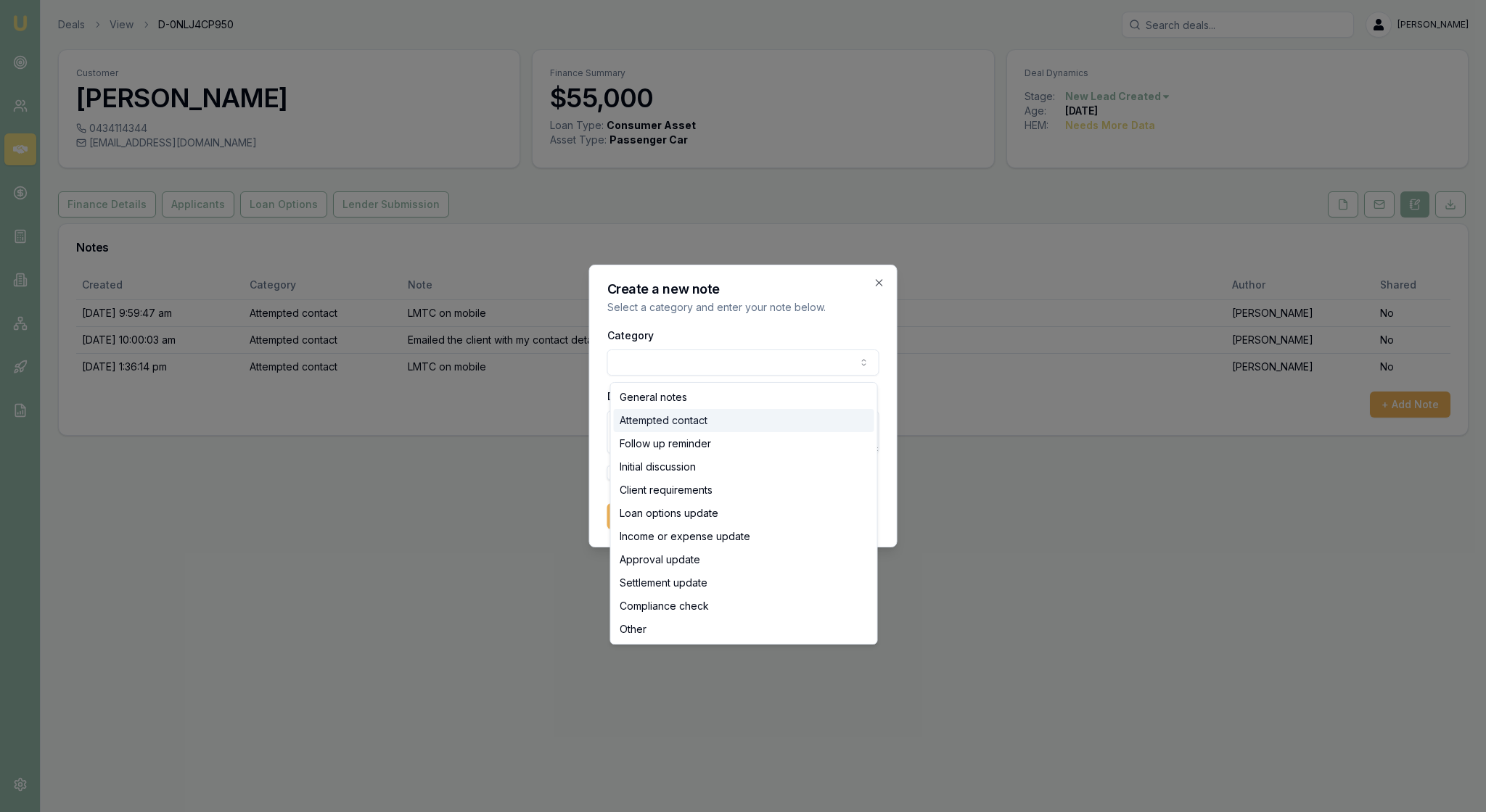
select select "ATTEMPTED_CONTACT"
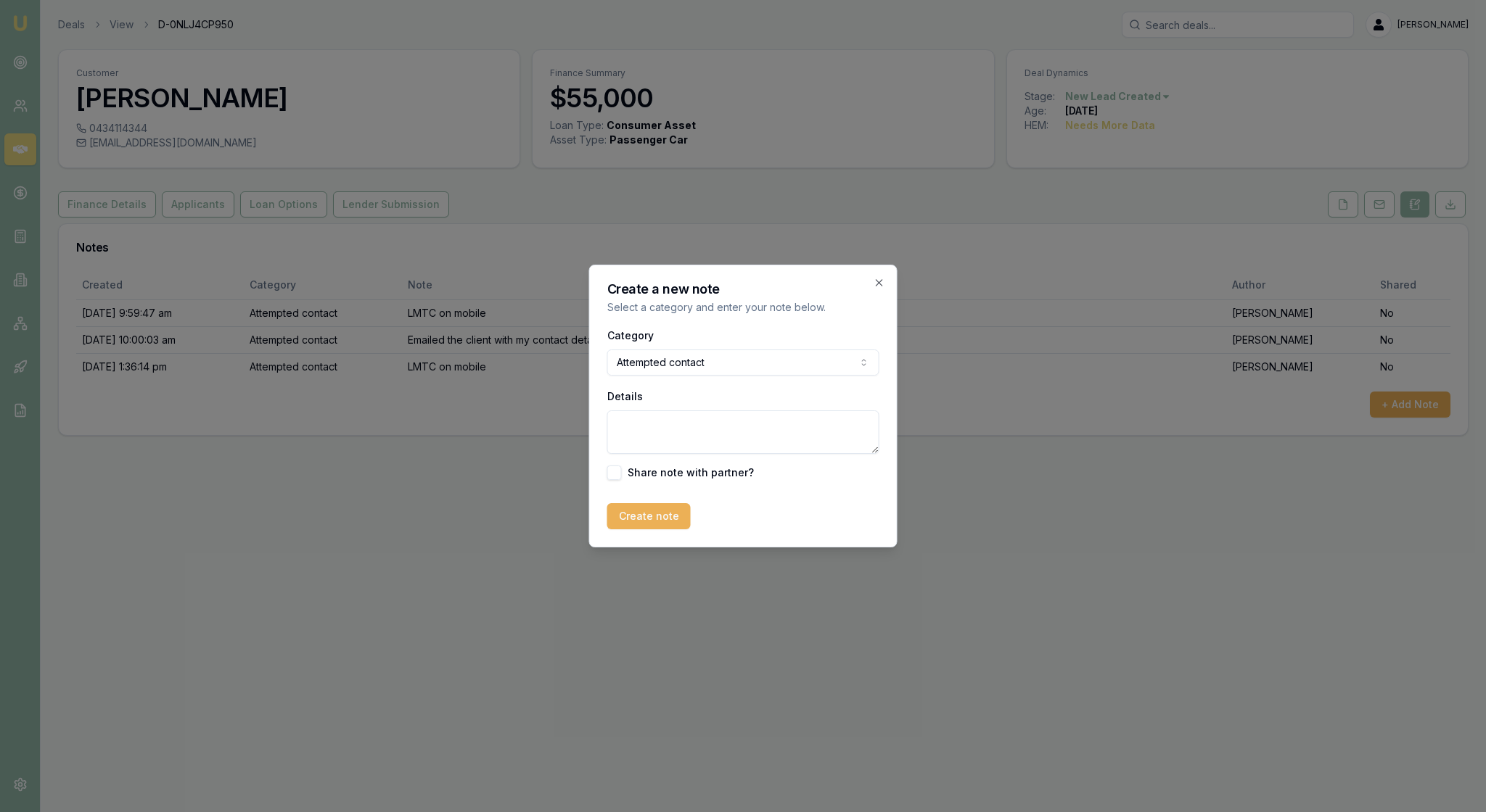
click at [674, 440] on textarea "Details" at bounding box center [743, 432] width 272 height 43
type textarea "LMTC on mobile"
click at [652, 530] on button "Create note" at bounding box center [649, 516] width 83 height 26
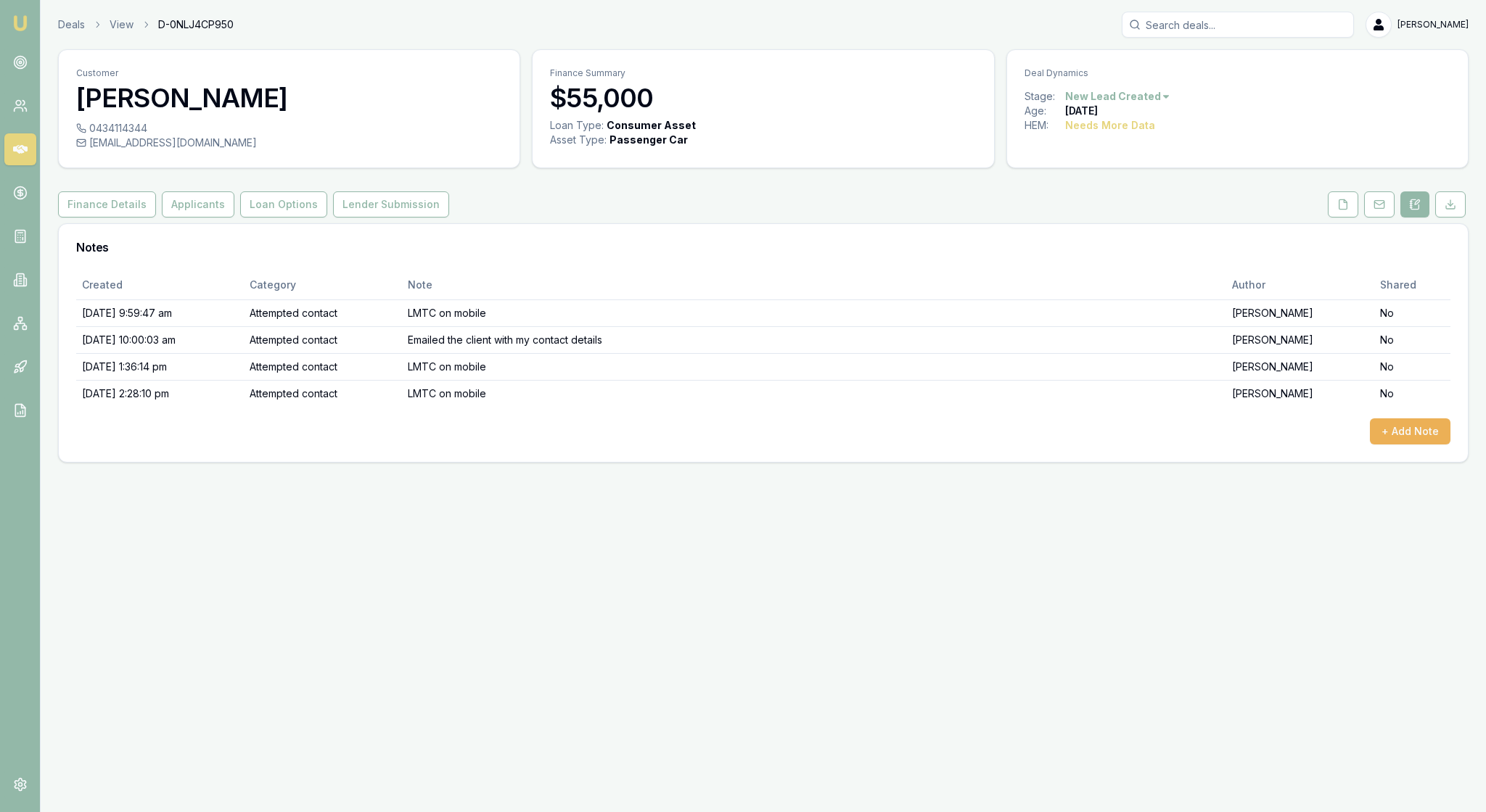
click at [26, 28] on img at bounding box center [20, 23] width 17 height 17
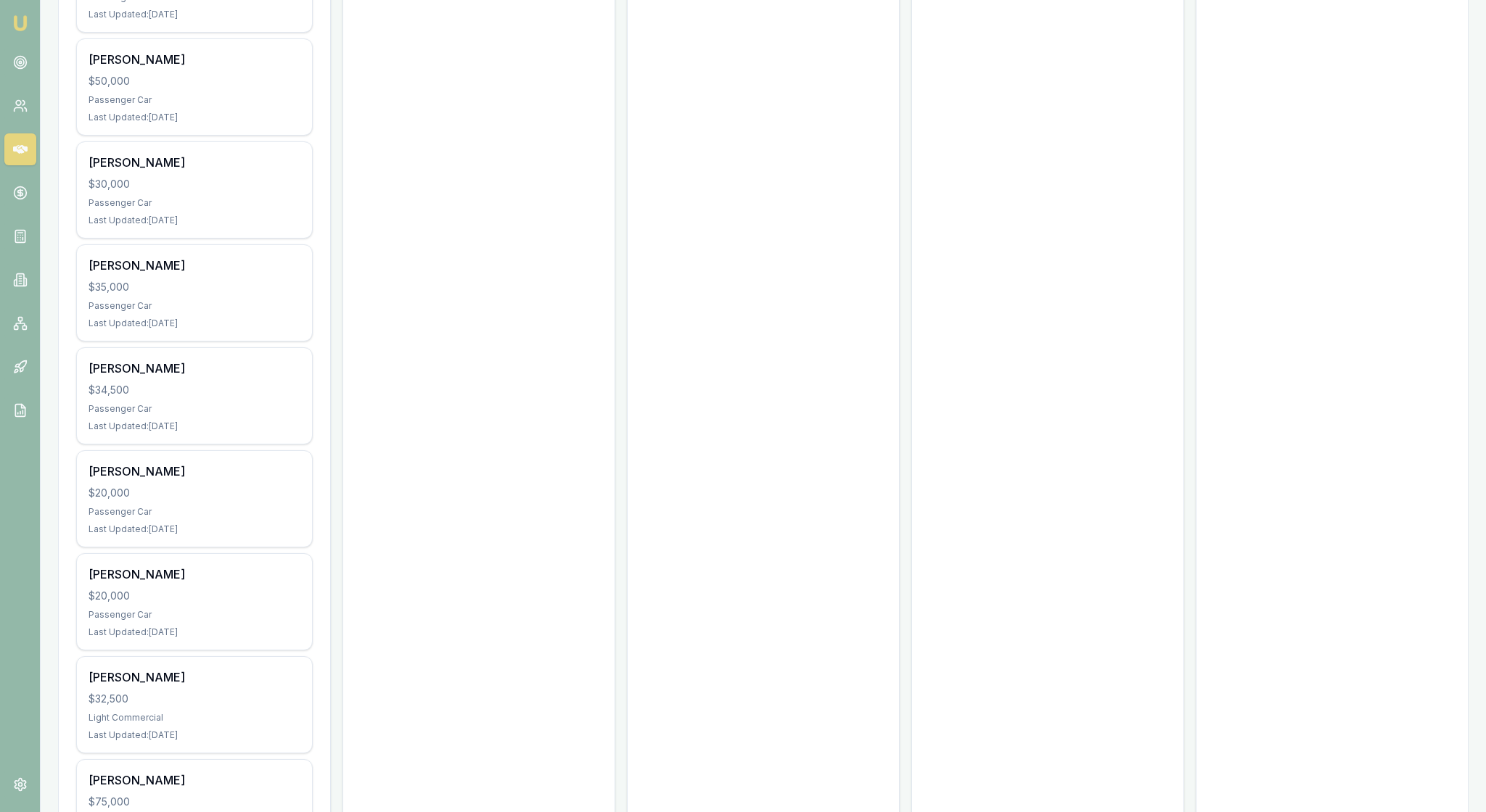
scroll to position [985, 0]
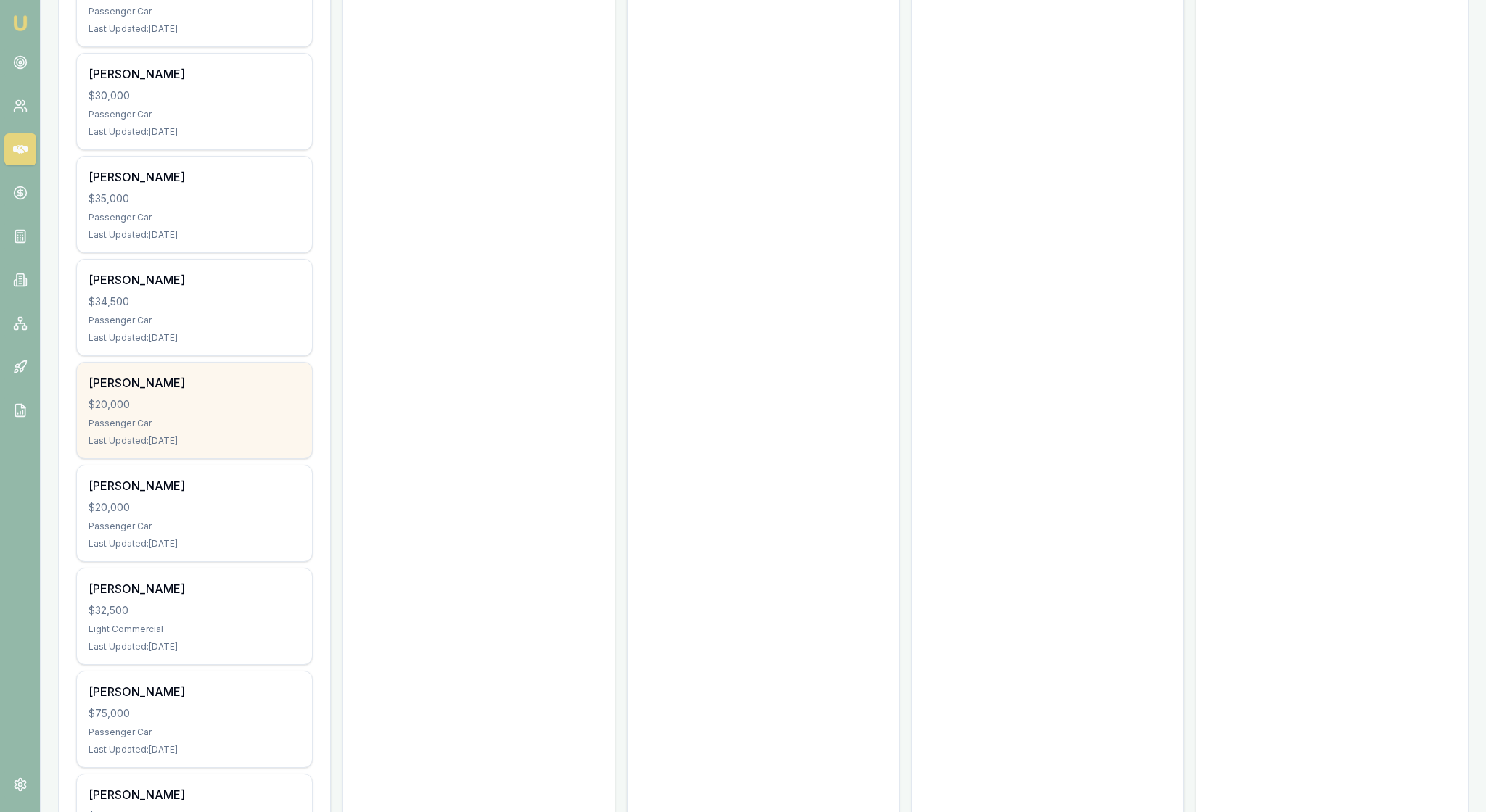
click at [245, 412] on div "$20,000" at bounding box center [194, 404] width 212 height 14
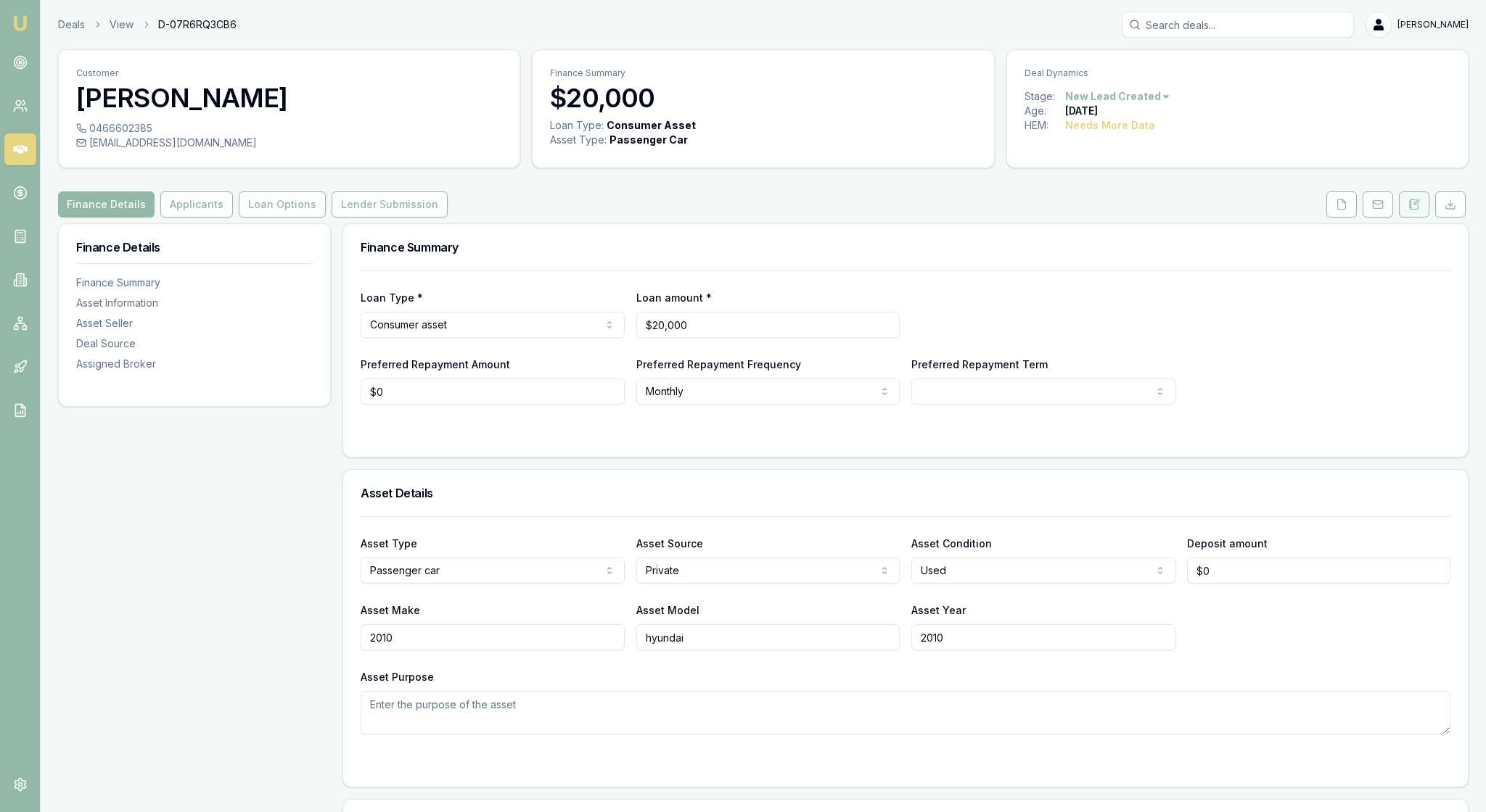
click at [1408, 211] on icon at bounding box center [1414, 205] width 11 height 11
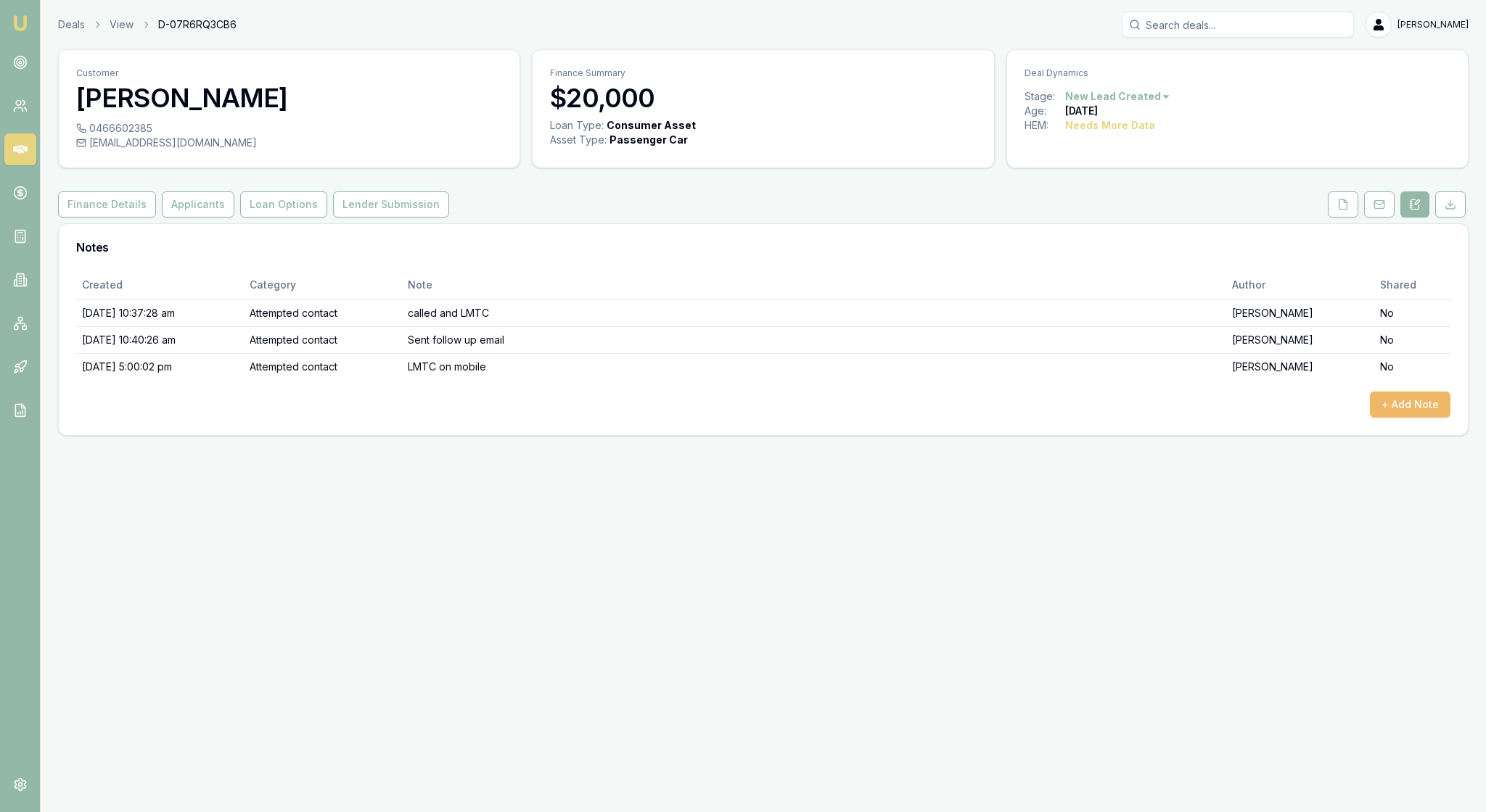
click at [1412, 417] on button "+ Add Note" at bounding box center [1410, 404] width 80 height 26
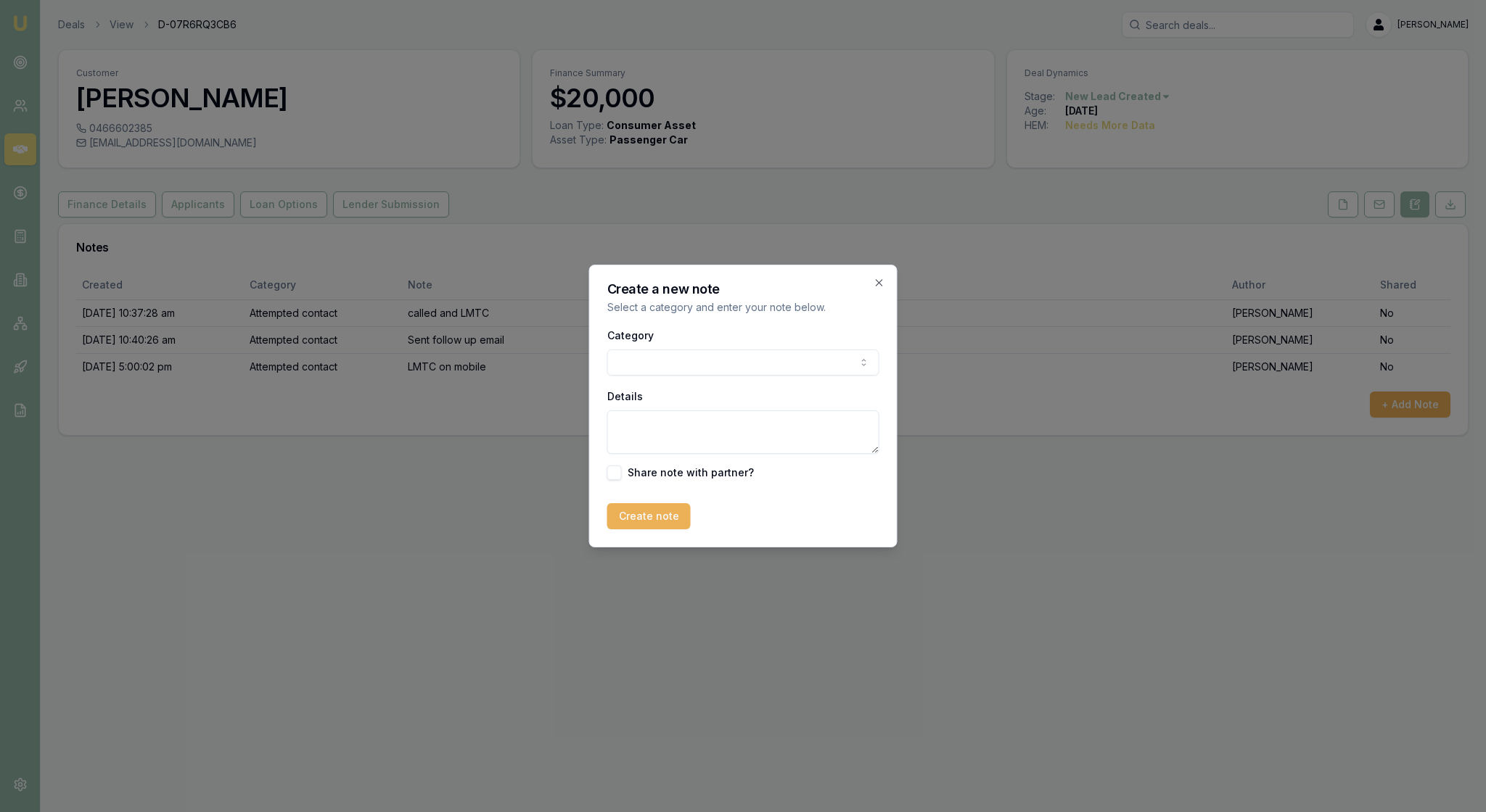
click at [862, 355] on body "Emu Broker Deals View D-07R6RQ3CB6 [PERSON_NAME] Toggle Menu Customer [PERSON_N…" at bounding box center [743, 406] width 1486 height 812
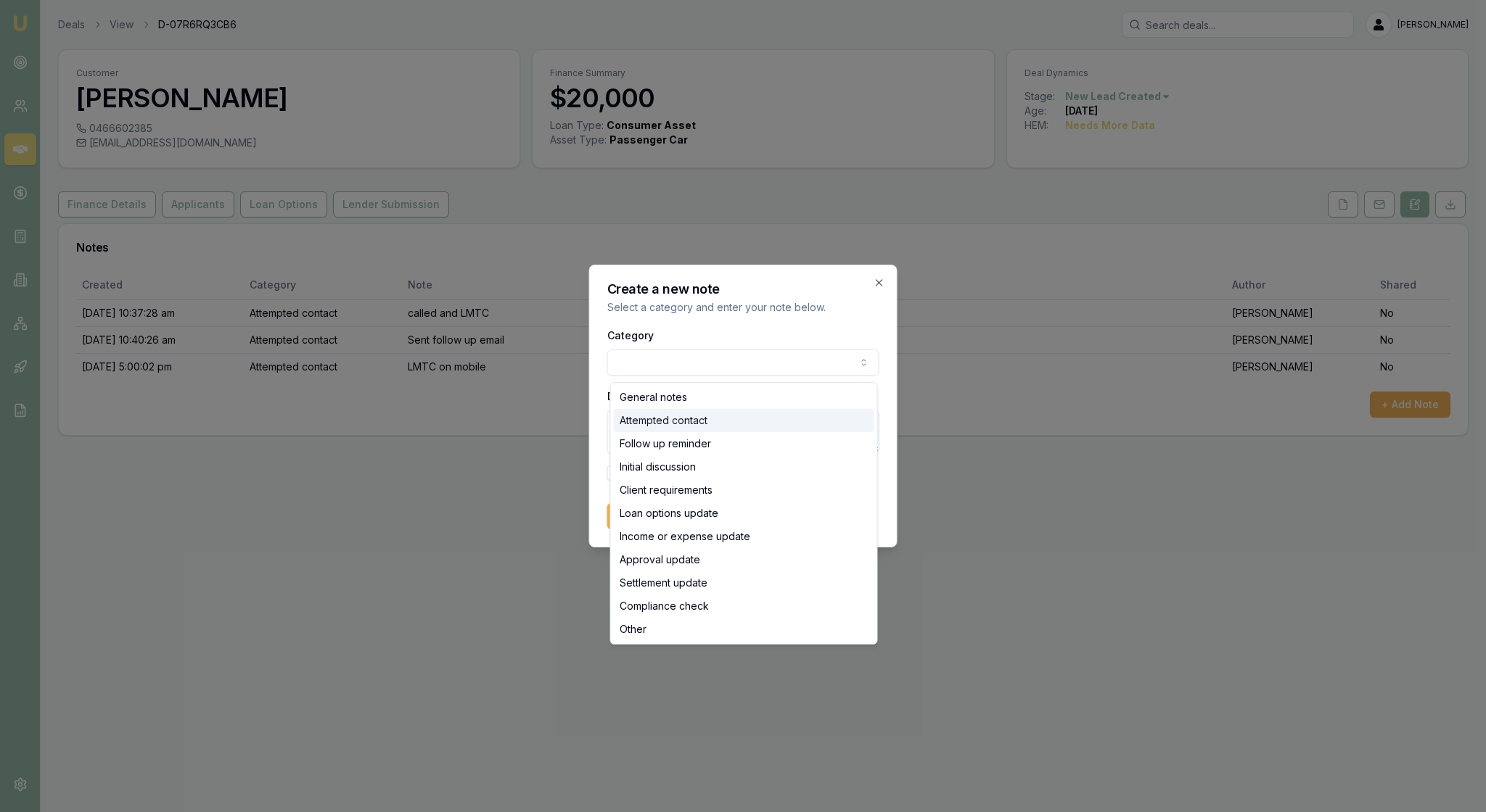
select select "ATTEMPTED_CONTACT"
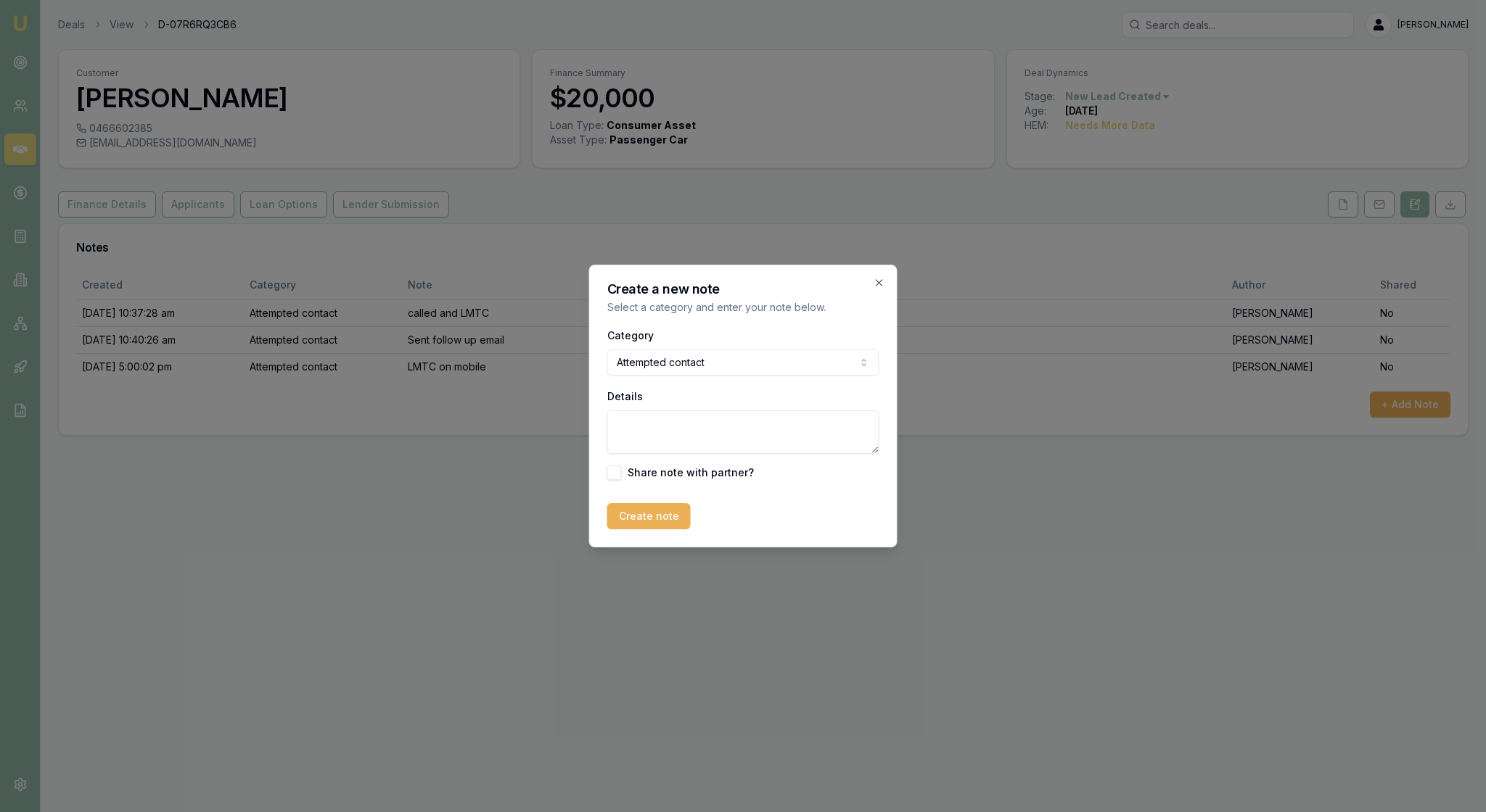
click at [648, 447] on textarea "Details" at bounding box center [743, 432] width 272 height 43
type textarea "LMTC on mobile"
click at [688, 530] on button "Create note" at bounding box center [649, 516] width 83 height 26
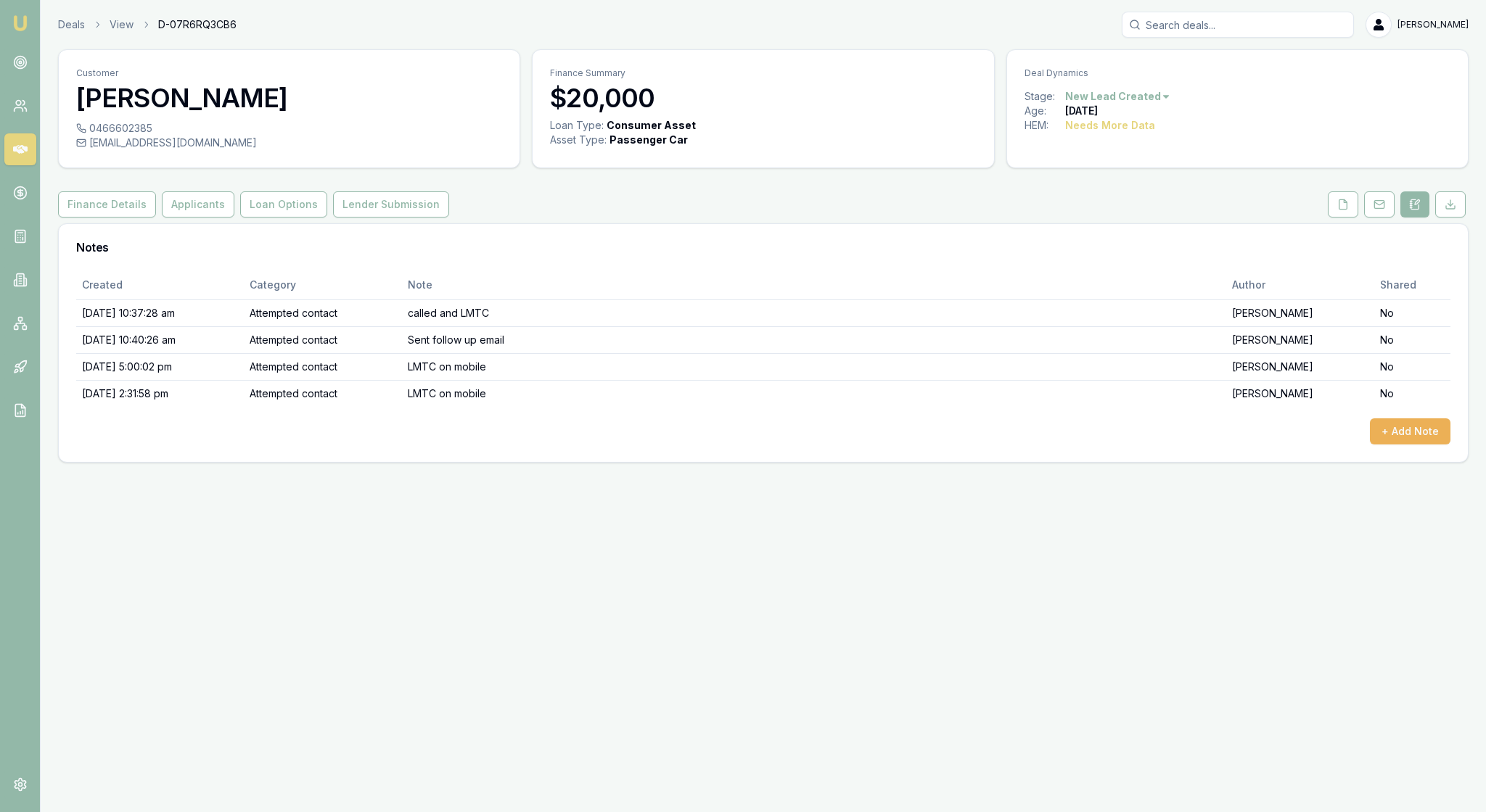
click at [25, 22] on img at bounding box center [20, 23] width 17 height 17
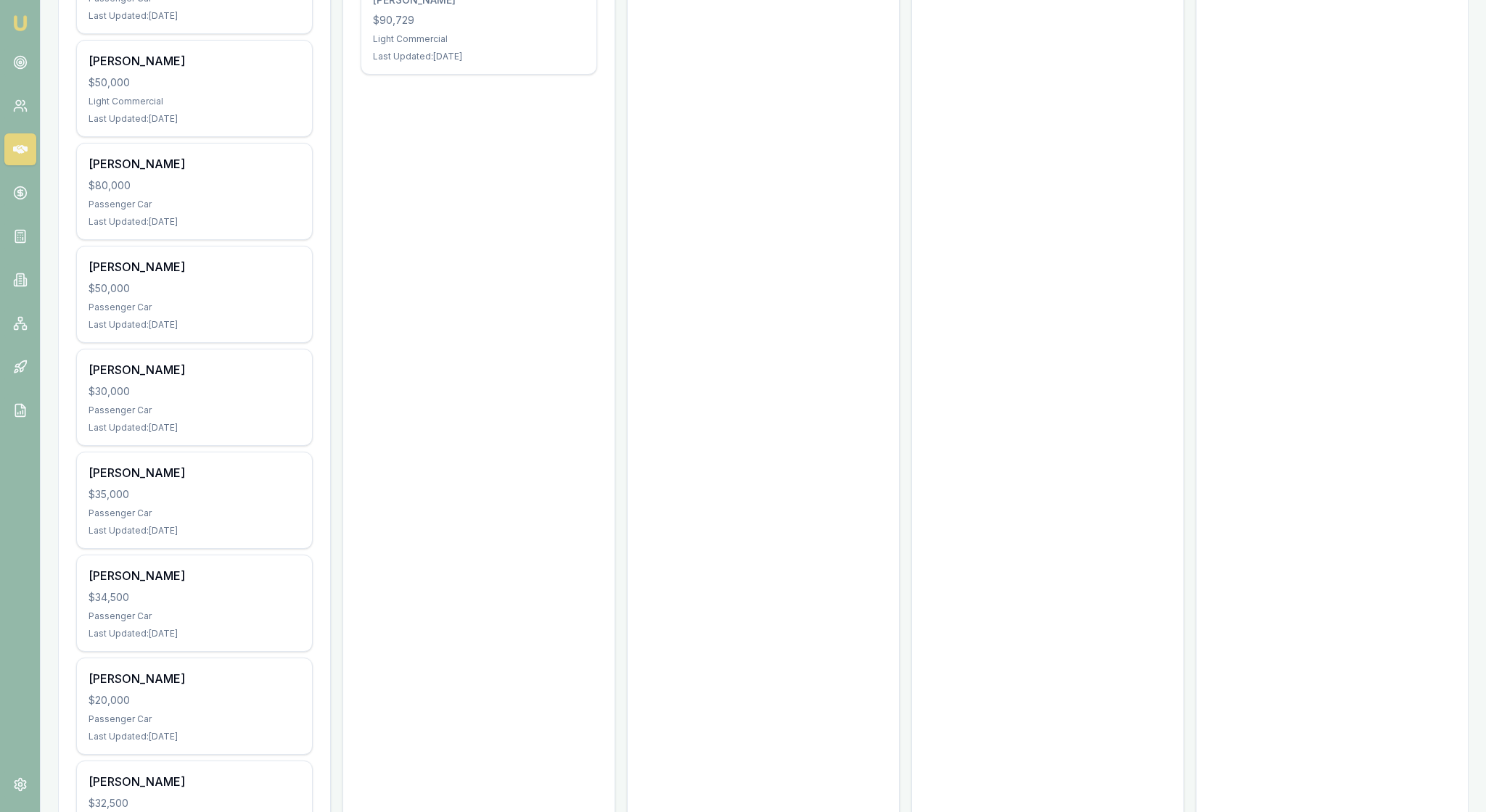
scroll to position [797, 0]
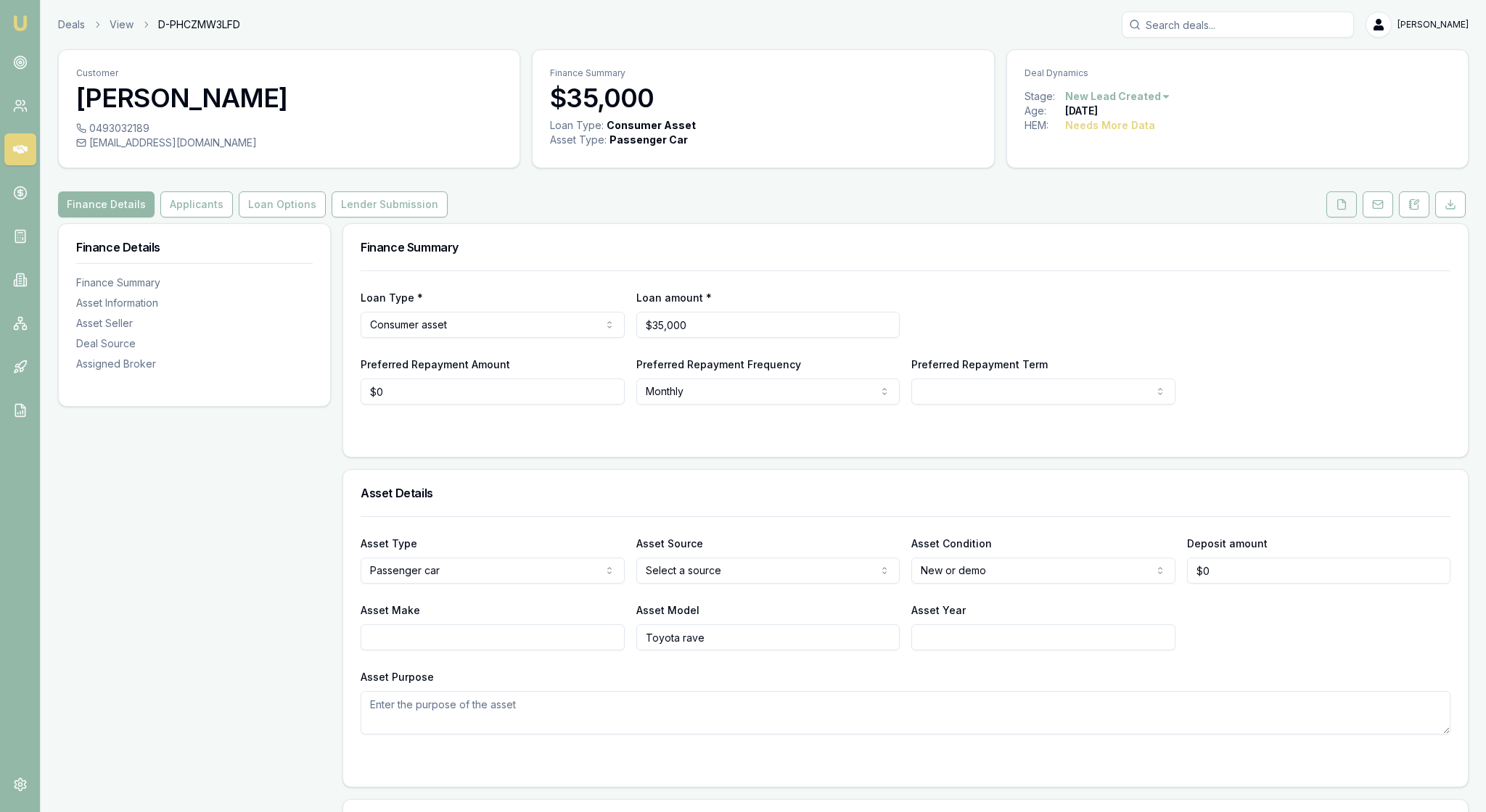
click at [1336, 211] on icon at bounding box center [1341, 205] width 11 height 11
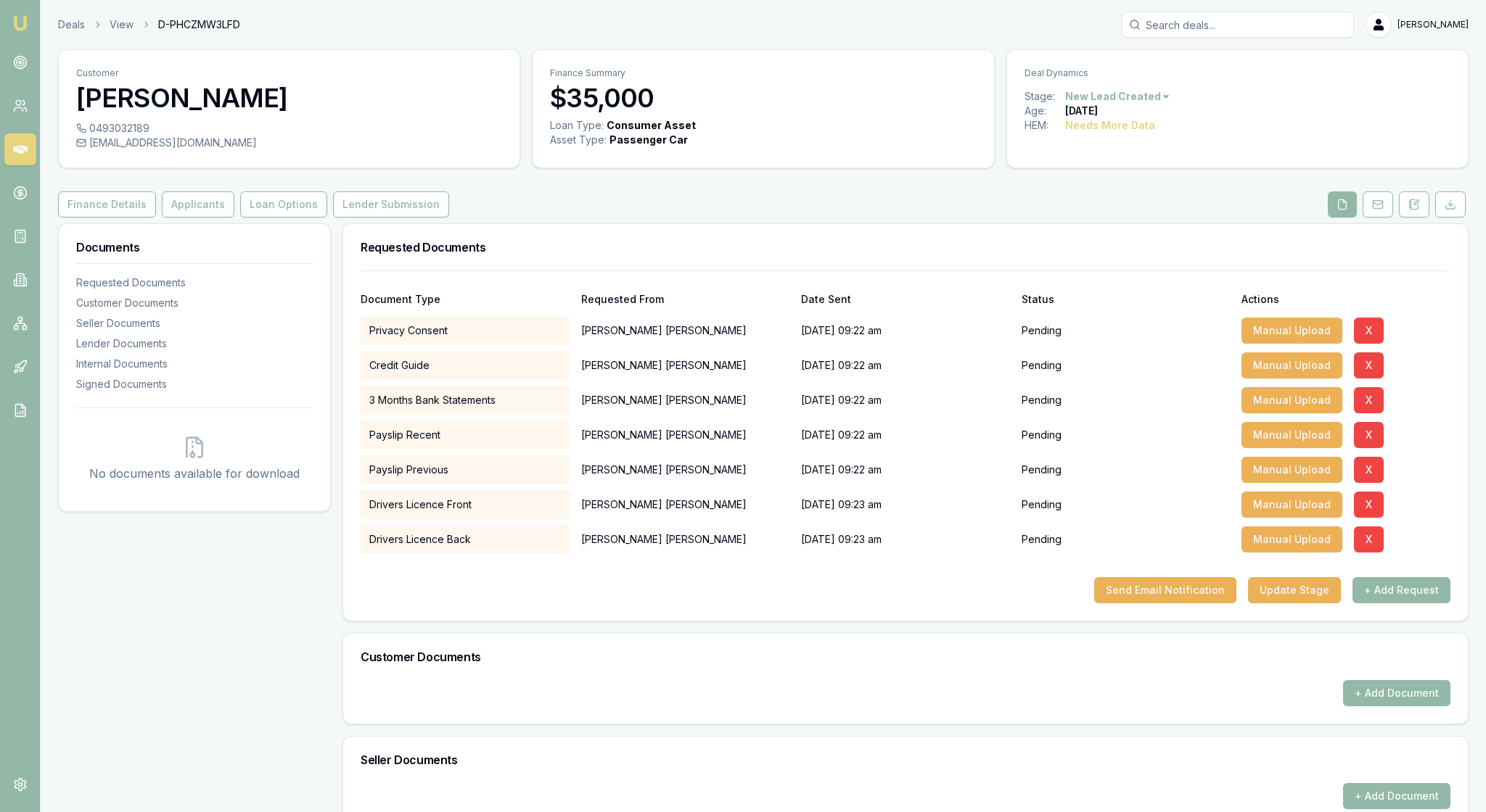
click at [14, 32] on img at bounding box center [20, 23] width 17 height 17
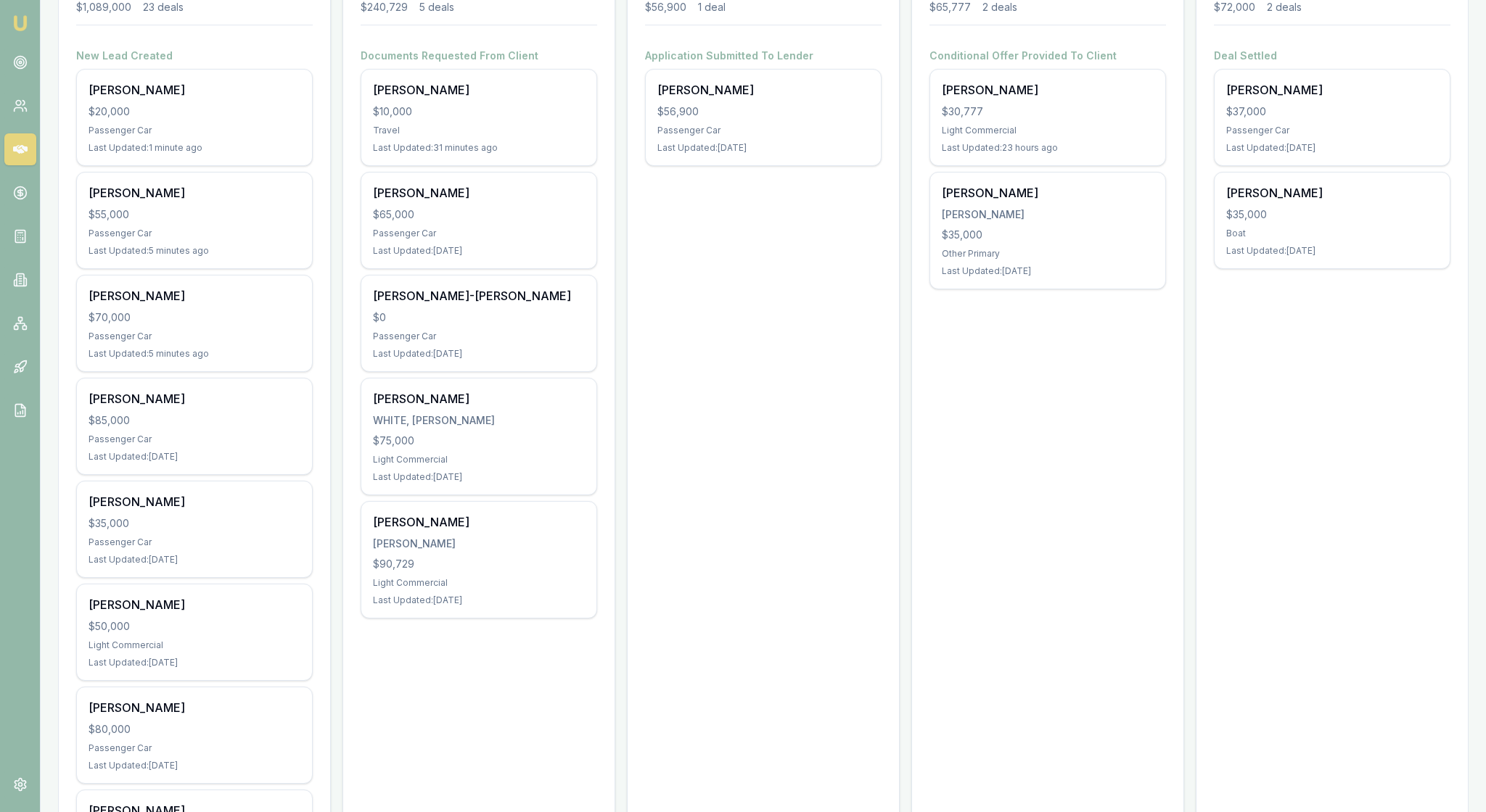
scroll to position [257, 0]
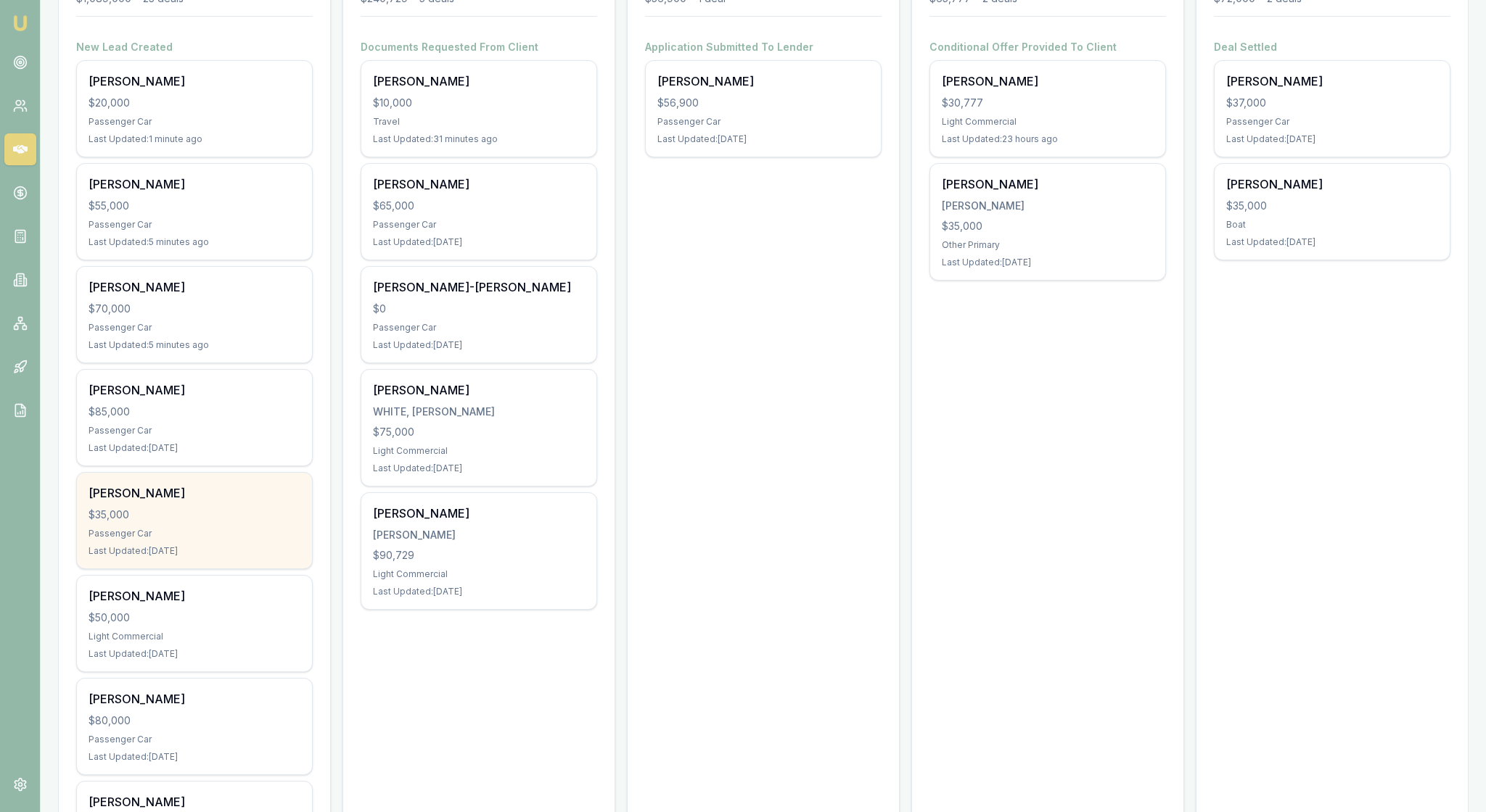
click at [225, 522] on div "$35,000" at bounding box center [194, 514] width 212 height 14
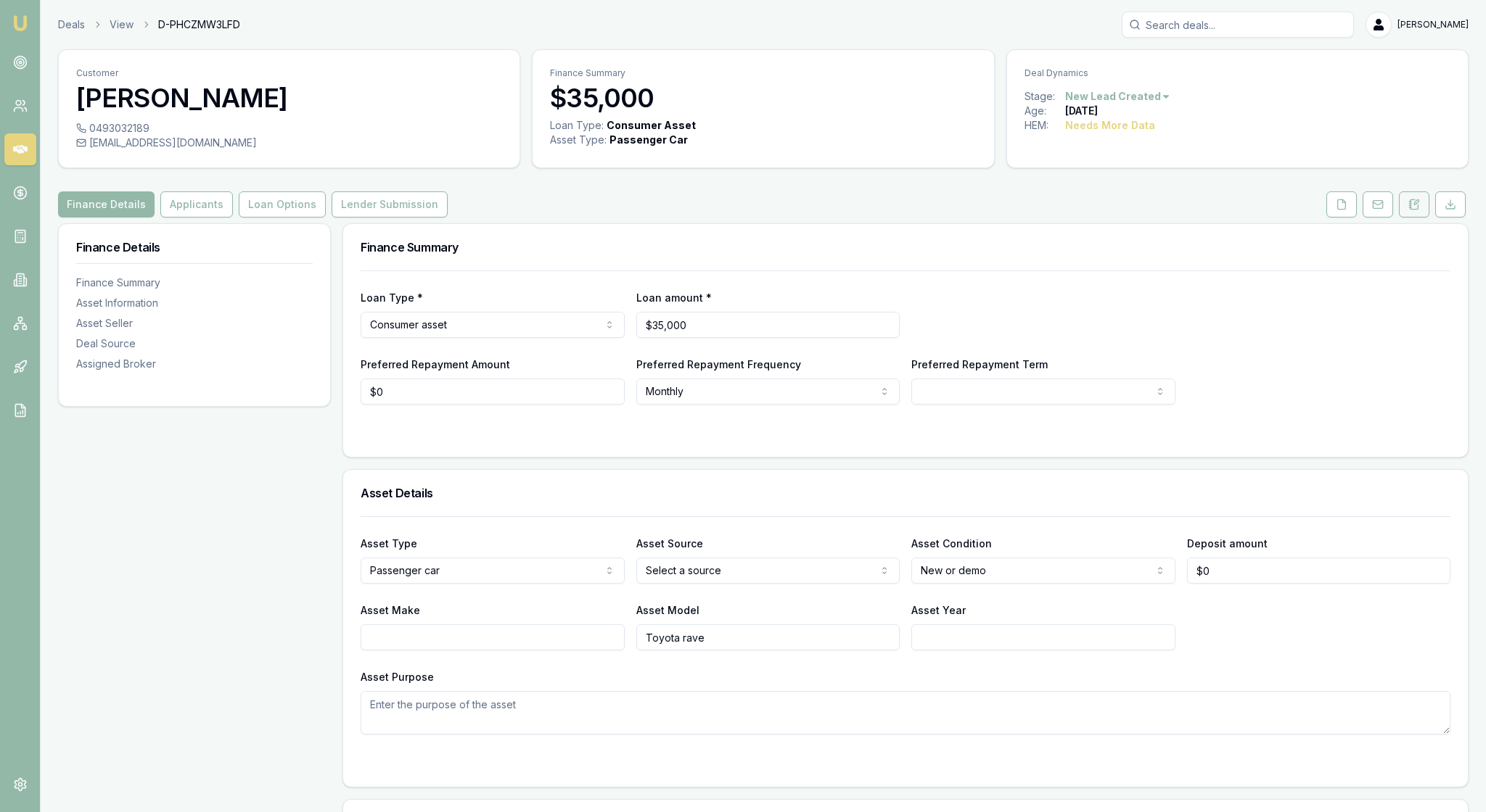
click at [1408, 211] on icon at bounding box center [1414, 205] width 11 height 11
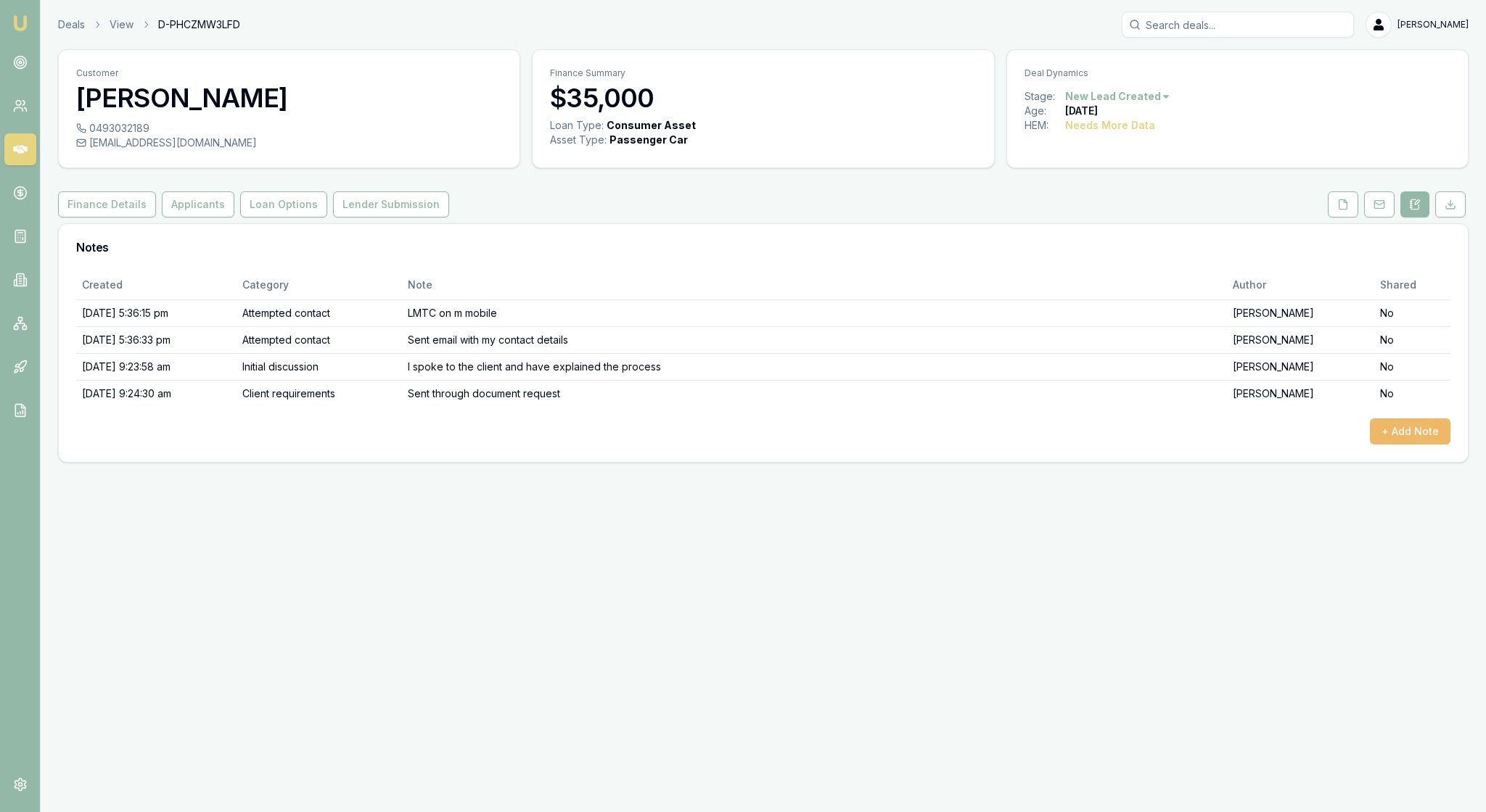
click at [1407, 444] on button "+ Add Note" at bounding box center [1410, 431] width 80 height 26
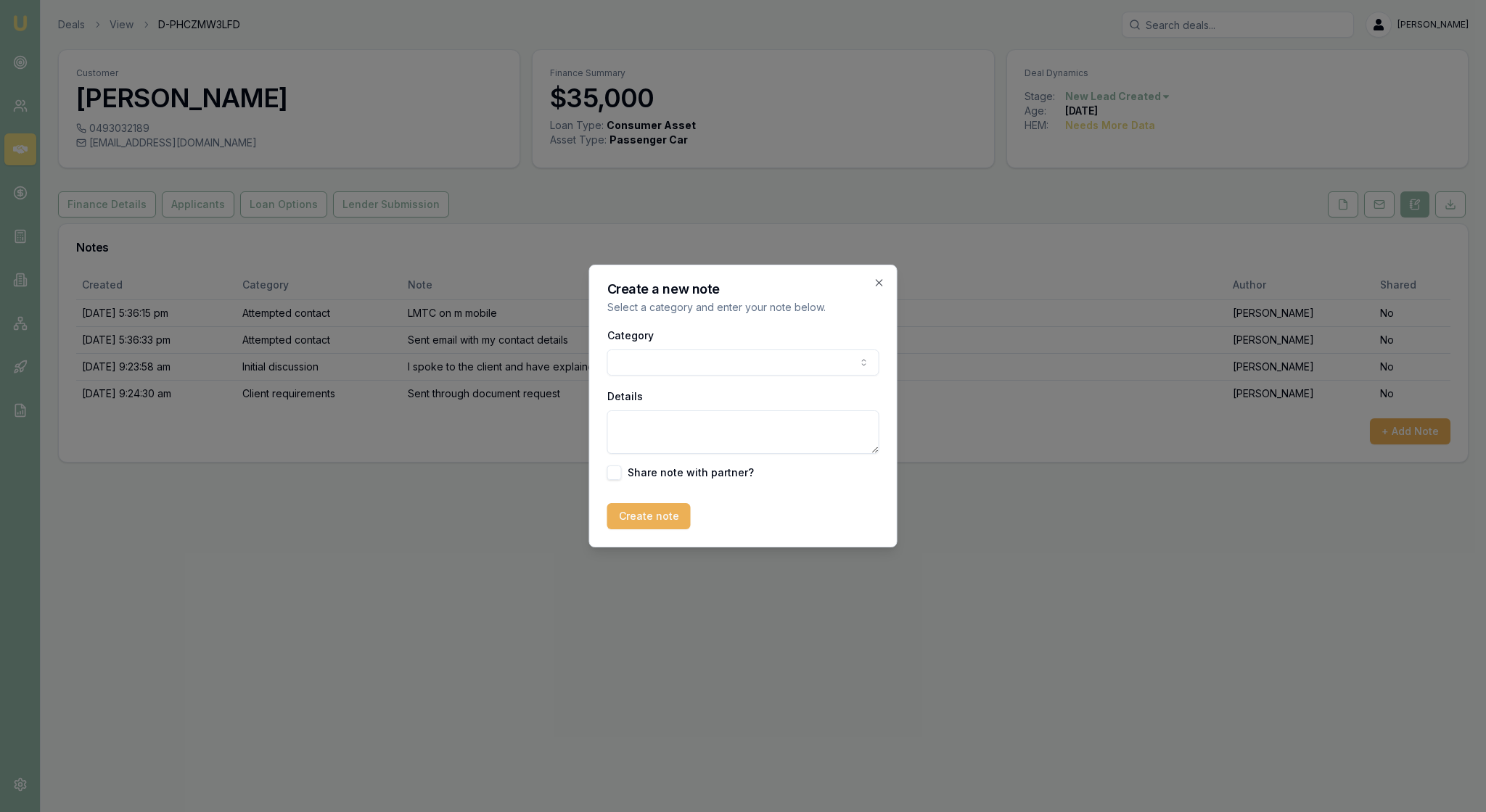
click at [842, 354] on body "Emu Broker Deals View D-PHCZMW3LFD Rachael Connors Toggle Menu Customer Brendan…" at bounding box center [743, 406] width 1486 height 812
click at [708, 442] on textarea "Details" at bounding box center [743, 432] width 272 height 43
type textarea "I spoke to the client and he said he will send me back the documents required t…"
click at [680, 528] on button "Create note" at bounding box center [649, 516] width 83 height 26
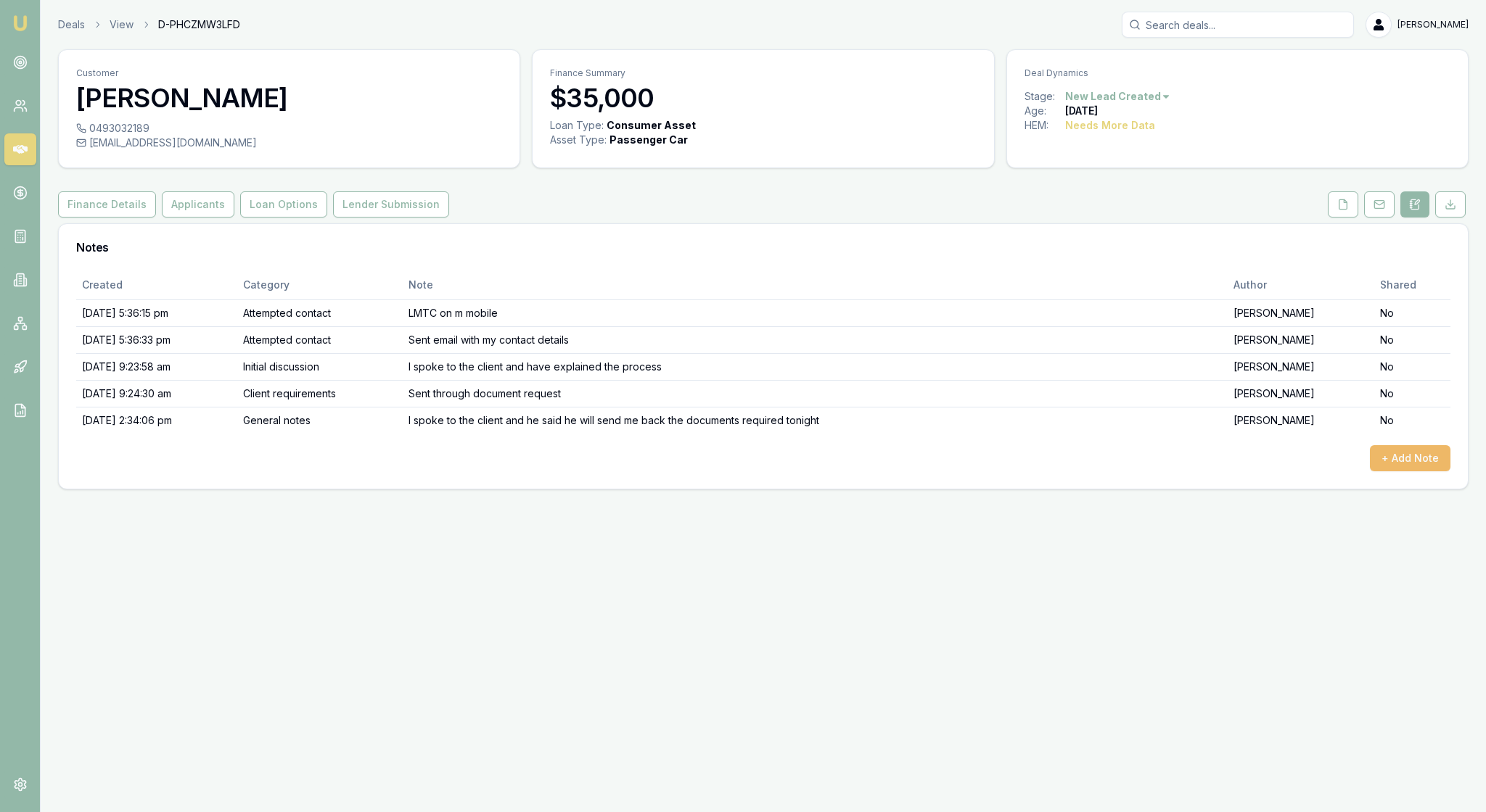
click at [1393, 471] on button "+ Add Note" at bounding box center [1410, 458] width 80 height 26
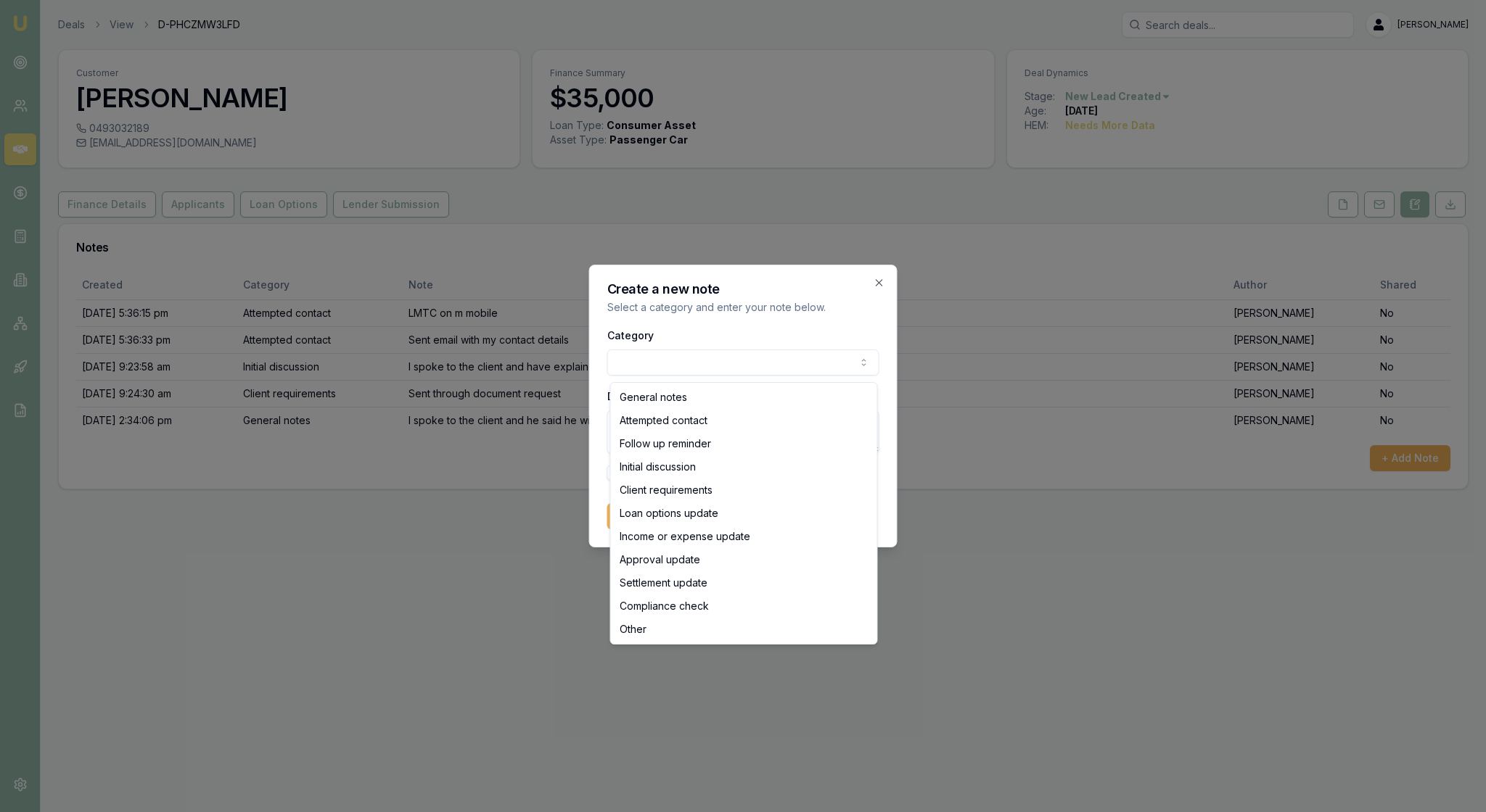
click at [846, 363] on body "Emu Broker Deals View D-PHCZMW3LFD Rachael Connors Toggle Menu Customer Brendan…" at bounding box center [743, 406] width 1486 height 812
select select "FOLLOW_UP_REMINDER"
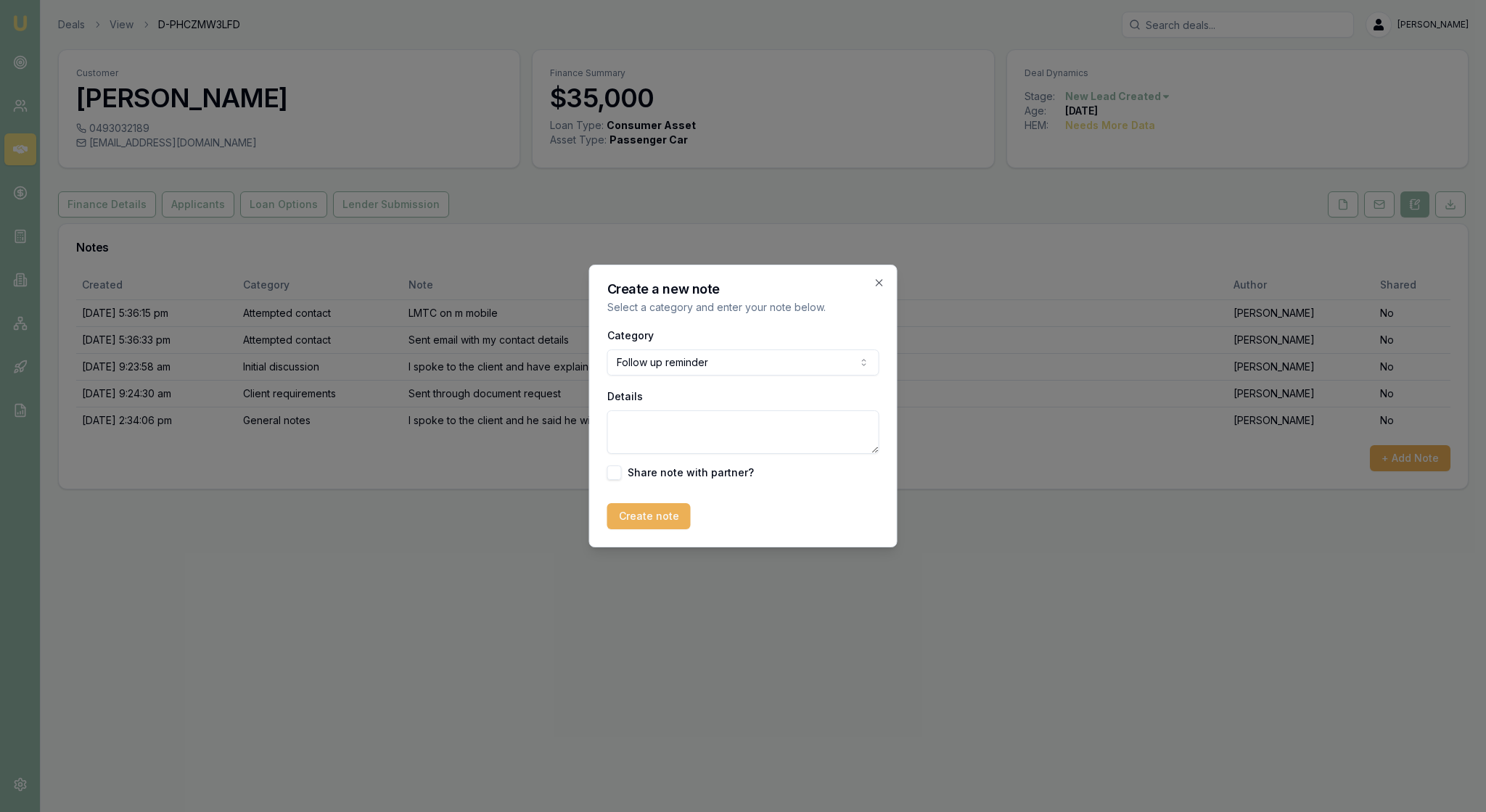
click at [674, 447] on textarea "Details" at bounding box center [743, 432] width 272 height 43
type textarea "Call the client back if i don't receive the docs"
click at [669, 530] on button "Create note" at bounding box center [649, 516] width 83 height 26
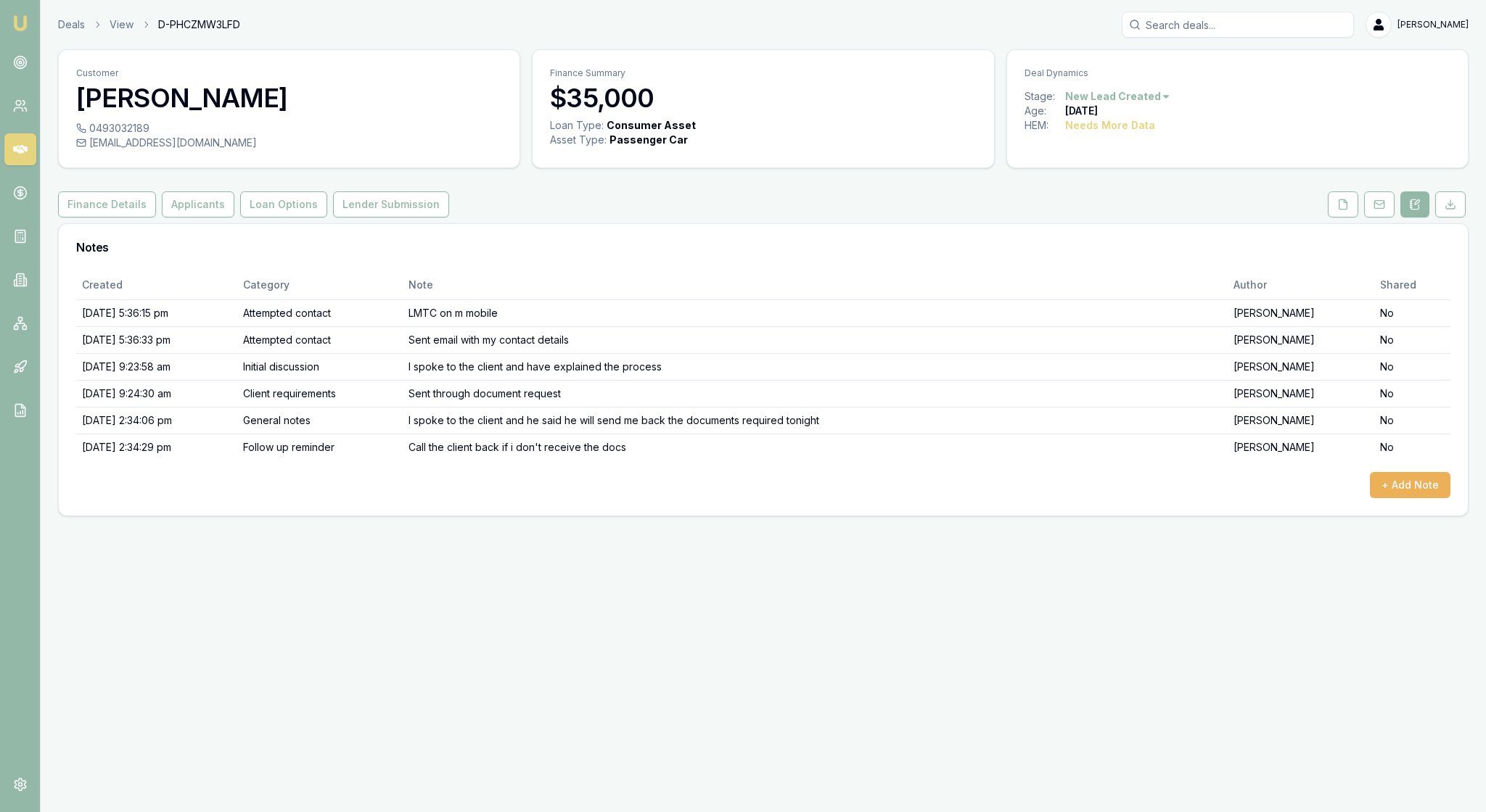
click at [26, 19] on img at bounding box center [20, 23] width 17 height 17
